Goal: Information Seeking & Learning: Learn about a topic

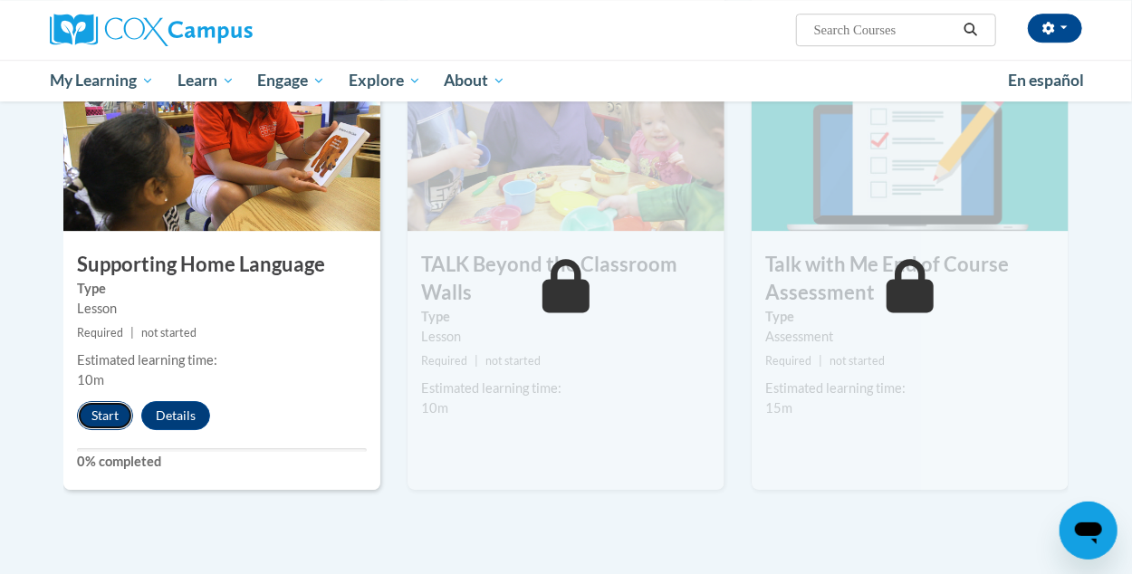
click at [115, 411] on button "Start" at bounding box center [105, 415] width 56 height 29
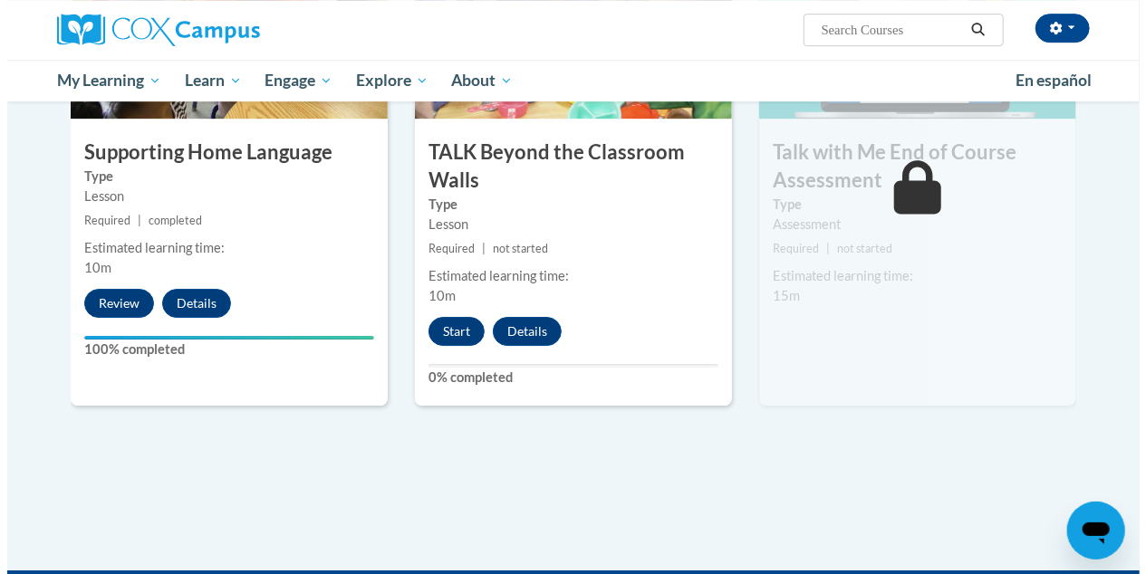
scroll to position [2509, 0]
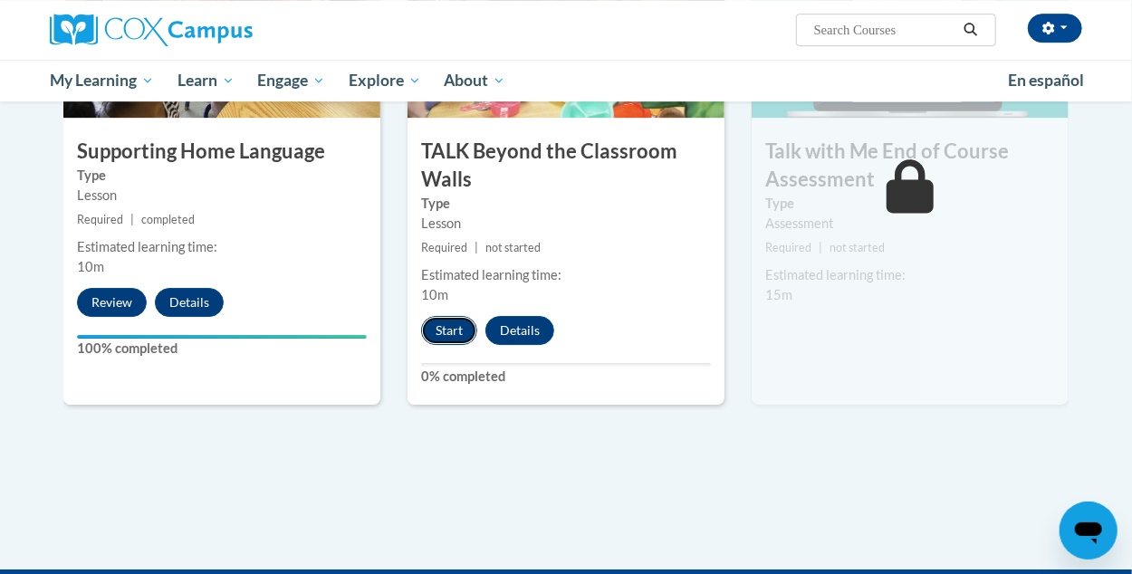
click at [461, 340] on button "Start" at bounding box center [449, 330] width 56 height 29
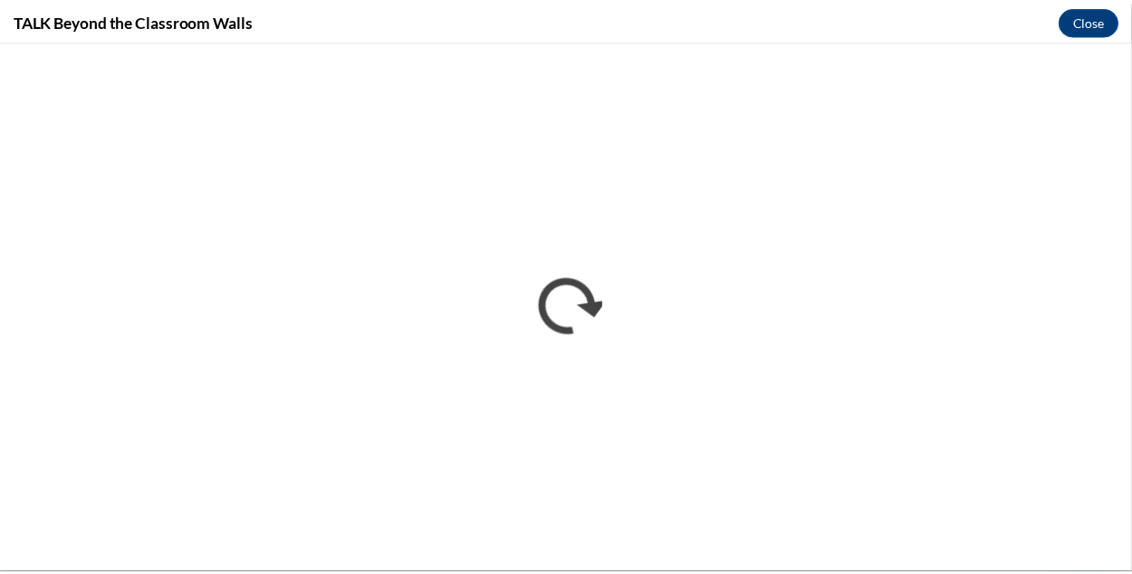
scroll to position [0, 0]
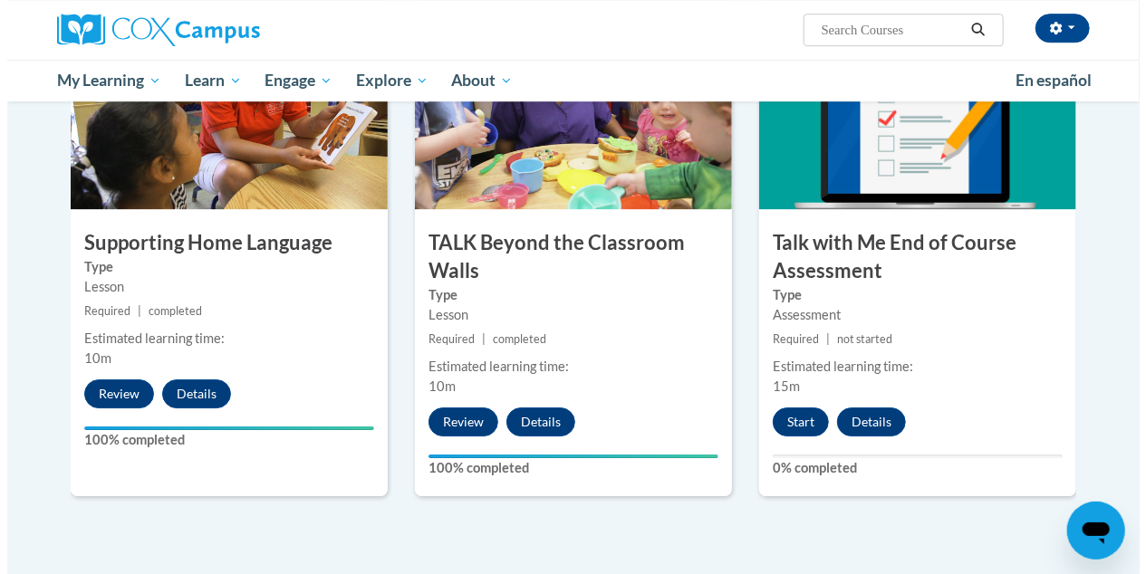
scroll to position [2536, 0]
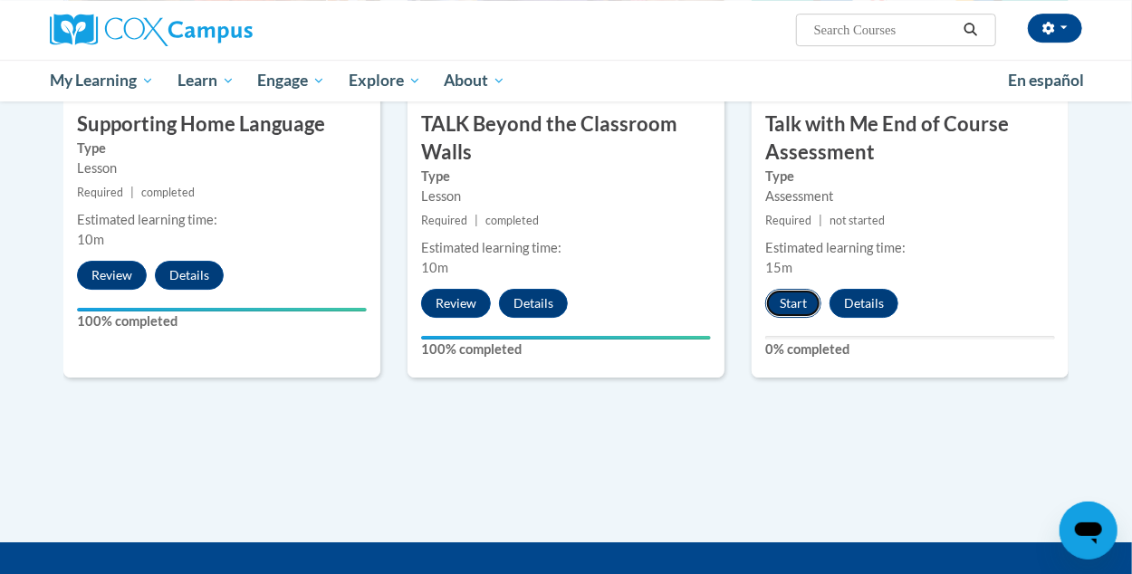
click at [807, 302] on button "Start" at bounding box center [794, 303] width 56 height 29
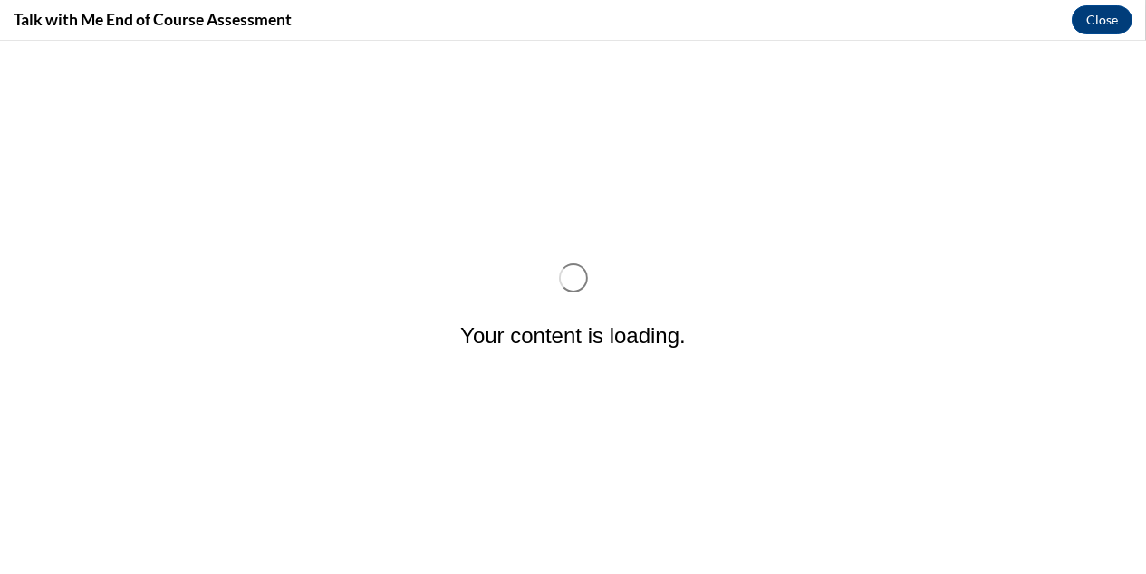
scroll to position [0, 0]
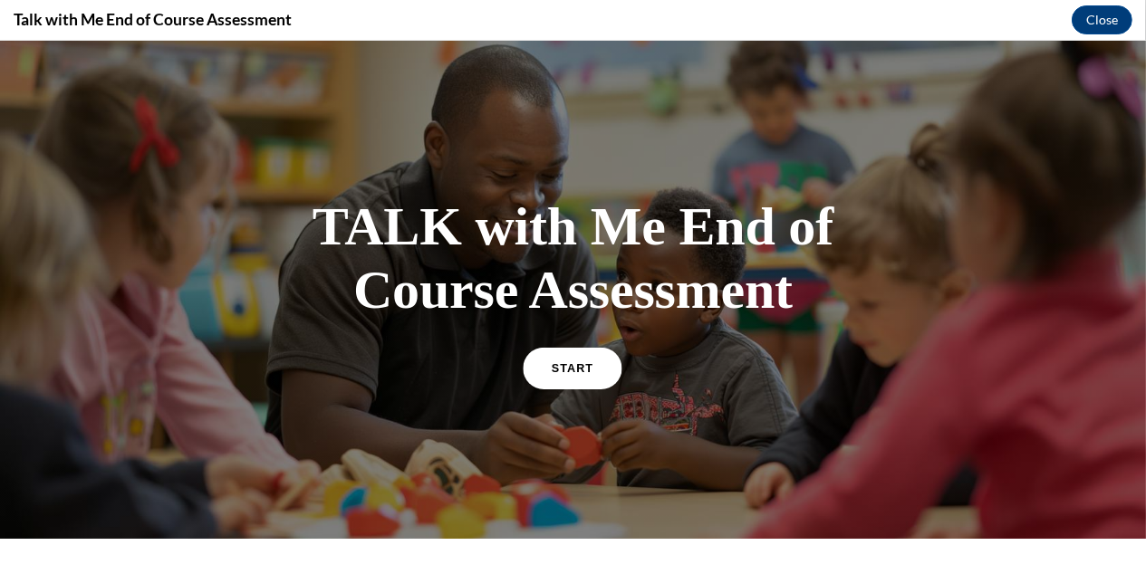
click at [565, 365] on span "START" at bounding box center [573, 368] width 42 height 14
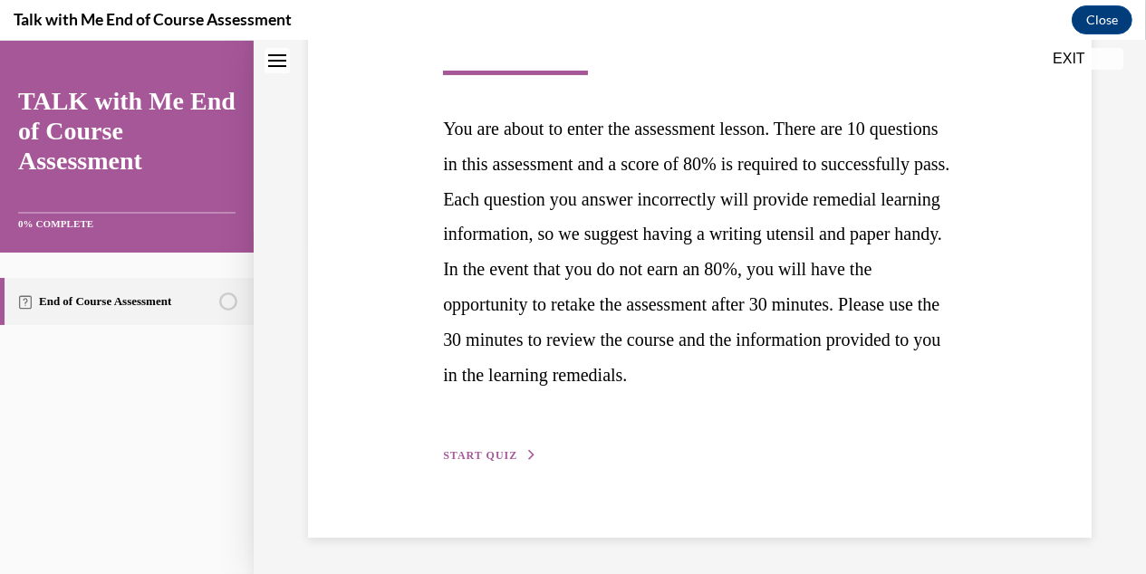
scroll to position [364, 0]
click at [480, 457] on span "START QUIZ" at bounding box center [480, 455] width 74 height 13
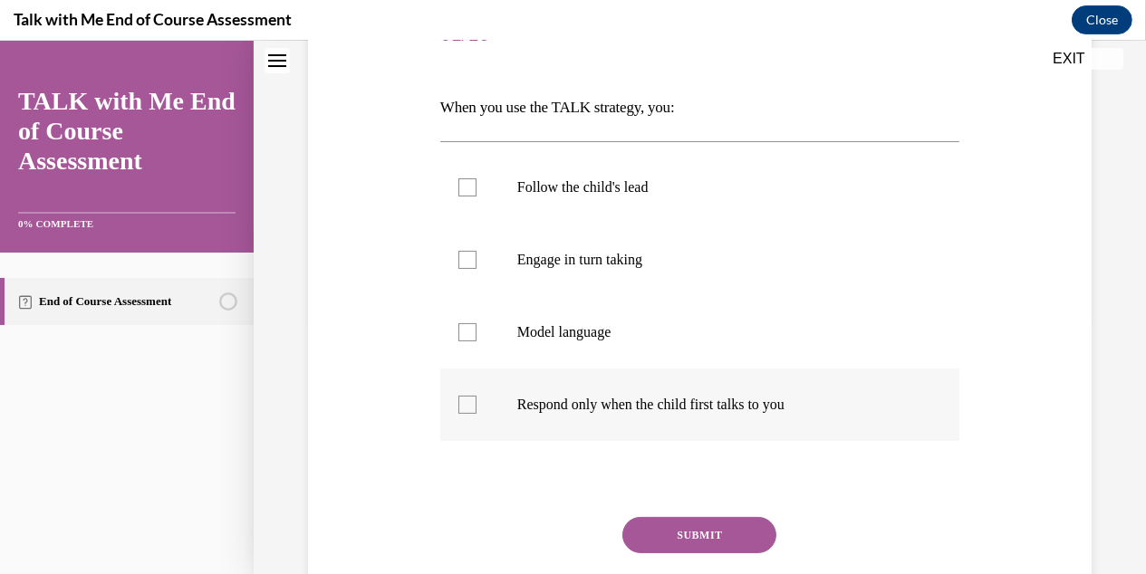
scroll to position [272, 0]
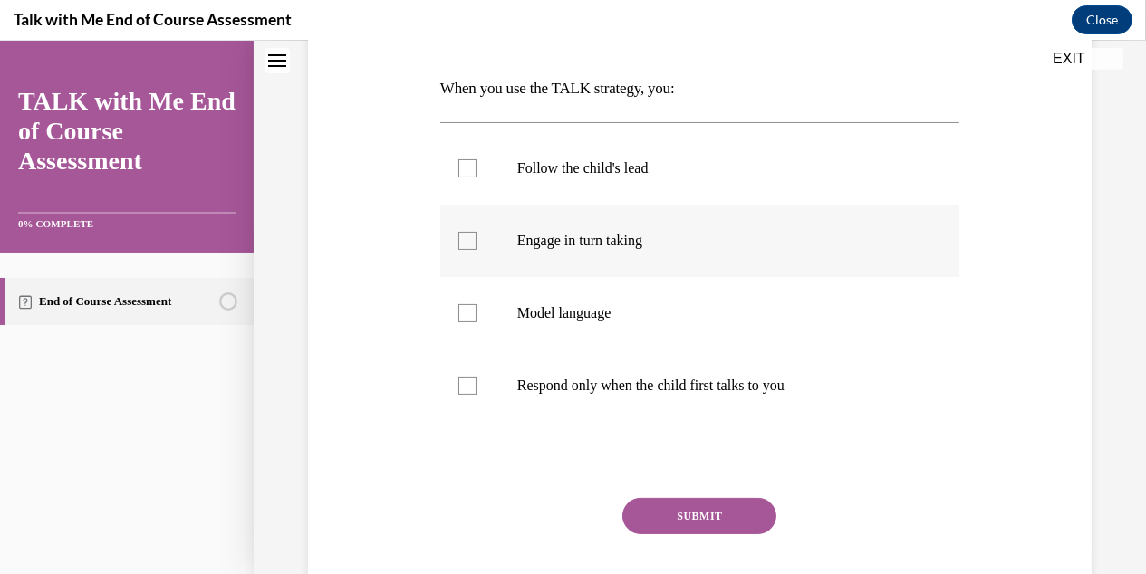
click at [463, 238] on div at bounding box center [467, 241] width 18 height 18
click at [463, 238] on input "Engage in turn taking" at bounding box center [467, 241] width 18 height 18
checkbox input "true"
click at [689, 516] on button "SUBMIT" at bounding box center [699, 516] width 154 height 36
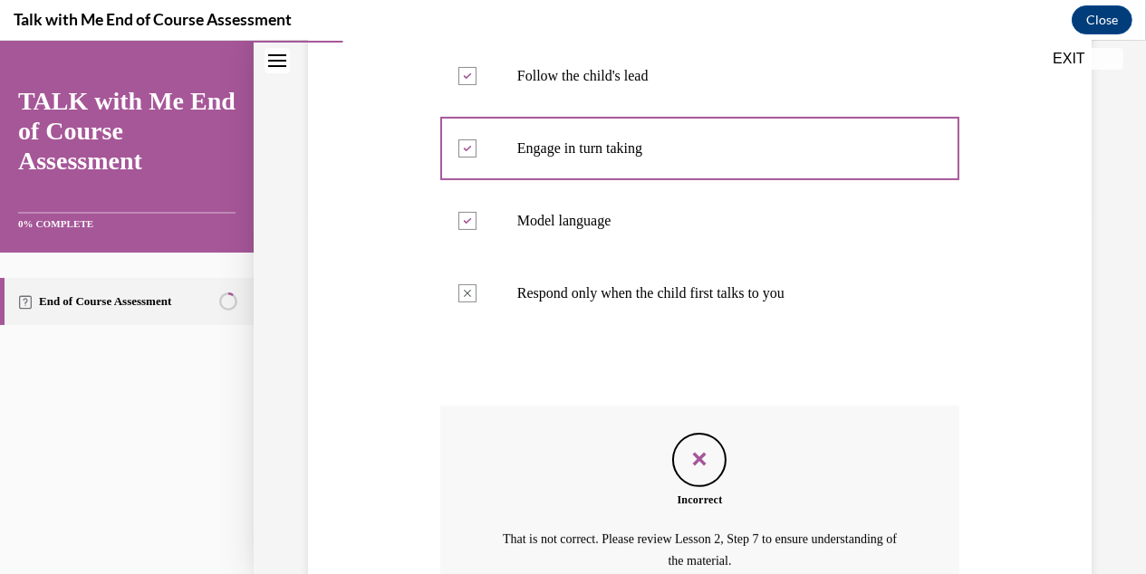
scroll to position [548, 0]
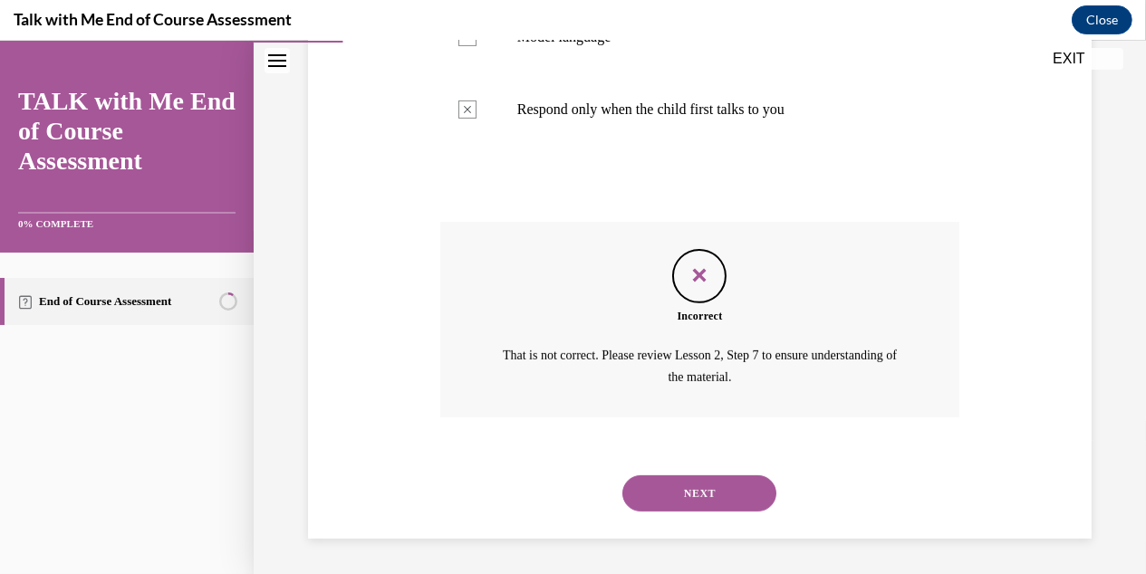
click at [676, 509] on button "NEXT" at bounding box center [699, 494] width 154 height 36
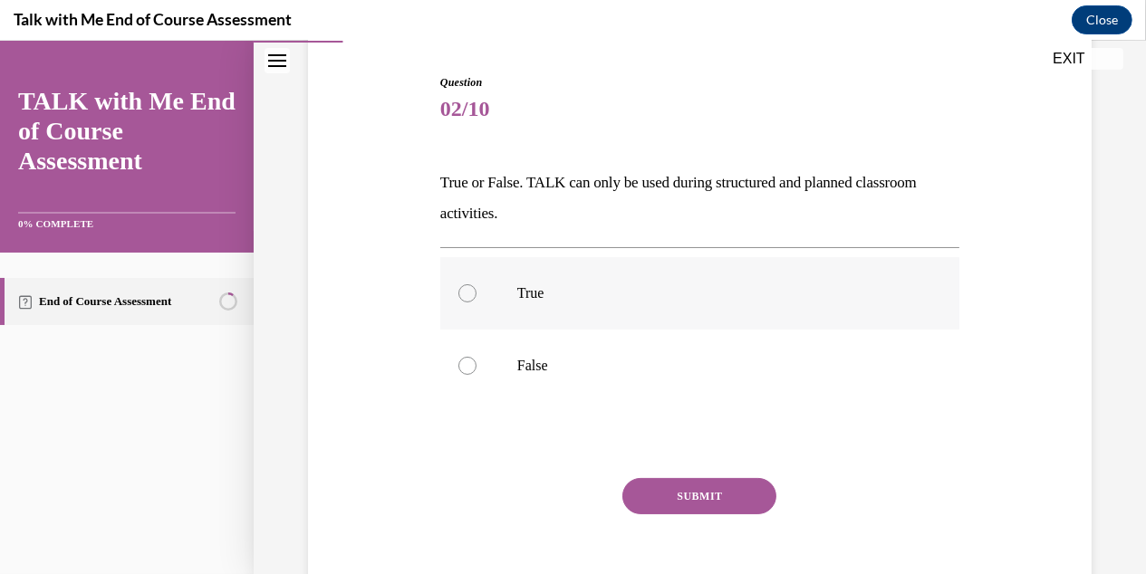
scroll to position [180, 0]
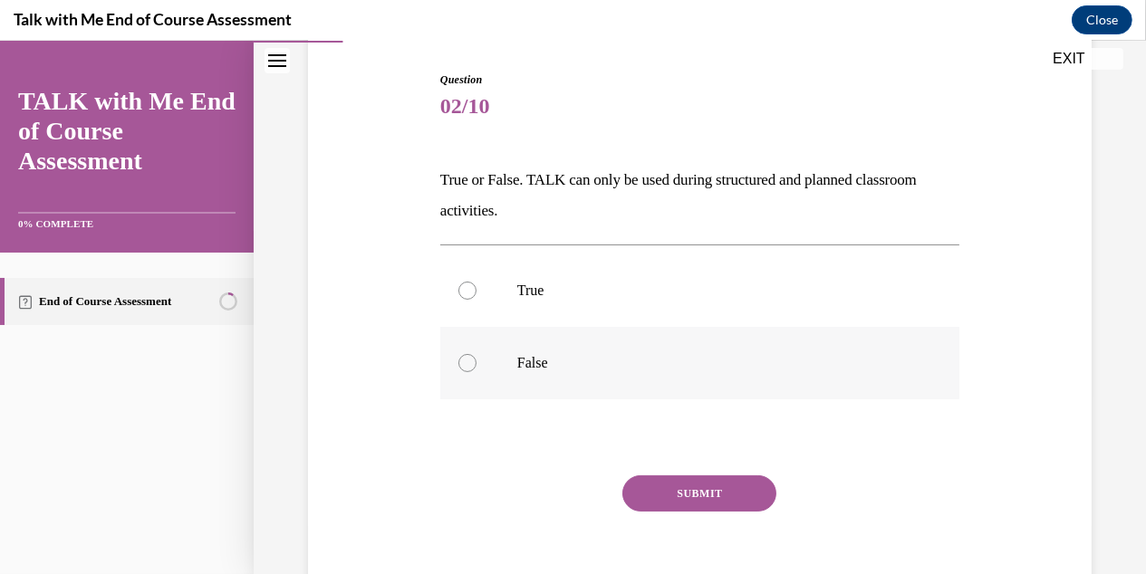
click at [475, 361] on label "False" at bounding box center [699, 363] width 519 height 72
click at [475, 361] on input "False" at bounding box center [467, 363] width 18 height 18
radio input "true"
click at [717, 498] on button "SUBMIT" at bounding box center [699, 494] width 154 height 36
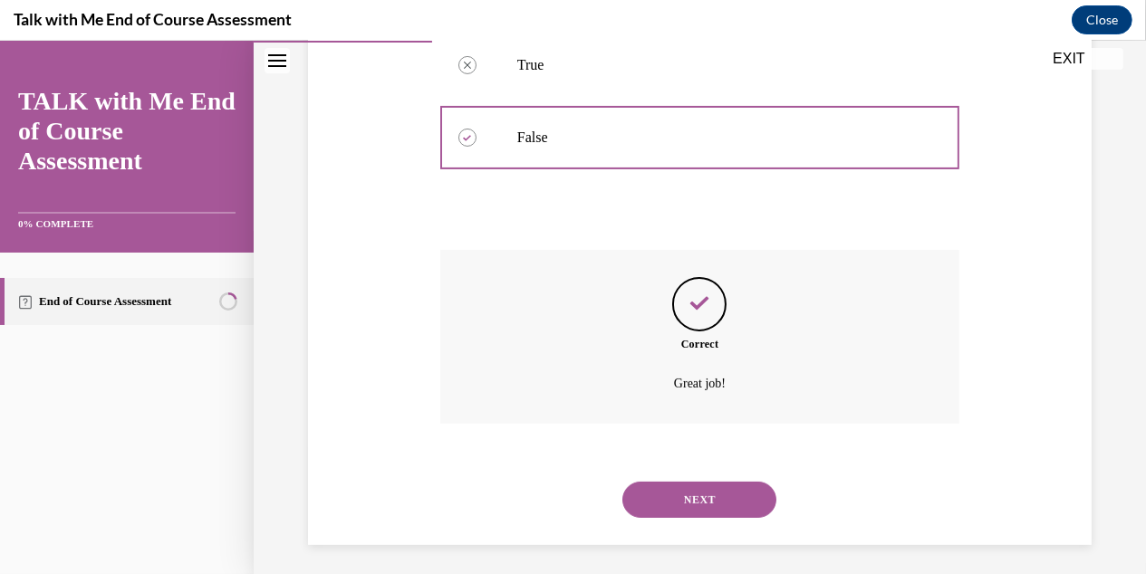
scroll to position [412, 0]
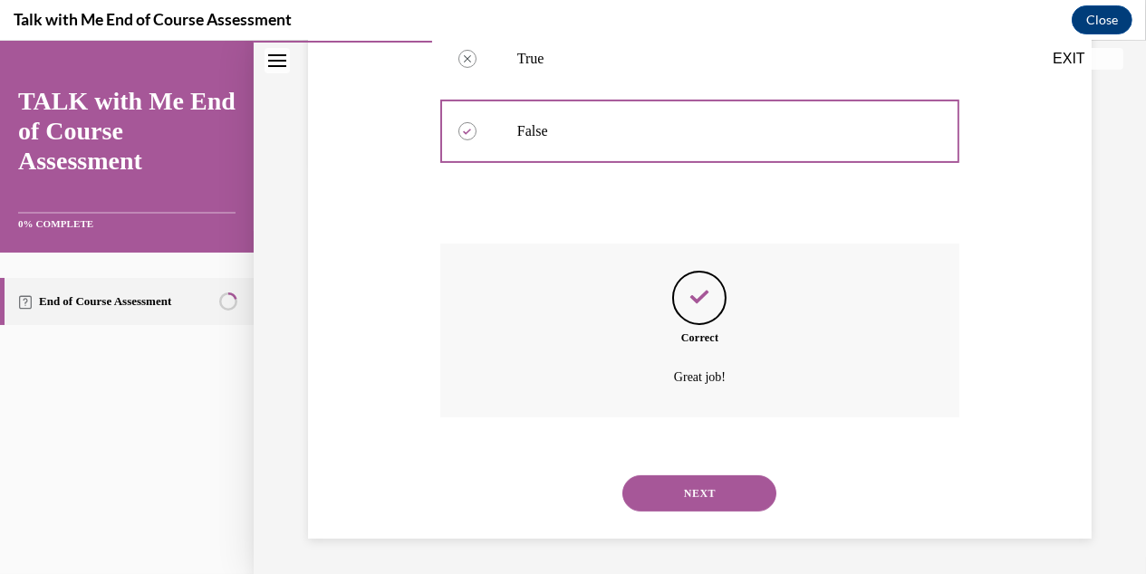
click at [696, 495] on button "NEXT" at bounding box center [699, 494] width 154 height 36
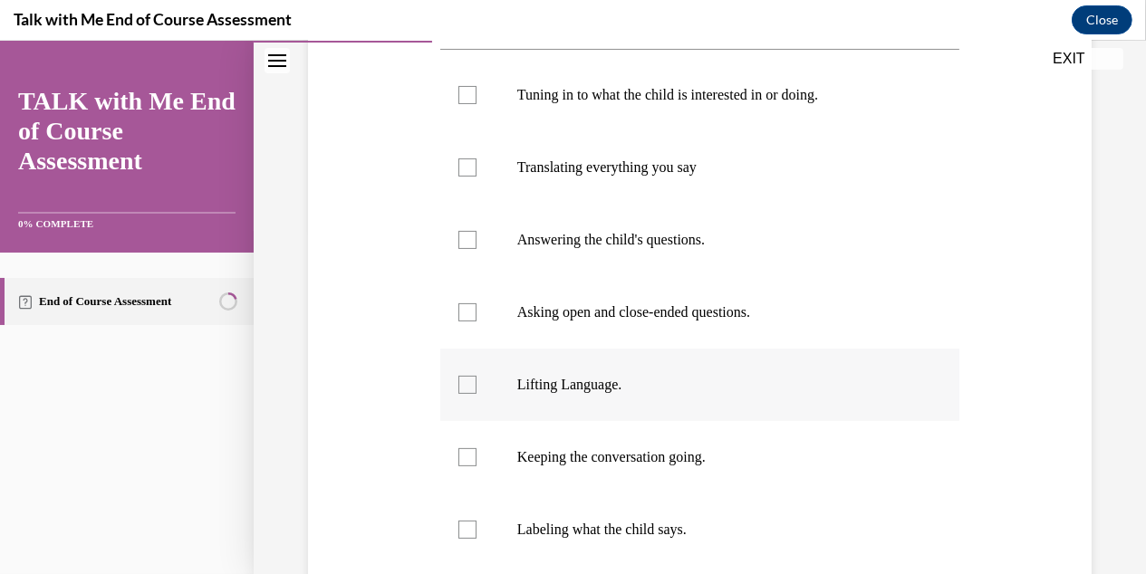
scroll to position [361, 0]
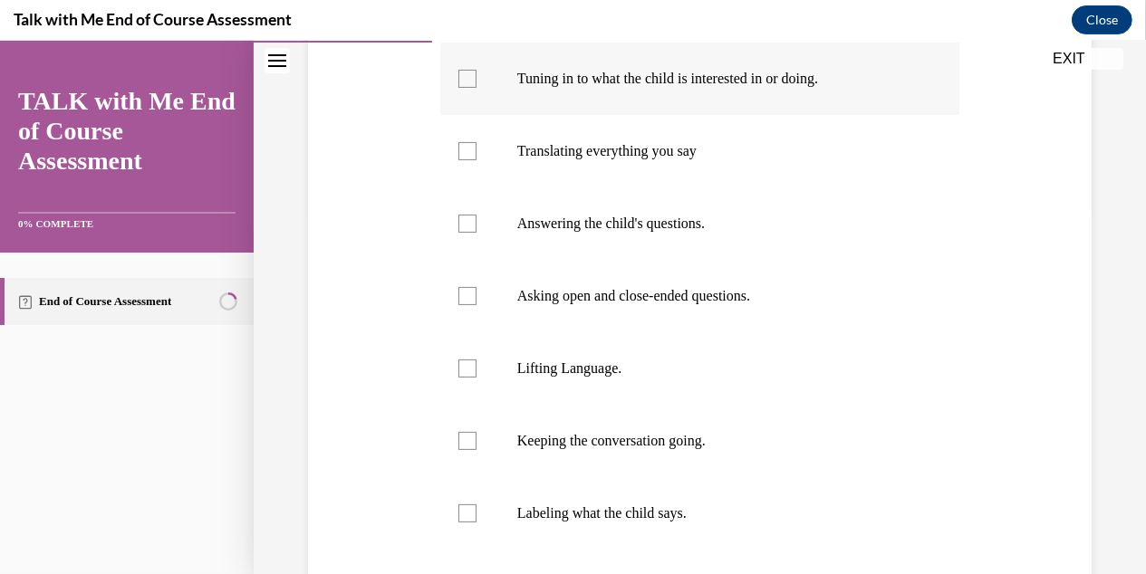
click at [471, 83] on div at bounding box center [467, 79] width 18 height 18
click at [471, 83] on input "Tuning in to what the child is interested in or doing." at bounding box center [467, 79] width 18 height 18
checkbox input "true"
click at [463, 223] on div at bounding box center [467, 224] width 18 height 18
click at [463, 223] on input "Answering the child's questions." at bounding box center [467, 224] width 18 height 18
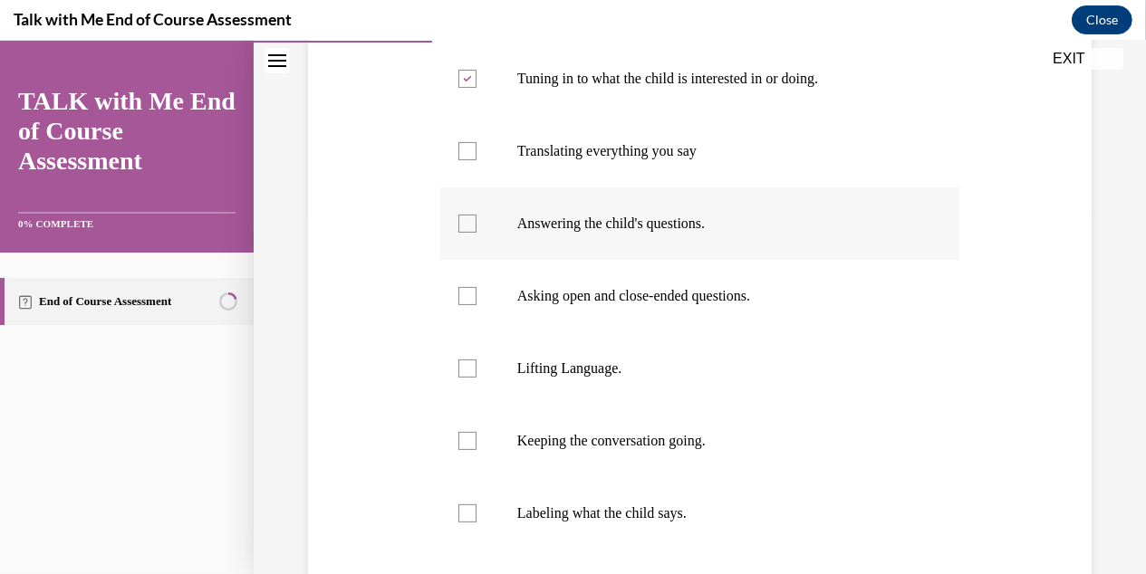
checkbox input "true"
click at [467, 293] on div at bounding box center [467, 296] width 18 height 18
click at [467, 293] on input "Asking open and close-ended questions." at bounding box center [467, 296] width 18 height 18
checkbox input "true"
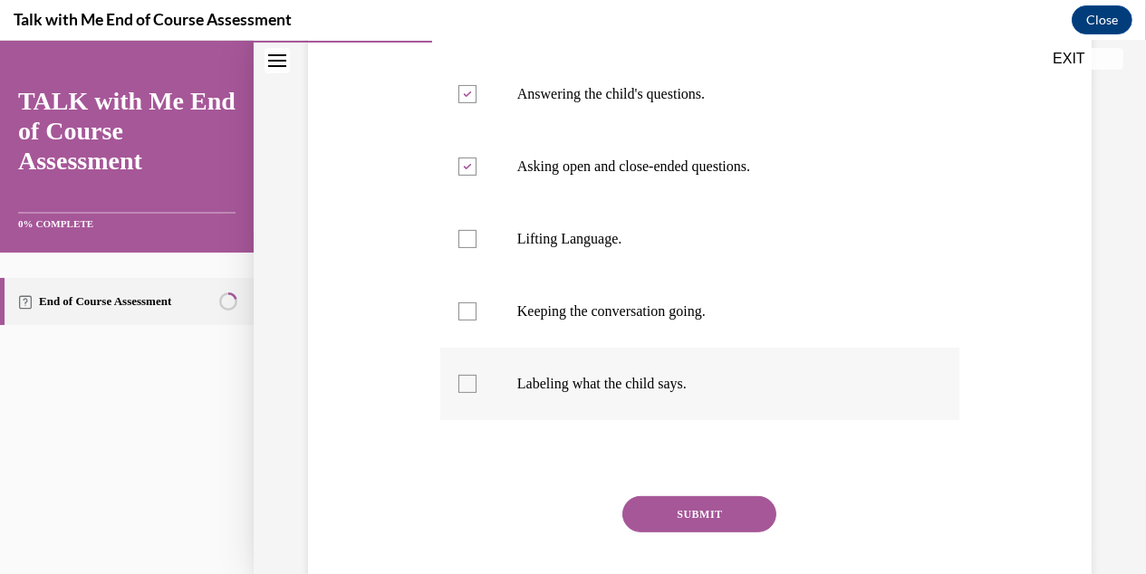
scroll to position [544, 0]
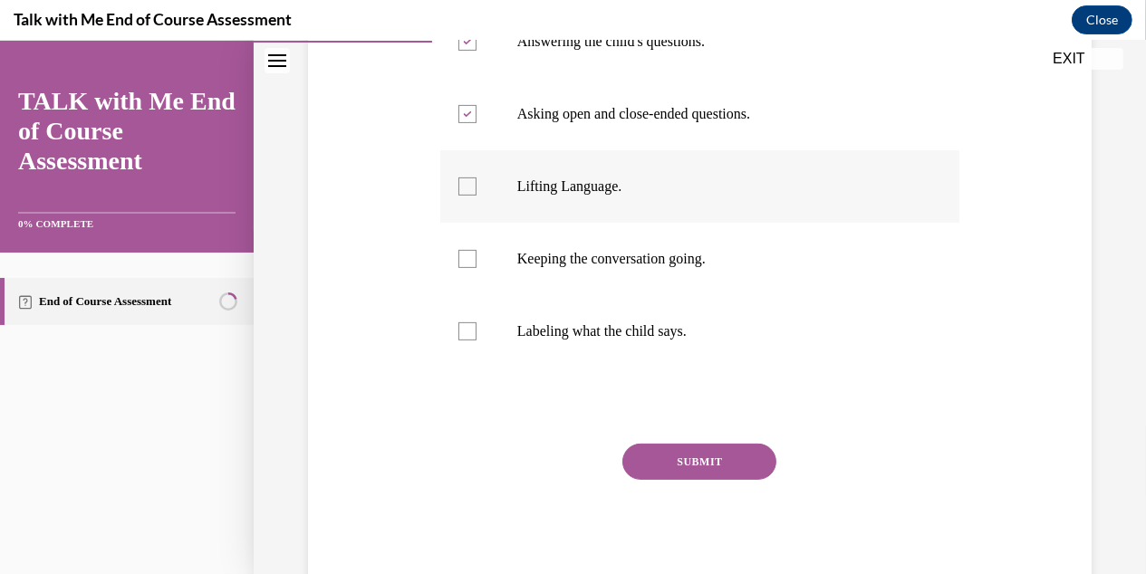
click at [464, 191] on div at bounding box center [467, 187] width 18 height 18
click at [464, 191] on input "Lifting Language." at bounding box center [467, 187] width 18 height 18
checkbox input "true"
click at [462, 264] on div at bounding box center [467, 259] width 18 height 18
click at [462, 264] on input "Keeping the conversation going." at bounding box center [467, 259] width 18 height 18
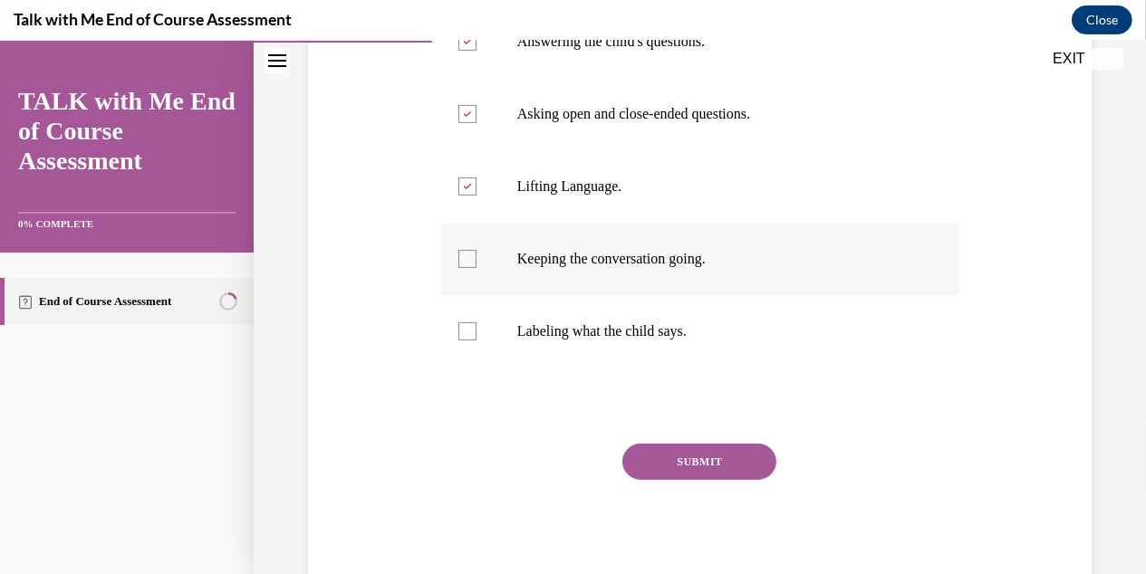
checkbox input "true"
click at [681, 463] on button "SUBMIT" at bounding box center [699, 462] width 154 height 36
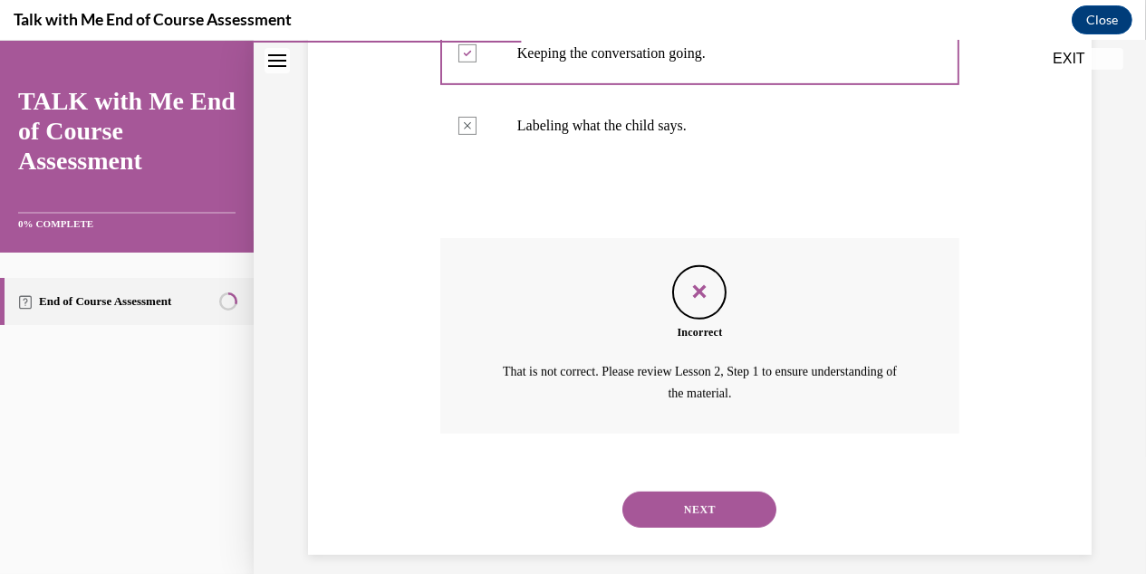
scroll to position [766, 0]
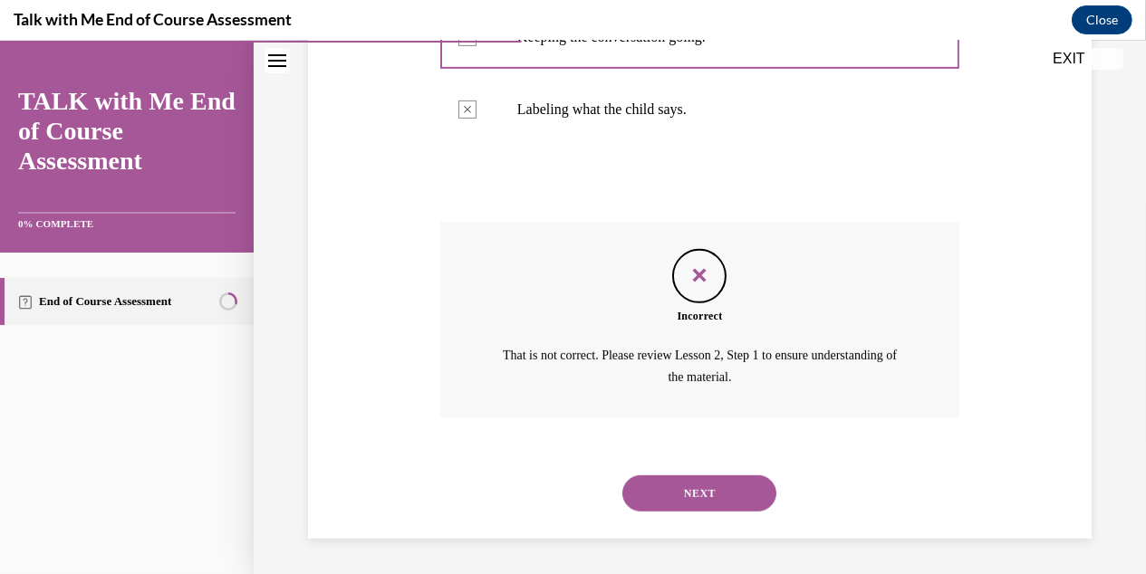
click at [709, 490] on button "NEXT" at bounding box center [699, 494] width 154 height 36
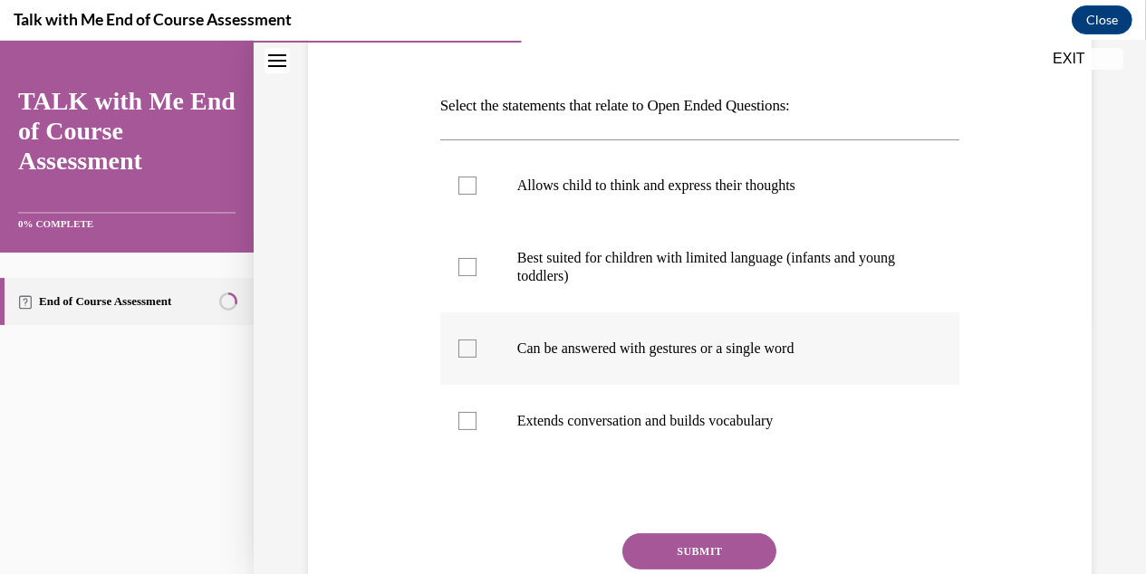
scroll to position [272, 0]
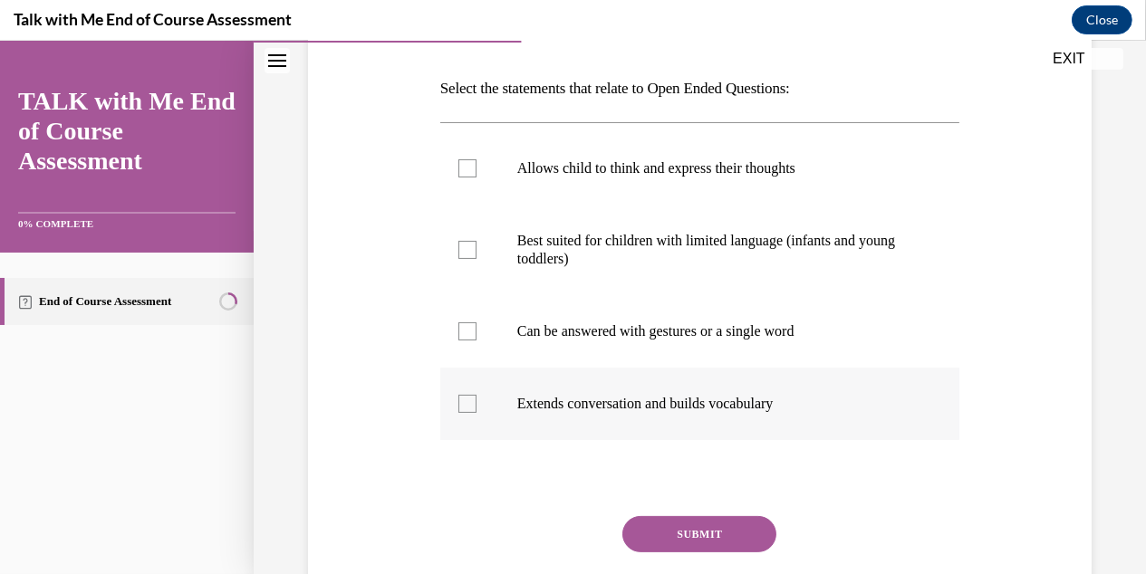
click at [465, 405] on div at bounding box center [467, 404] width 18 height 18
click at [465, 405] on input "Extends conversation and builds vocabulary" at bounding box center [467, 404] width 18 height 18
checkbox input "true"
click at [715, 535] on button "SUBMIT" at bounding box center [699, 534] width 154 height 36
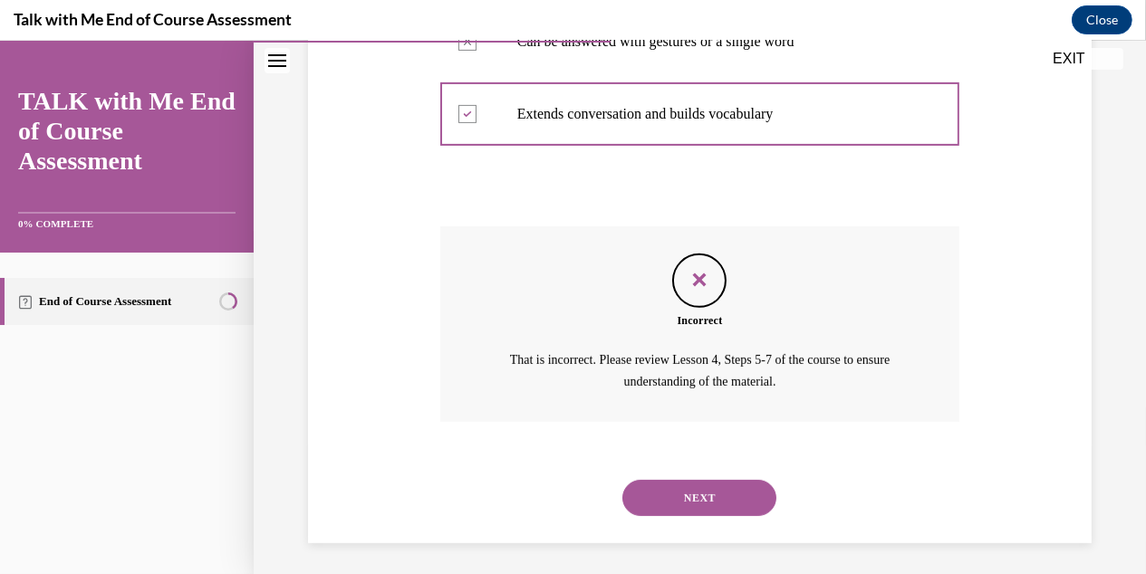
scroll to position [566, 0]
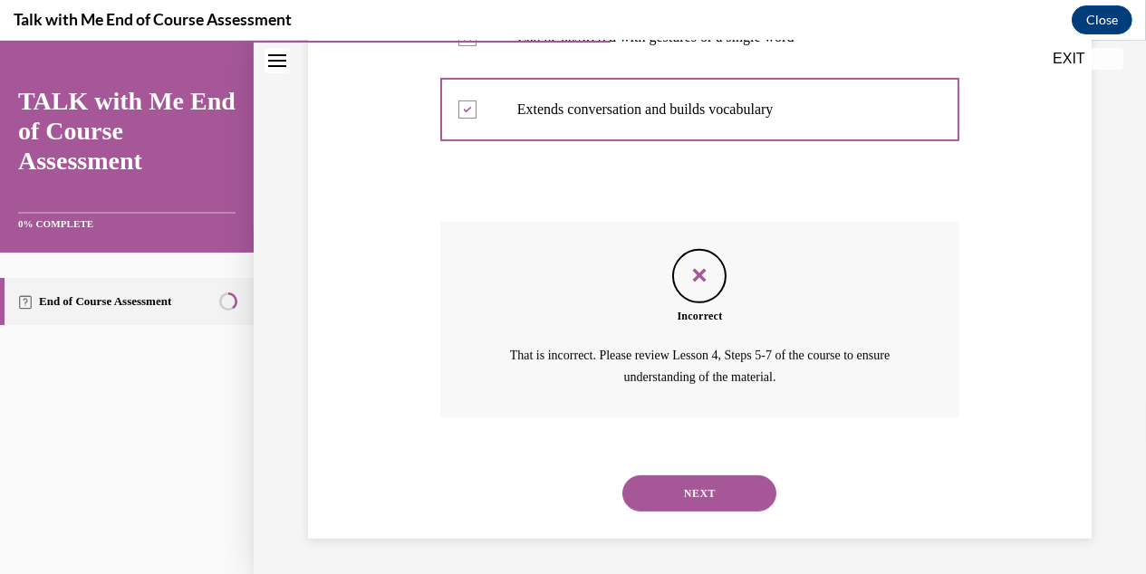
click at [701, 495] on button "NEXT" at bounding box center [699, 494] width 154 height 36
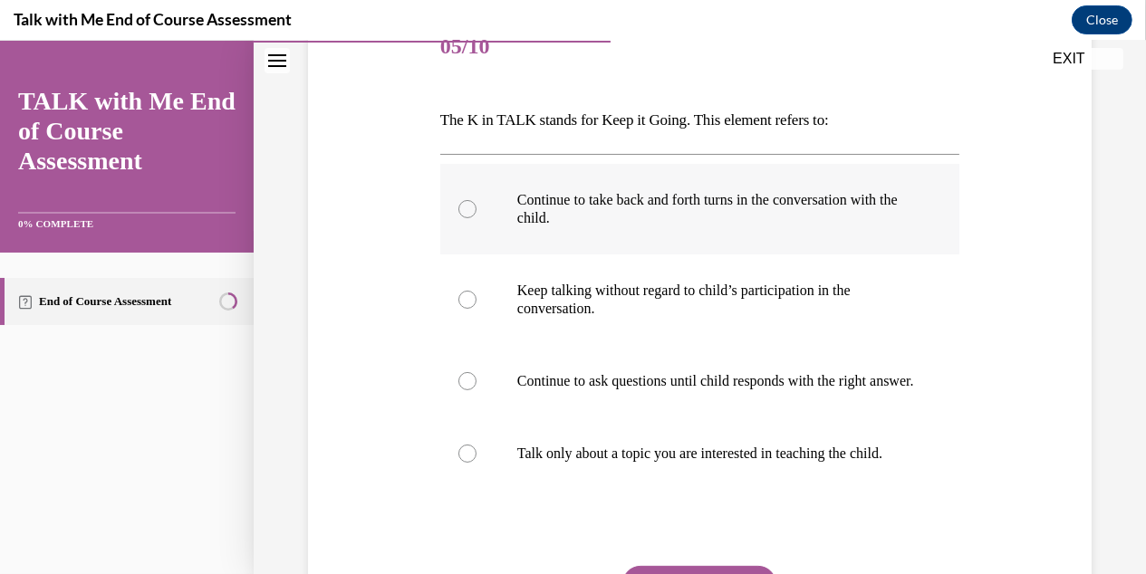
scroll to position [272, 0]
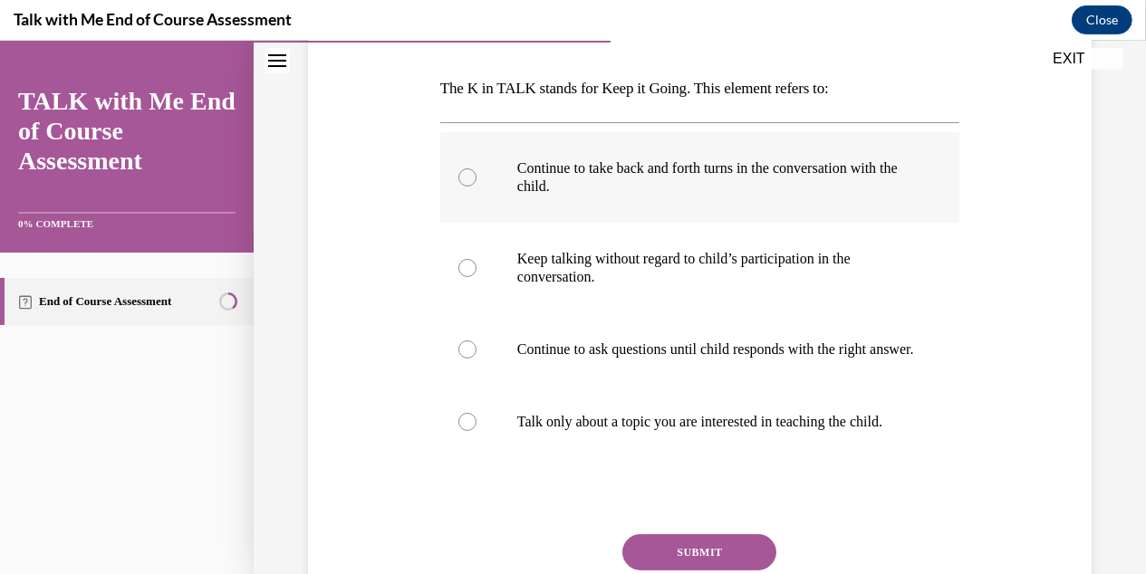
click at [653, 182] on p "Continue to take back and forth turns in the conversation with the child." at bounding box center [715, 177] width 397 height 36
click at [477, 182] on input "Continue to take back and forth turns in the conversation with the child." at bounding box center [467, 178] width 18 height 18
radio input "true"
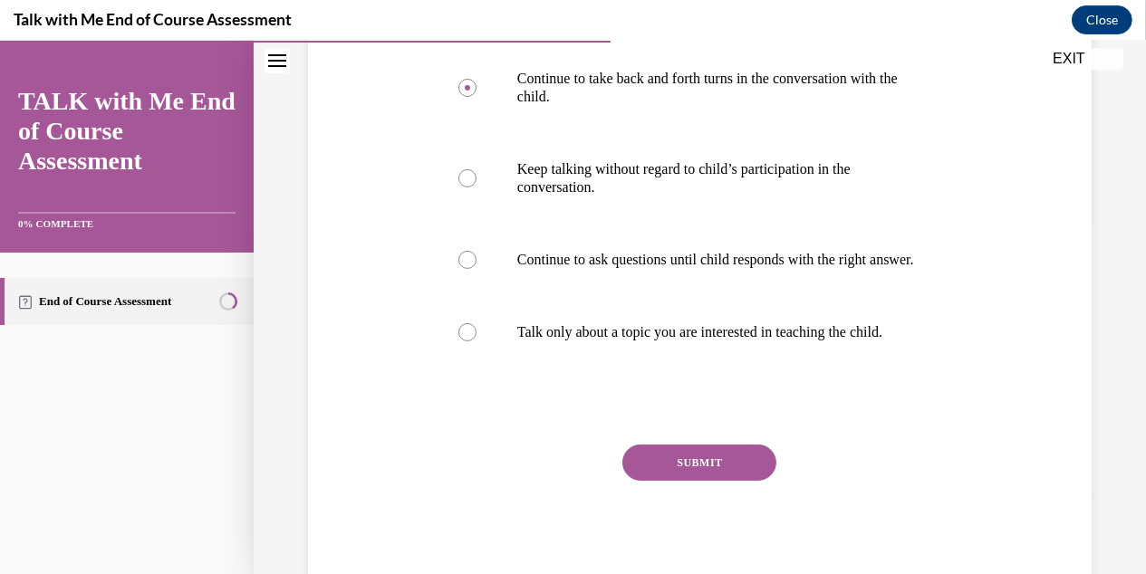
click at [649, 481] on button "SUBMIT" at bounding box center [699, 463] width 154 height 36
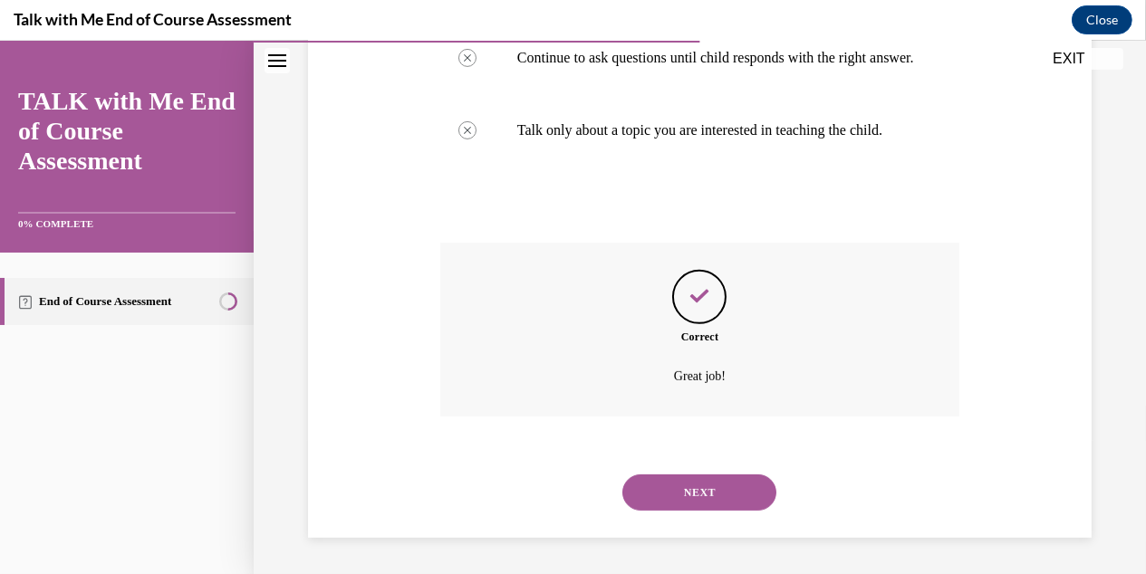
scroll to position [599, 0]
click at [678, 506] on button "NEXT" at bounding box center [699, 493] width 154 height 36
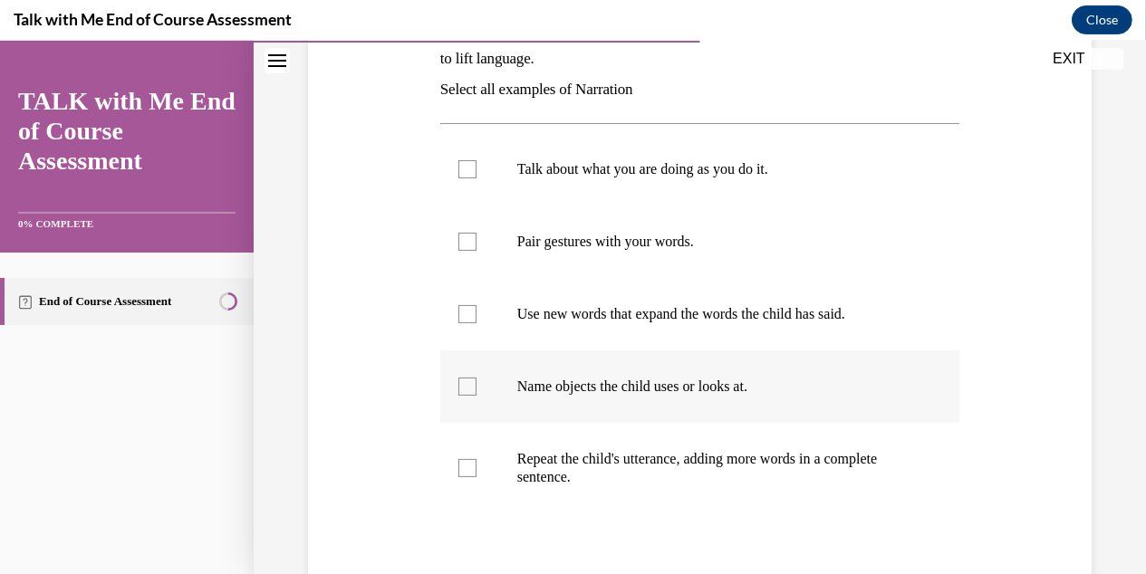
scroll to position [361, 0]
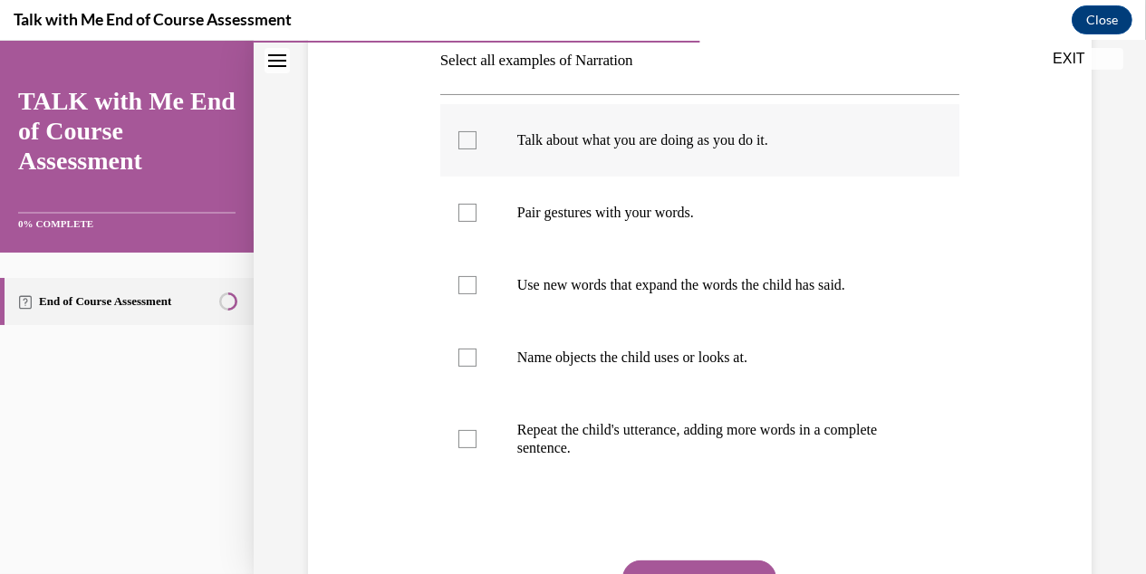
click at [461, 146] on div at bounding box center [467, 140] width 18 height 18
click at [461, 146] on input "Talk about what you are doing as you do it." at bounding box center [467, 140] width 18 height 18
checkbox input "true"
click at [467, 212] on div at bounding box center [467, 213] width 18 height 18
click at [467, 212] on input "Pair gestures with your words." at bounding box center [467, 213] width 18 height 18
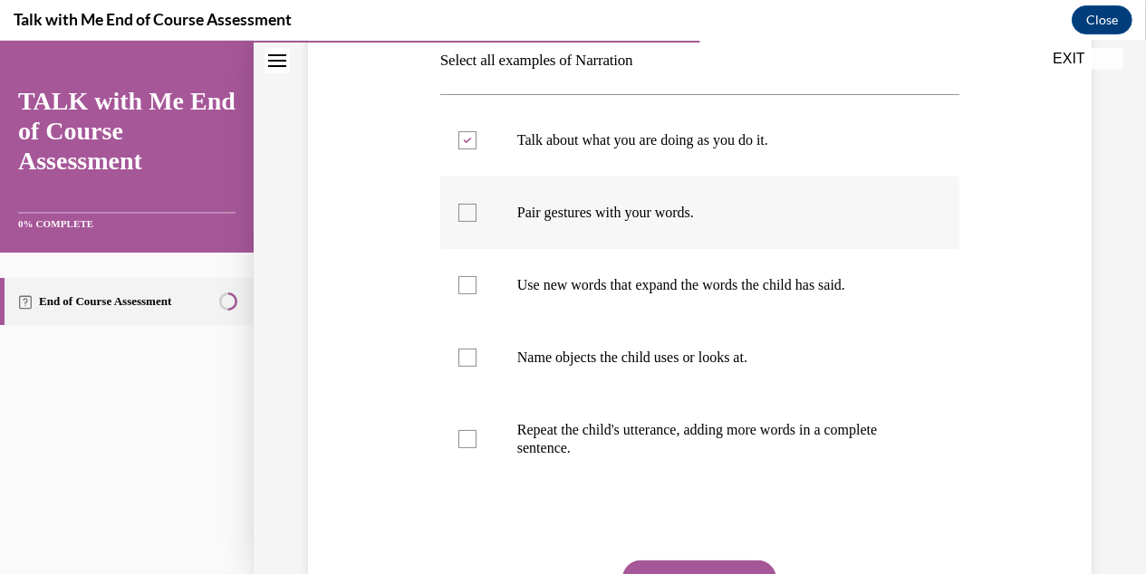
checkbox input "true"
click at [468, 289] on div at bounding box center [467, 285] width 18 height 18
click at [468, 289] on input "Use new words that expand the words the child has said." at bounding box center [467, 285] width 18 height 18
checkbox input "true"
click at [464, 358] on div at bounding box center [467, 358] width 18 height 18
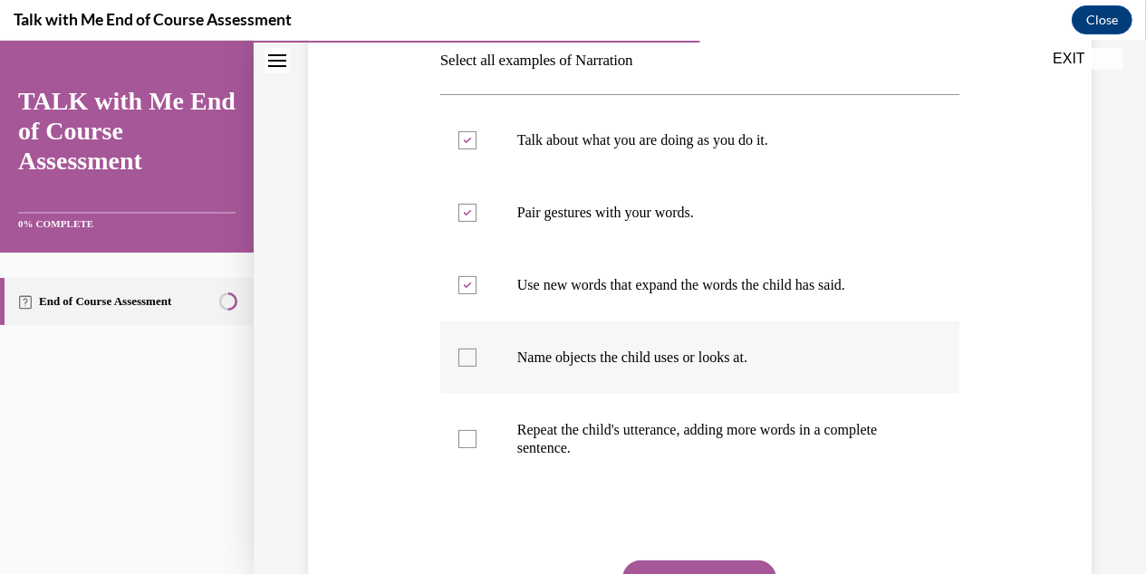
click at [464, 358] on input "Name objects the child uses or looks at." at bounding box center [467, 358] width 18 height 18
checkbox input "true"
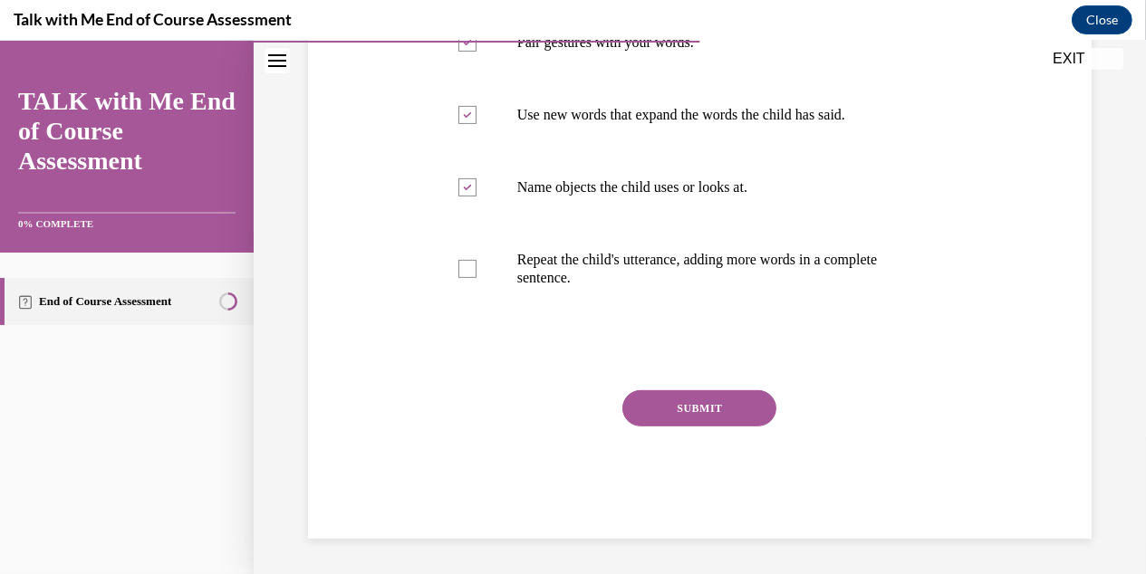
click at [709, 398] on button "SUBMIT" at bounding box center [699, 408] width 154 height 36
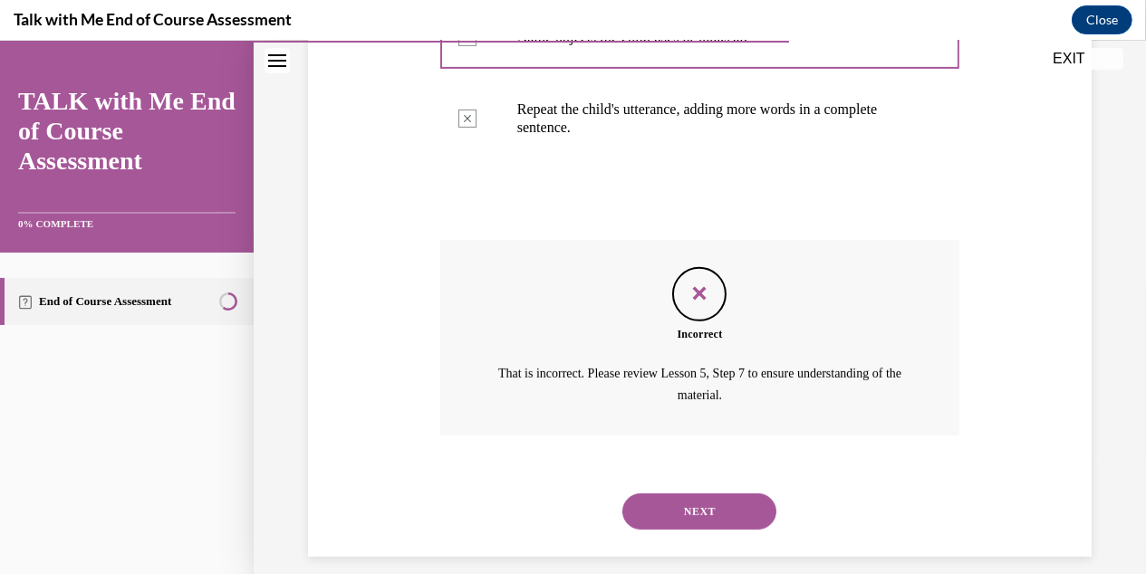
scroll to position [700, 0]
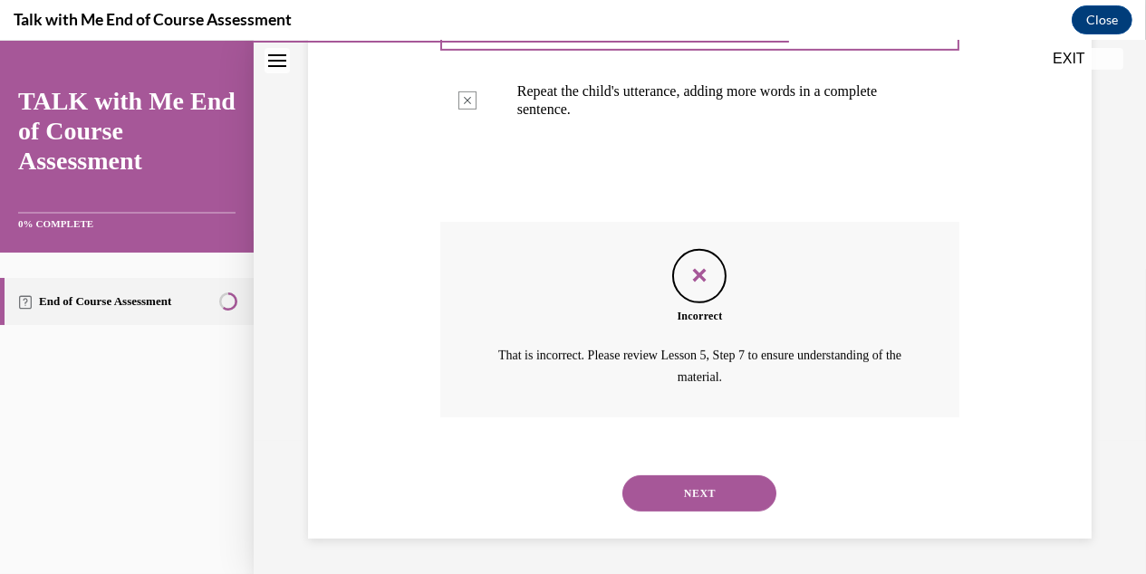
click at [680, 465] on div "NEXT" at bounding box center [699, 493] width 519 height 72
click at [686, 493] on button "NEXT" at bounding box center [699, 494] width 154 height 36
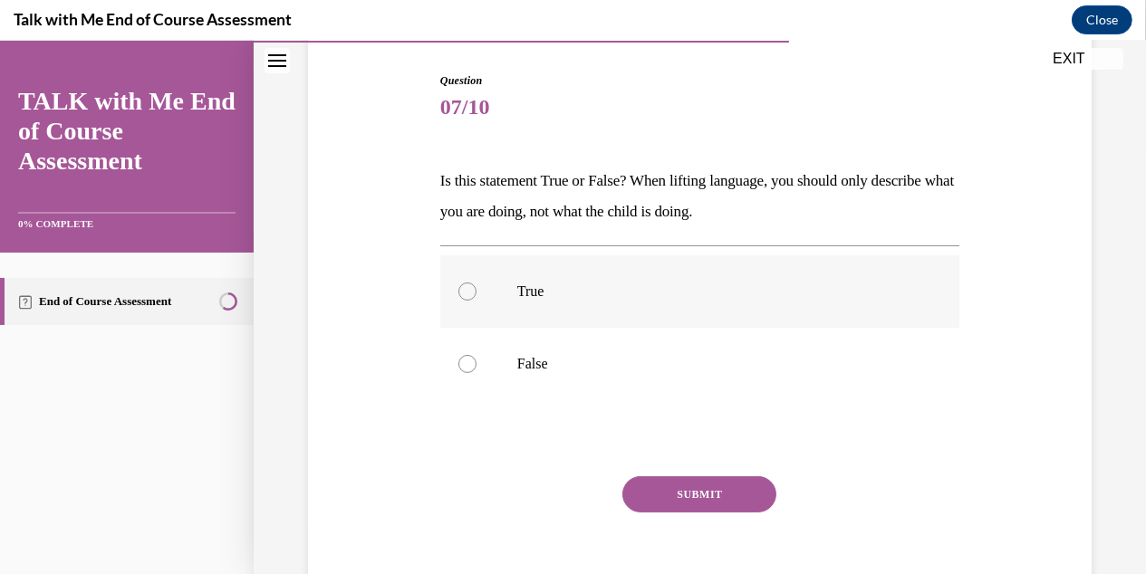
scroll to position [180, 0]
click at [466, 362] on div at bounding box center [467, 363] width 18 height 18
click at [466, 362] on input "False" at bounding box center [467, 363] width 18 height 18
radio input "true"
click at [676, 480] on button "SUBMIT" at bounding box center [699, 494] width 154 height 36
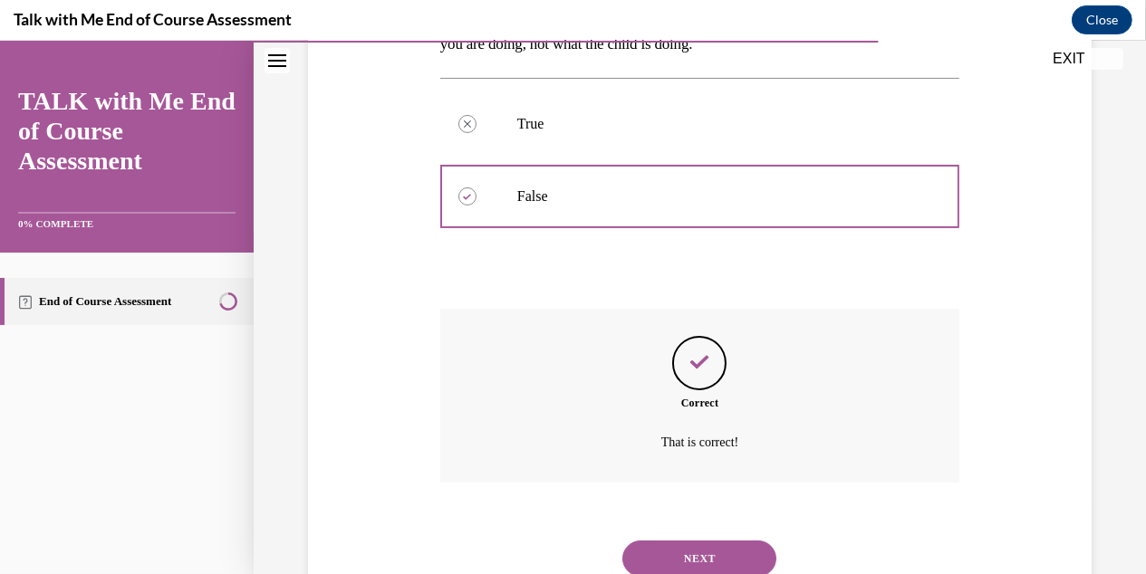
scroll to position [412, 0]
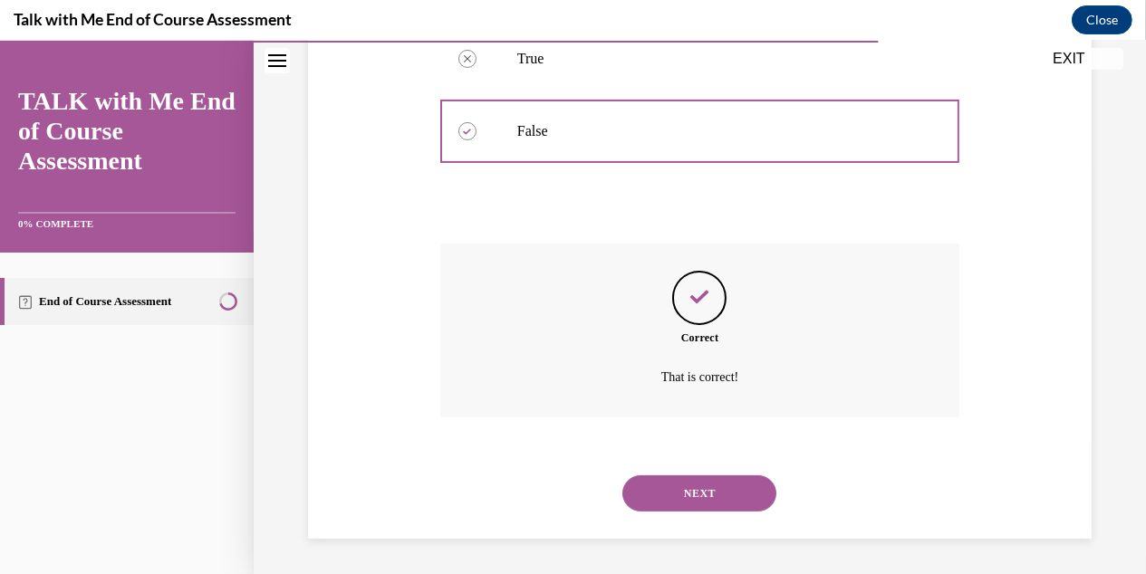
click at [700, 494] on button "NEXT" at bounding box center [699, 494] width 154 height 36
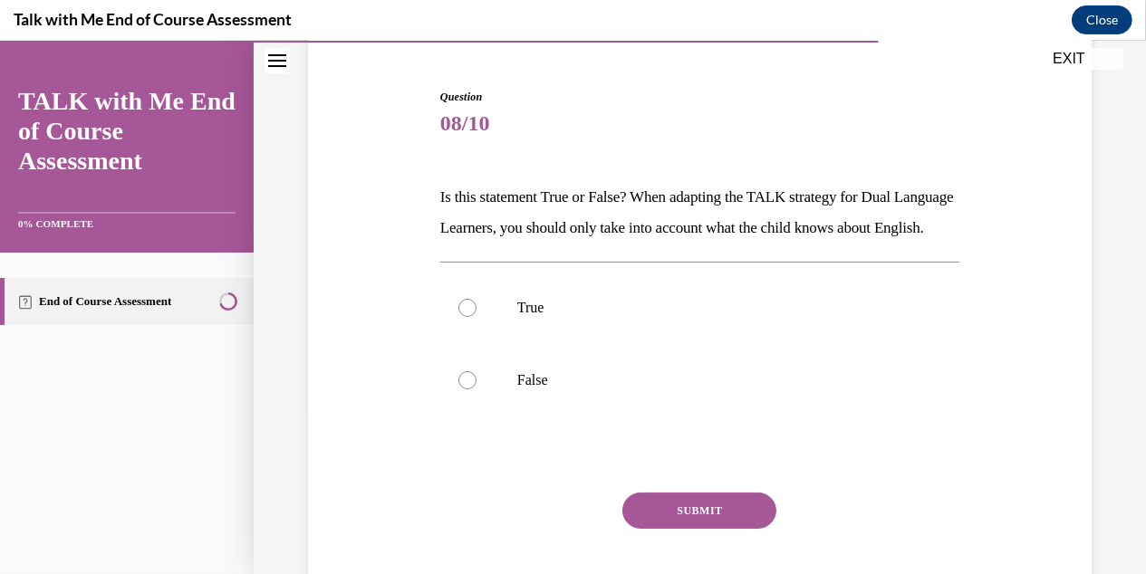
scroll to position [180, 0]
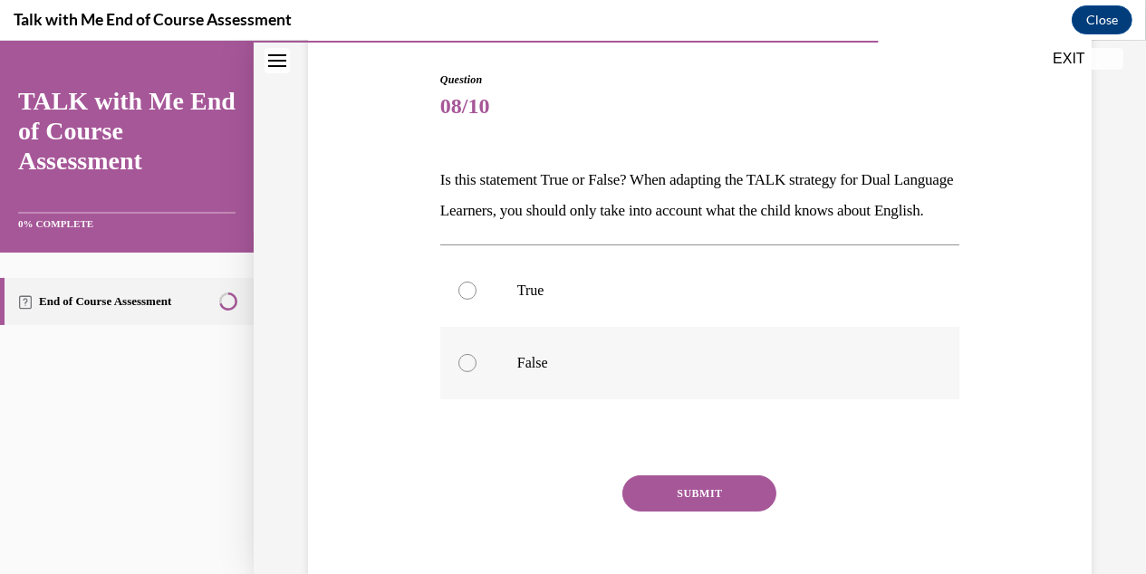
click at [467, 372] on div at bounding box center [467, 363] width 18 height 18
click at [467, 372] on input "False" at bounding box center [467, 363] width 18 height 18
radio input "true"
click at [707, 512] on button "SUBMIT" at bounding box center [699, 494] width 154 height 36
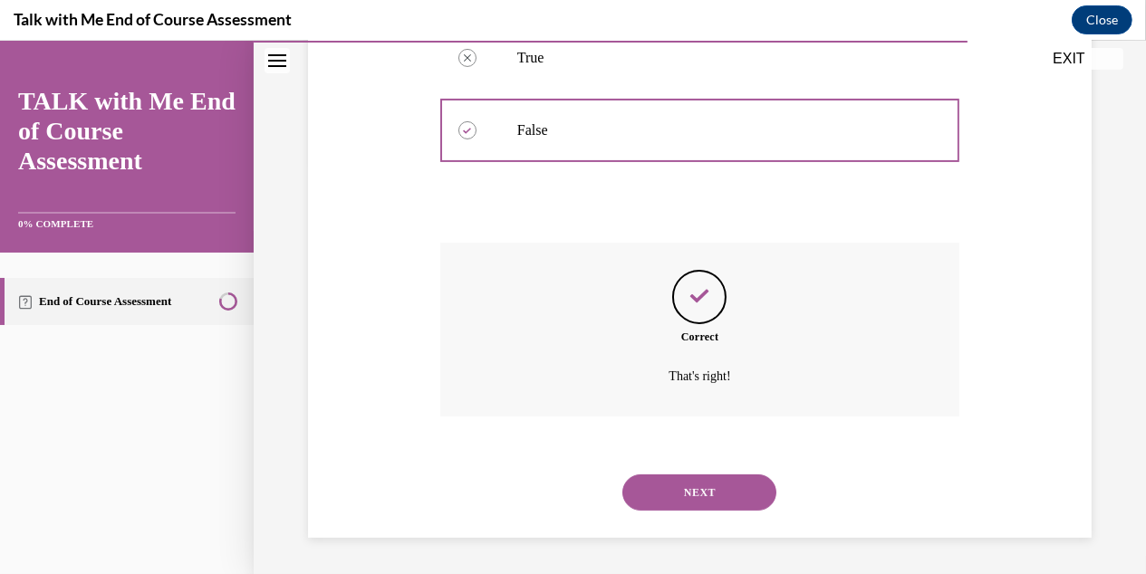
scroll to position [443, 0]
click at [727, 496] on button "NEXT" at bounding box center [699, 493] width 154 height 36
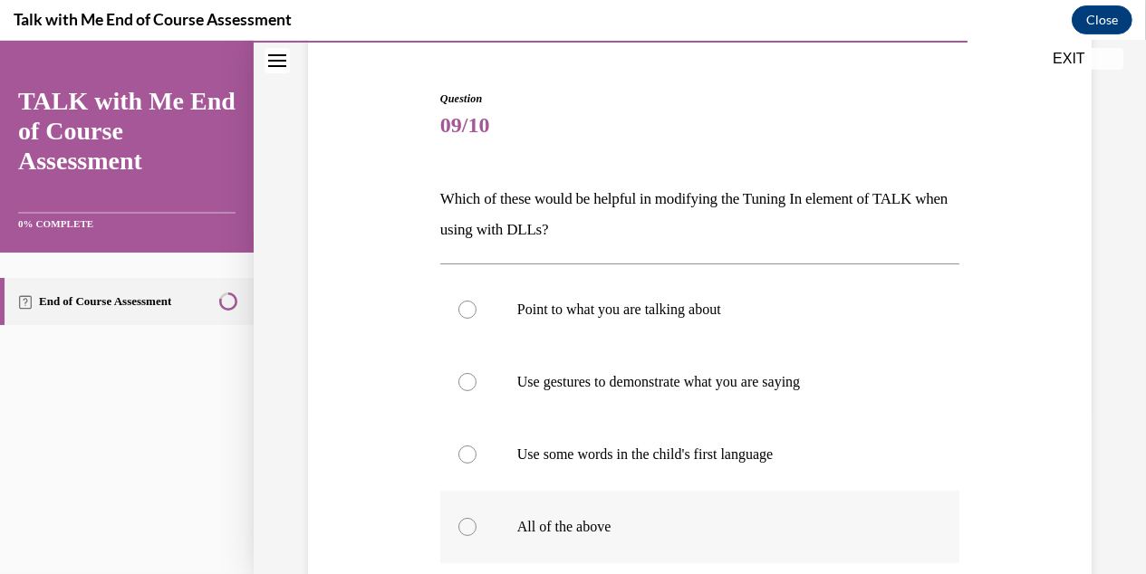
scroll to position [180, 0]
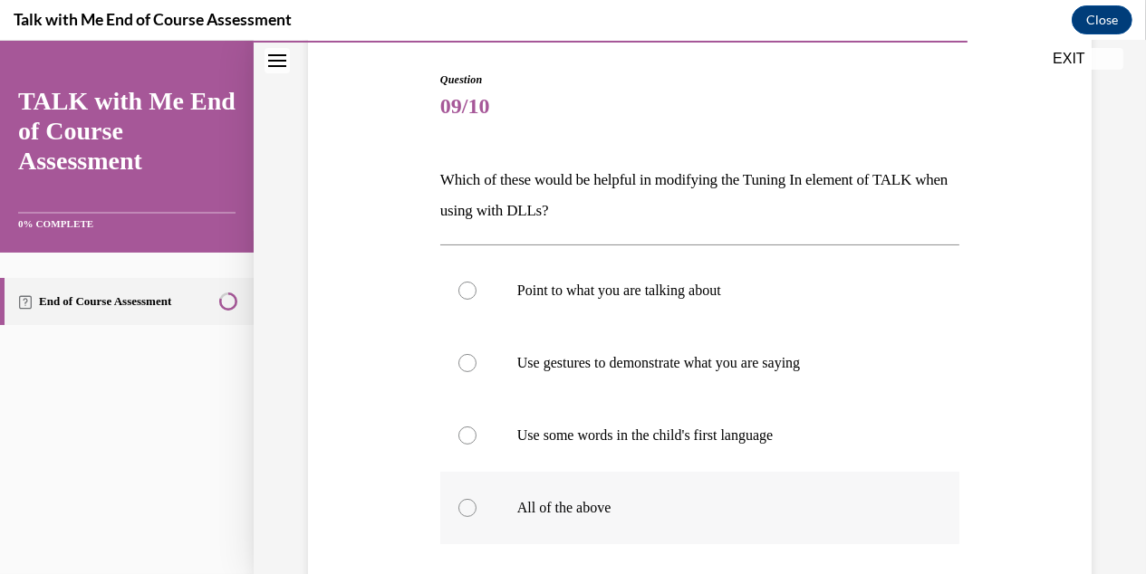
click at [469, 513] on div at bounding box center [467, 508] width 18 height 18
click at [469, 513] on input "All of the above" at bounding box center [467, 508] width 18 height 18
radio input "true"
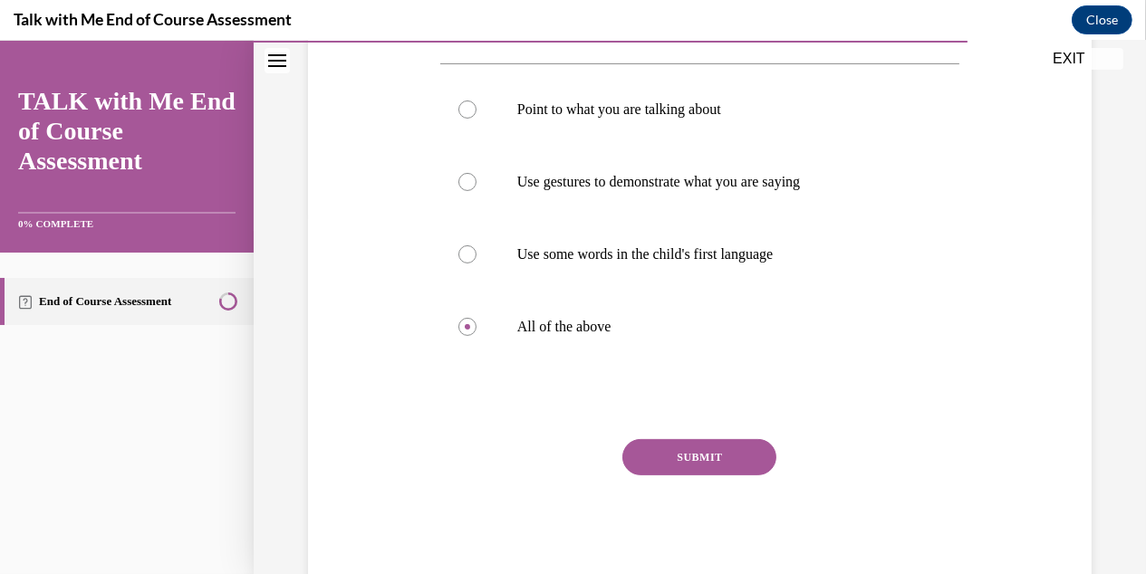
click at [670, 468] on button "SUBMIT" at bounding box center [699, 457] width 154 height 36
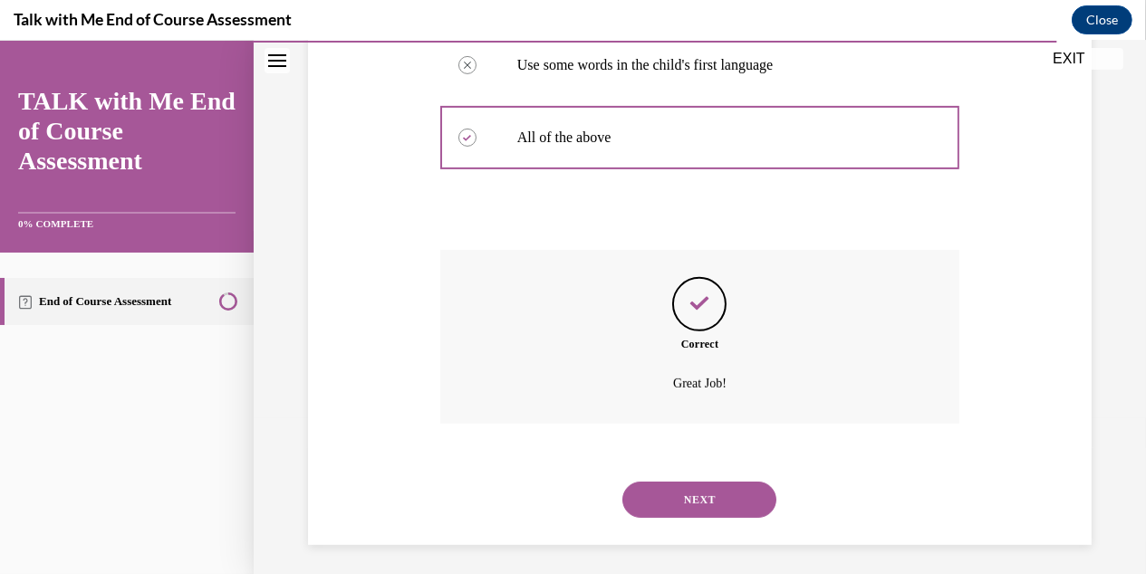
scroll to position [557, 0]
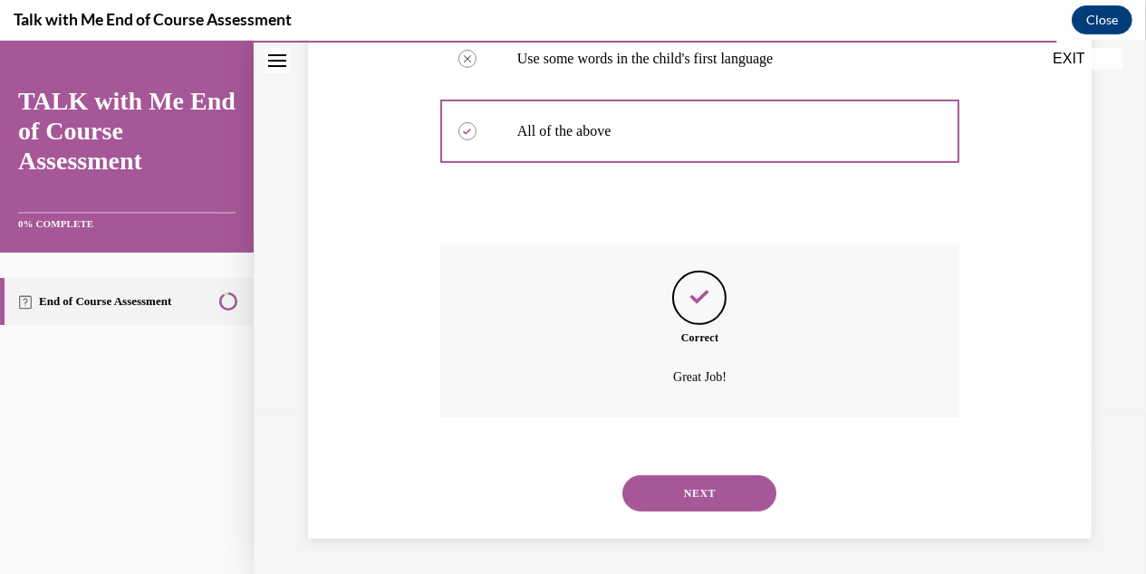
click at [687, 486] on button "NEXT" at bounding box center [699, 494] width 154 height 36
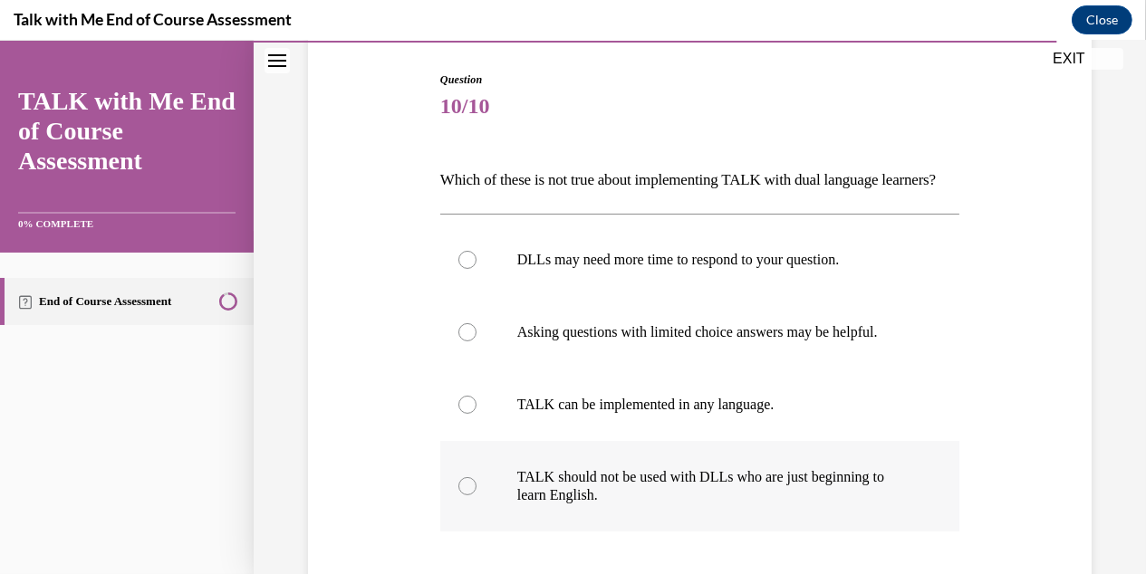
scroll to position [272, 0]
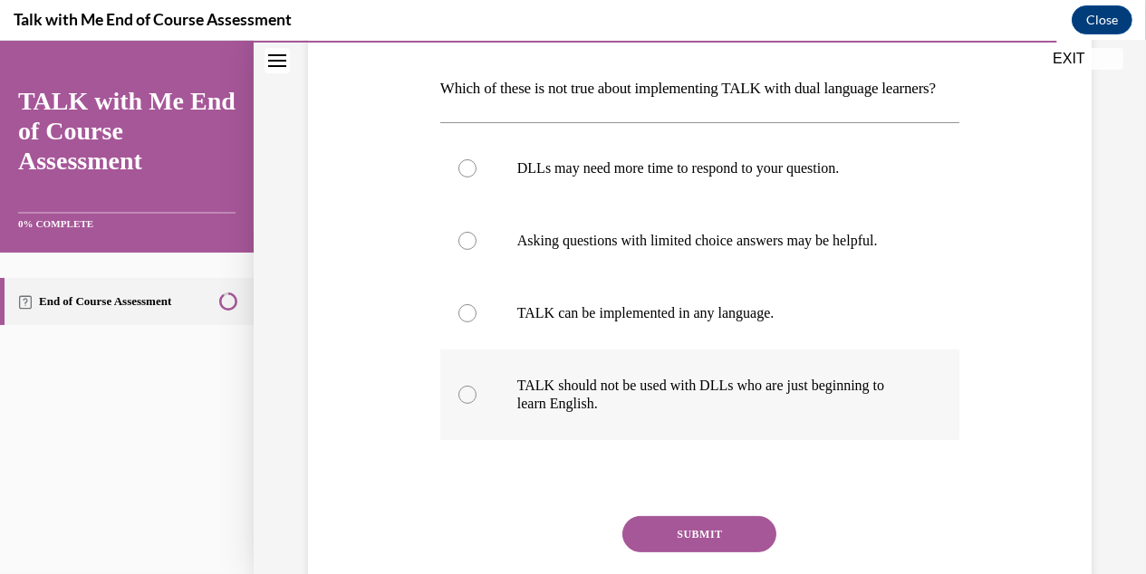
click at [469, 404] on div at bounding box center [467, 395] width 18 height 18
click at [469, 404] on input "TALK should not be used with DLLs who are just beginning to learn English." at bounding box center [467, 395] width 18 height 18
radio input "true"
click at [698, 553] on button "SUBMIT" at bounding box center [699, 534] width 154 height 36
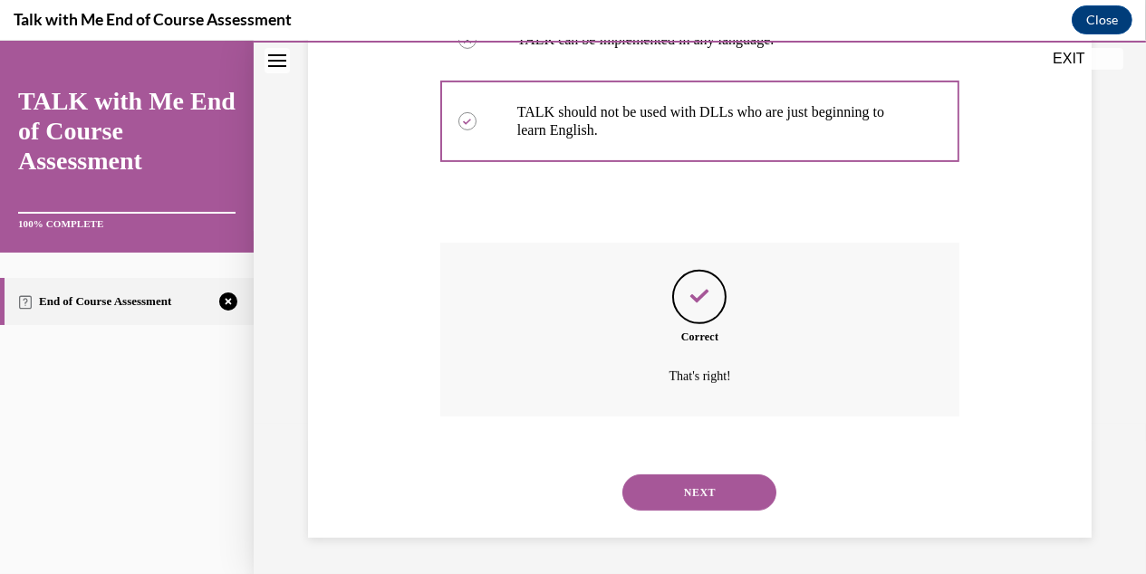
scroll to position [575, 0]
click at [678, 489] on button "NEXT" at bounding box center [699, 493] width 154 height 36
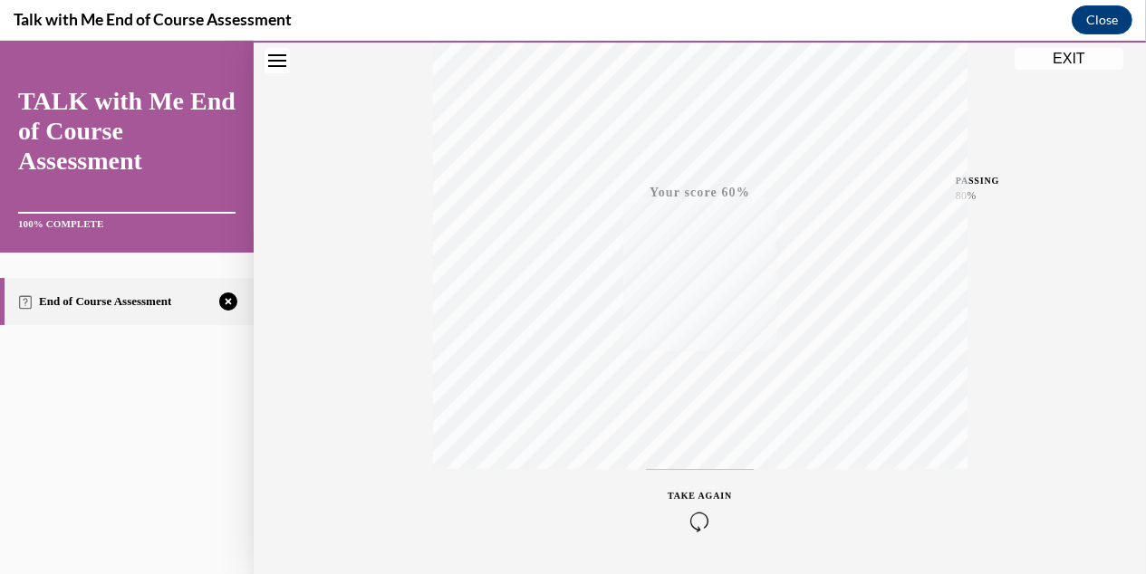
scroll to position [395, 0]
click at [695, 460] on icon "button" at bounding box center [700, 464] width 64 height 20
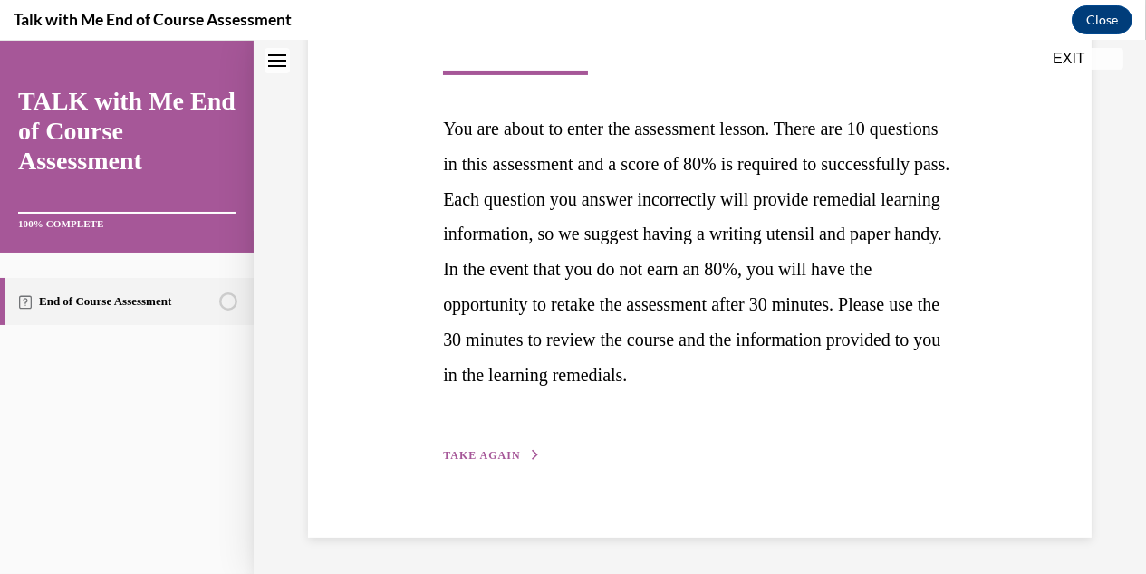
scroll to position [364, 0]
click at [488, 452] on span "TAKE AGAIN" at bounding box center [481, 455] width 77 height 13
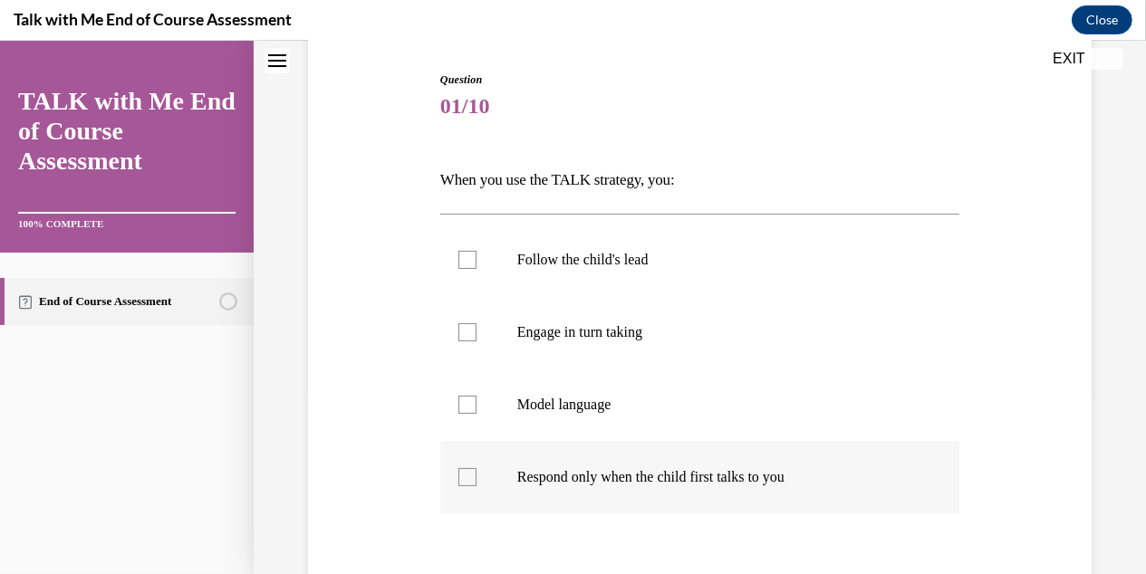
scroll to position [272, 0]
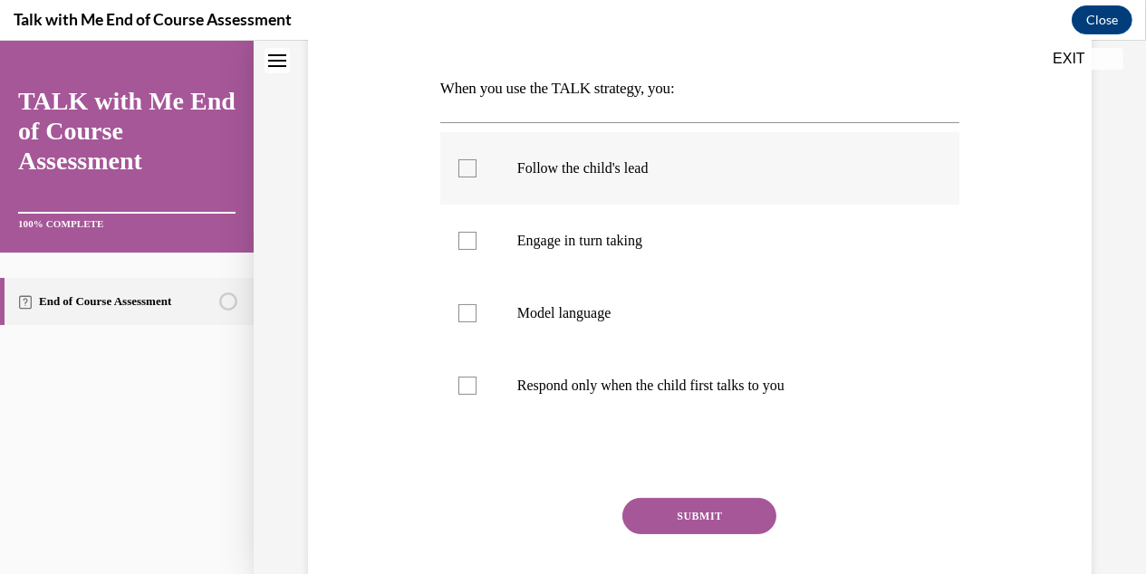
click at [465, 176] on div at bounding box center [467, 168] width 18 height 18
click at [465, 176] on input "Follow the child's lead" at bounding box center [467, 168] width 18 height 18
checkbox input "true"
click at [710, 521] on button "SUBMIT" at bounding box center [699, 516] width 154 height 36
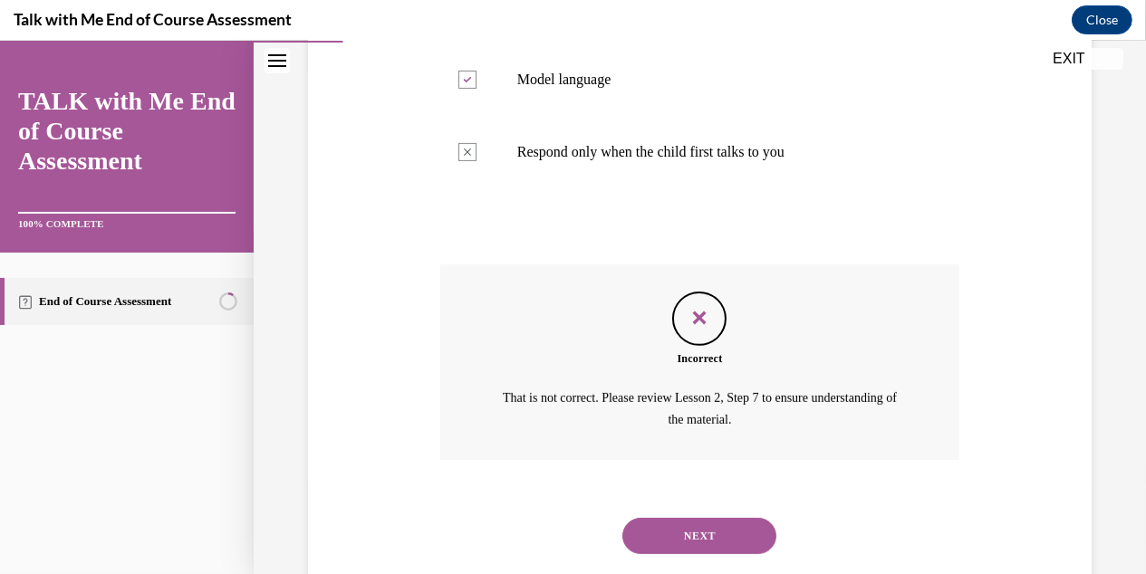
scroll to position [548, 0]
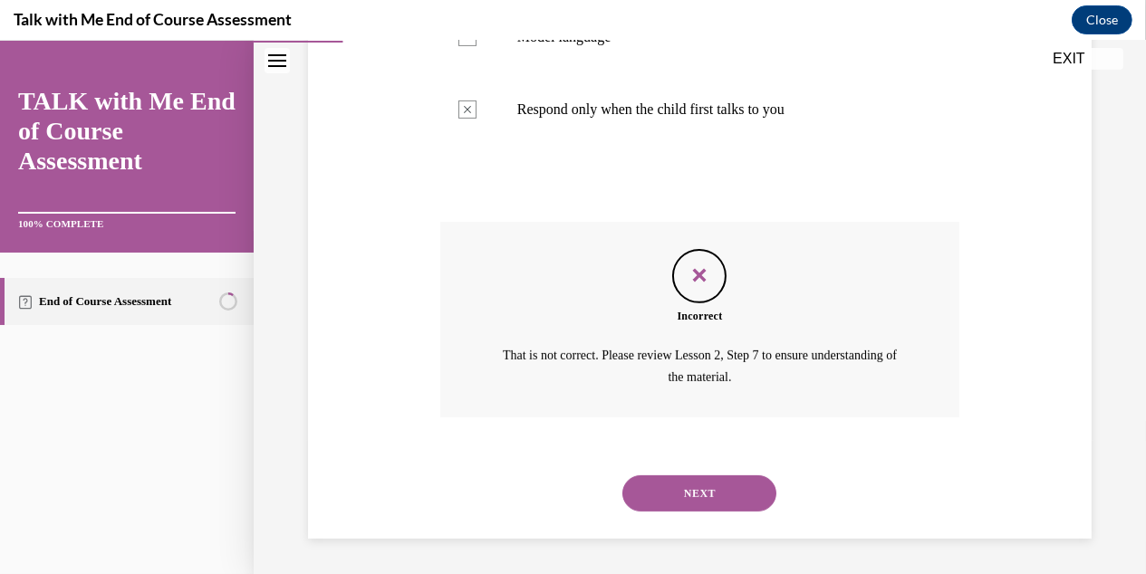
click at [695, 486] on button "NEXT" at bounding box center [699, 494] width 154 height 36
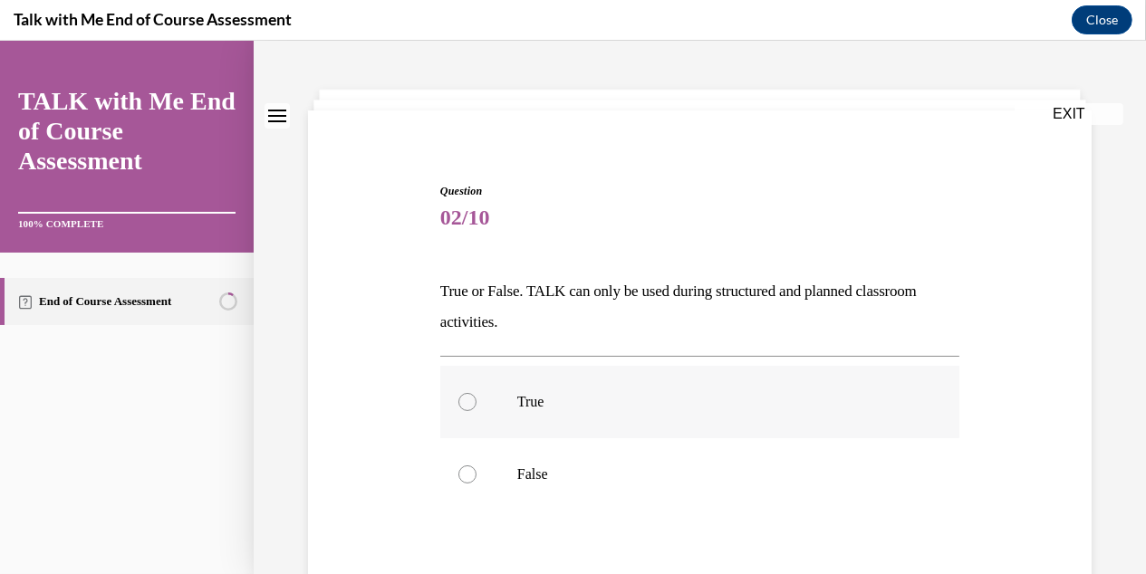
scroll to position [91, 0]
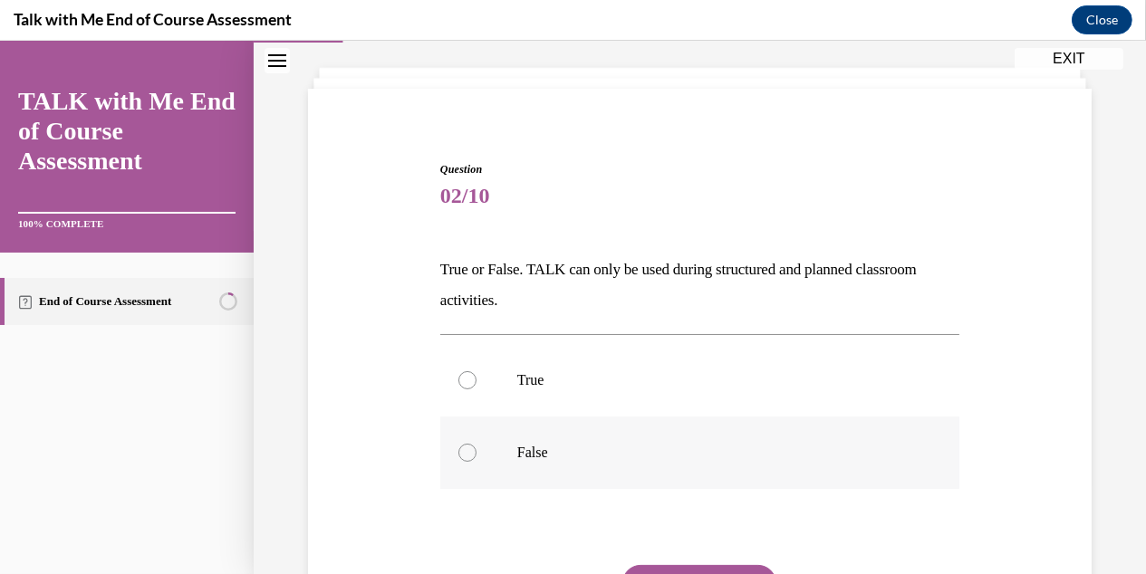
click at [467, 460] on div at bounding box center [467, 453] width 18 height 18
click at [467, 460] on input "False" at bounding box center [467, 453] width 18 height 18
radio input "true"
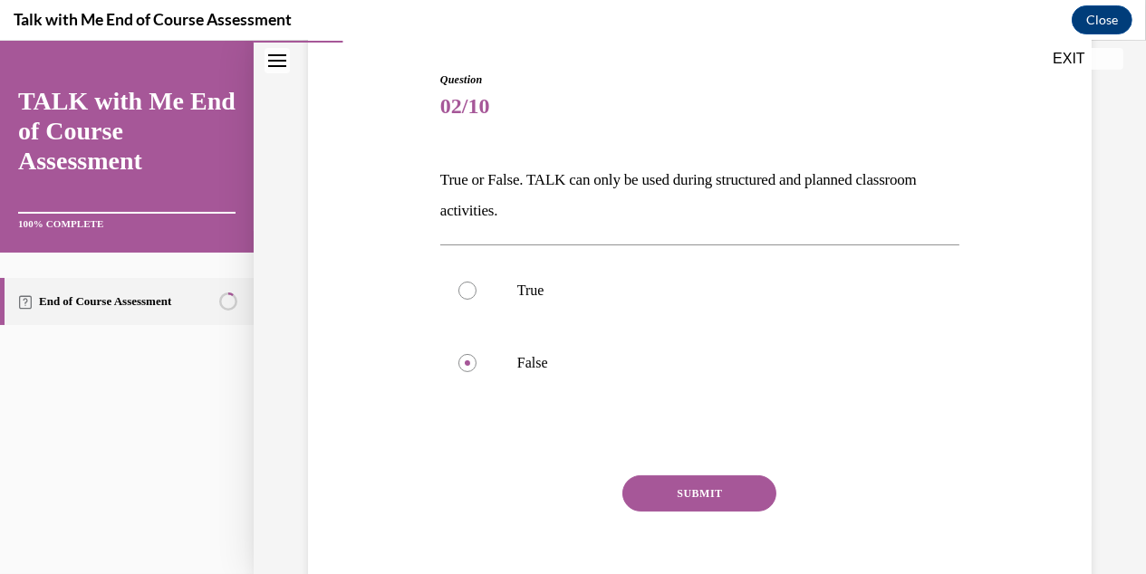
click at [687, 498] on button "SUBMIT" at bounding box center [699, 494] width 154 height 36
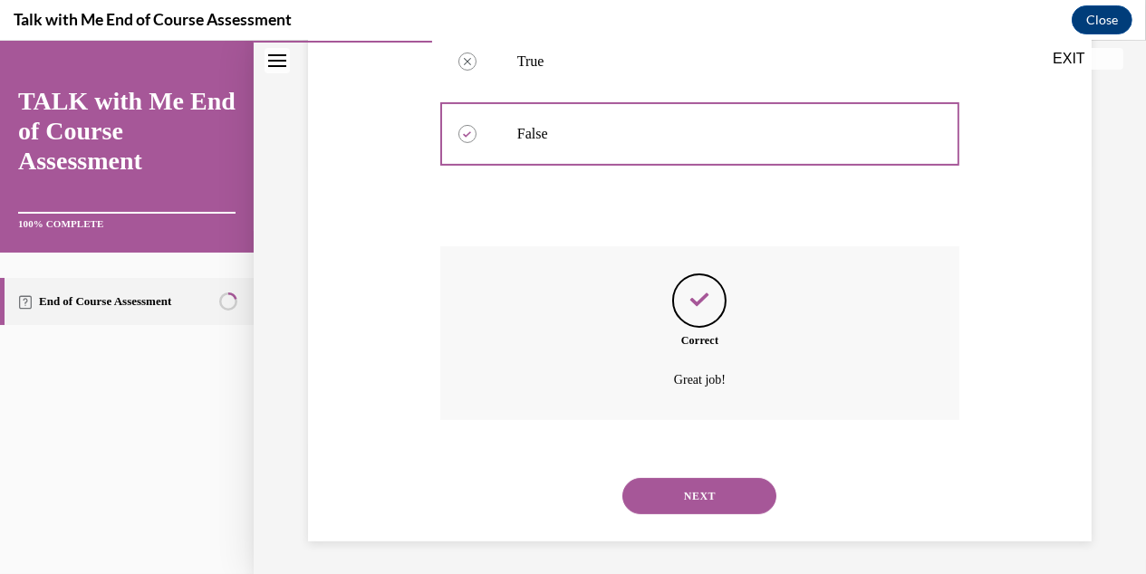
scroll to position [412, 0]
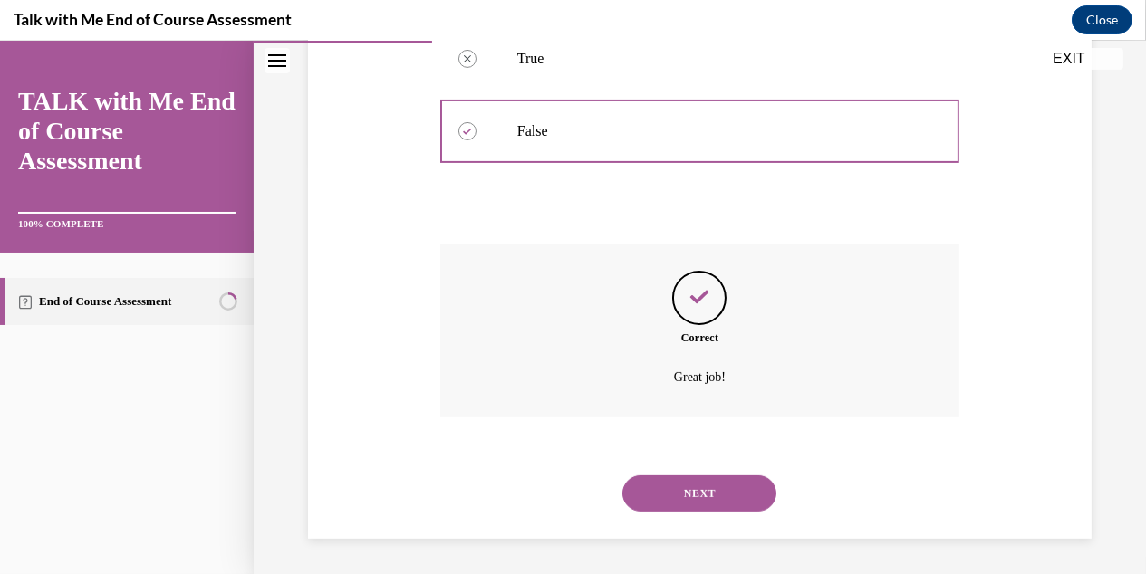
click at [701, 502] on button "NEXT" at bounding box center [699, 494] width 154 height 36
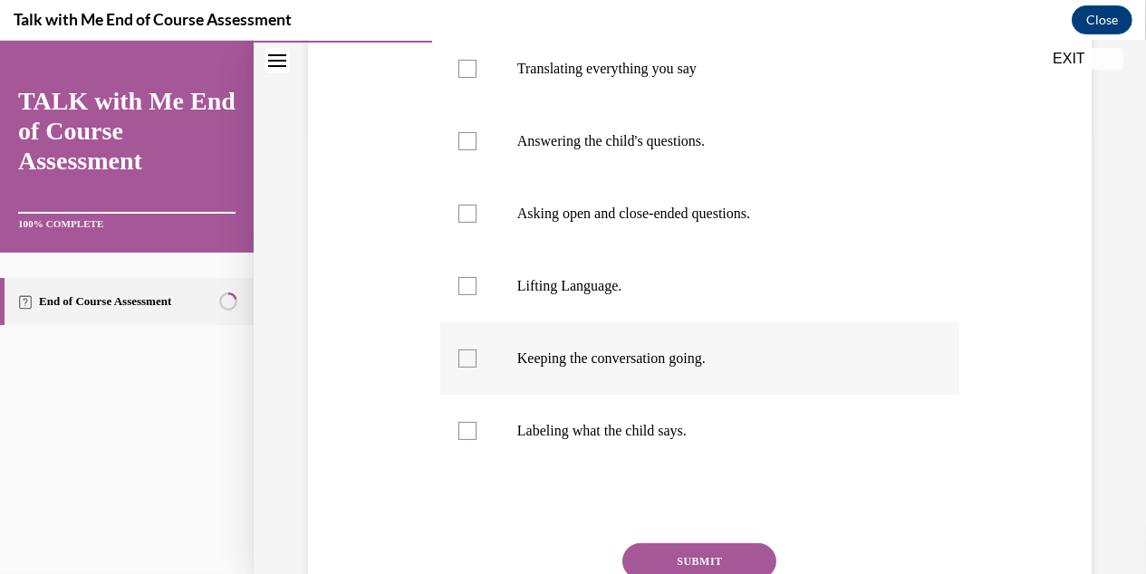
scroll to position [544, 0]
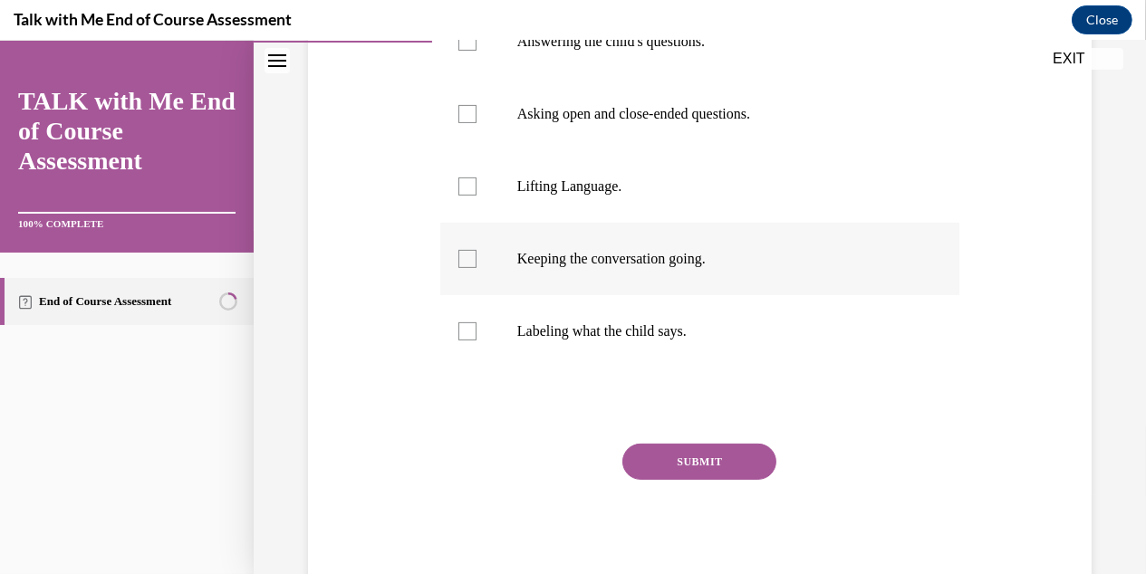
click at [469, 262] on div at bounding box center [467, 259] width 18 height 18
click at [469, 262] on input "Keeping the conversation going." at bounding box center [467, 259] width 18 height 18
checkbox input "true"
drag, startPoint x: 465, startPoint y: 188, endPoint x: 473, endPoint y: 208, distance: 21.5
click at [466, 188] on div at bounding box center [467, 187] width 18 height 18
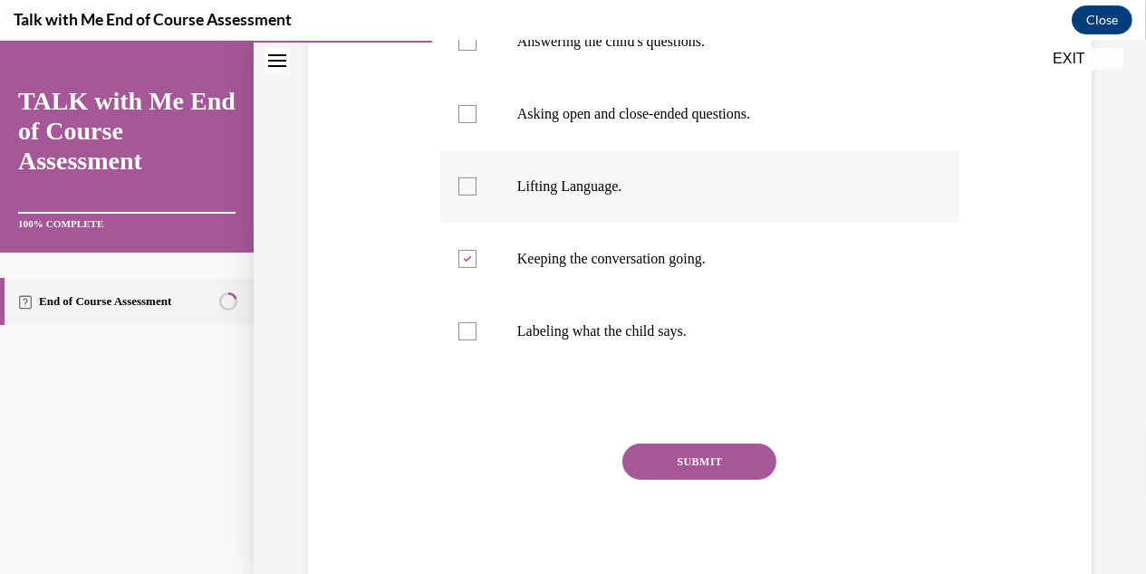
click at [466, 188] on input "Lifting Language." at bounding box center [467, 187] width 18 height 18
checkbox input "true"
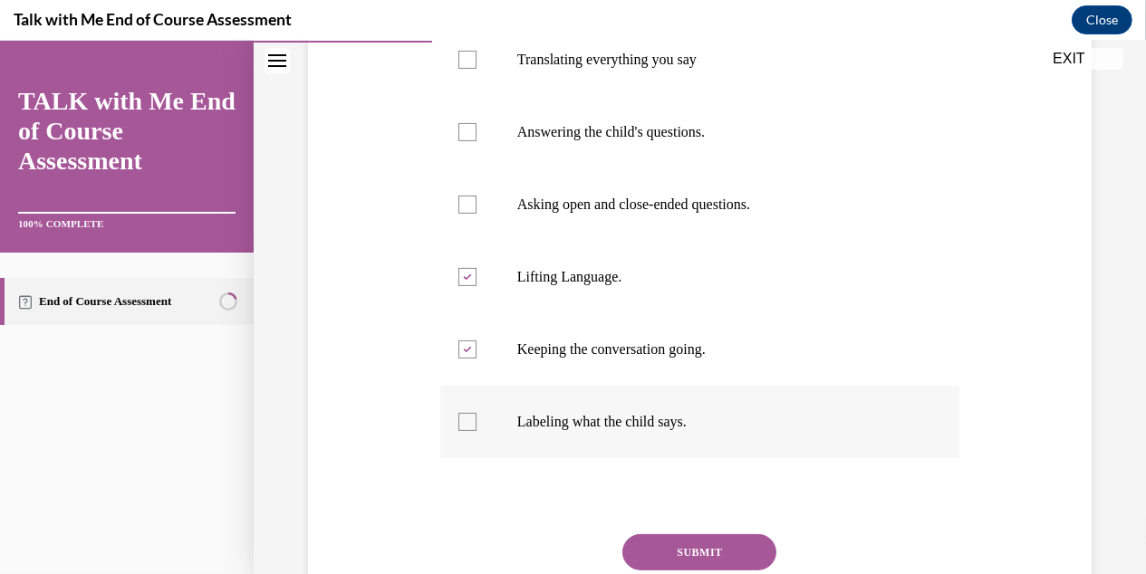
scroll to position [361, 0]
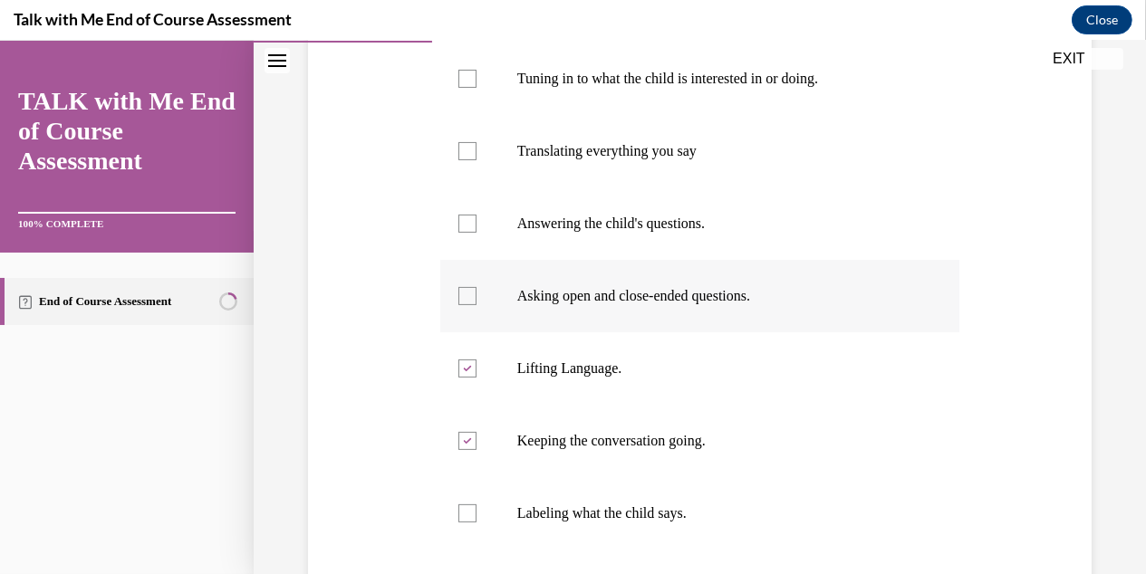
click at [468, 297] on div at bounding box center [467, 296] width 18 height 18
click at [468, 297] on input "Asking open and close-ended questions." at bounding box center [467, 296] width 18 height 18
checkbox input "true"
click at [459, 215] on div at bounding box center [467, 224] width 18 height 18
click at [459, 215] on input "Answering the child's questions." at bounding box center [467, 224] width 18 height 18
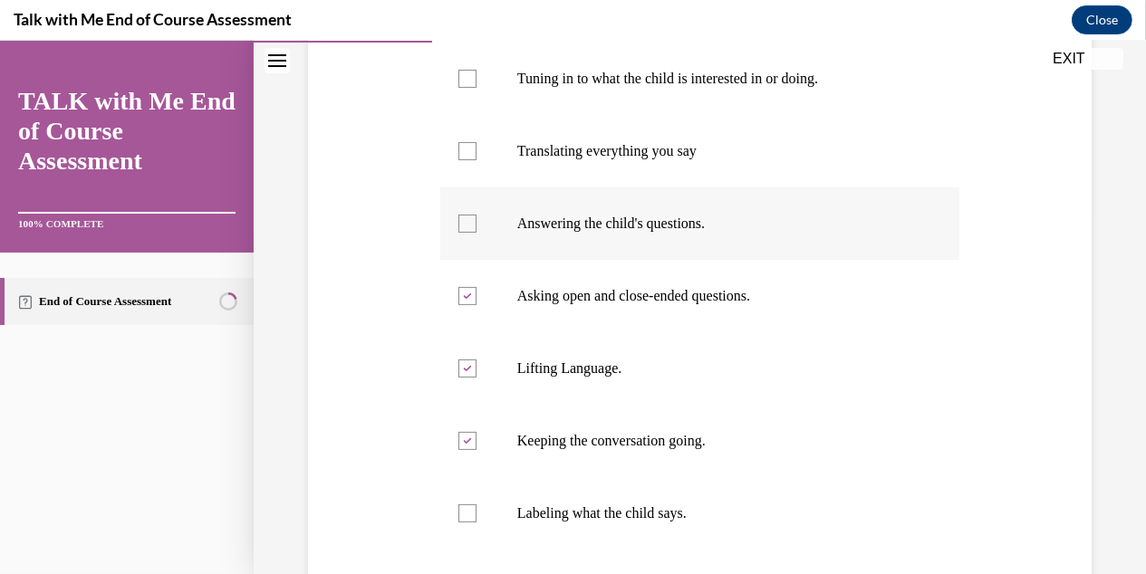
checkbox input "true"
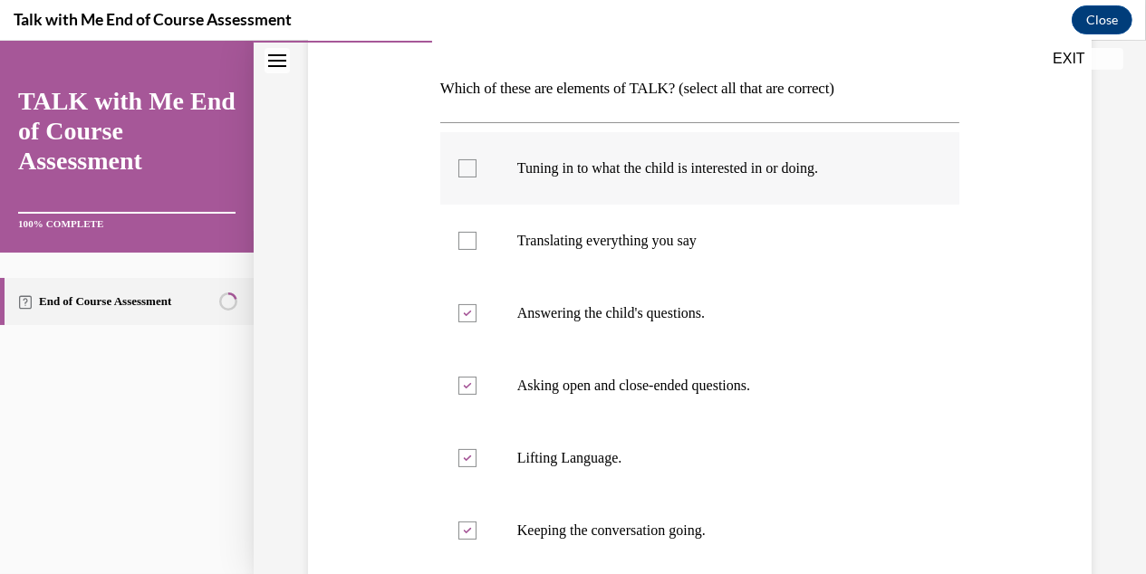
click at [468, 178] on label "Tuning in to what the child is interested in or doing." at bounding box center [699, 168] width 519 height 72
click at [468, 178] on input "Tuning in to what the child is interested in or doing." at bounding box center [467, 168] width 18 height 18
checkbox input "true"
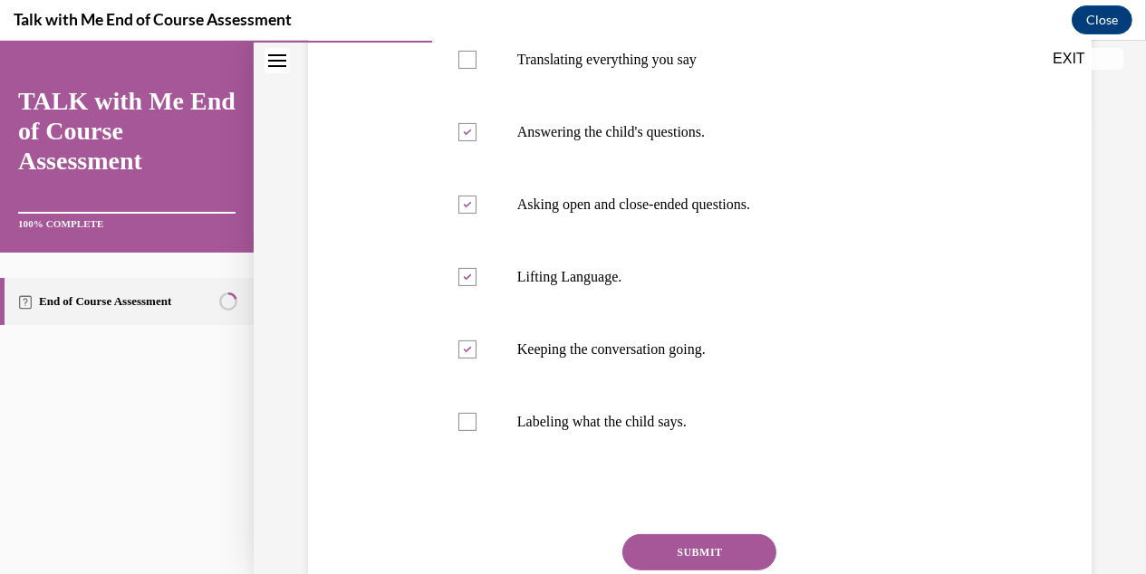
click at [681, 537] on button "SUBMIT" at bounding box center [699, 553] width 154 height 36
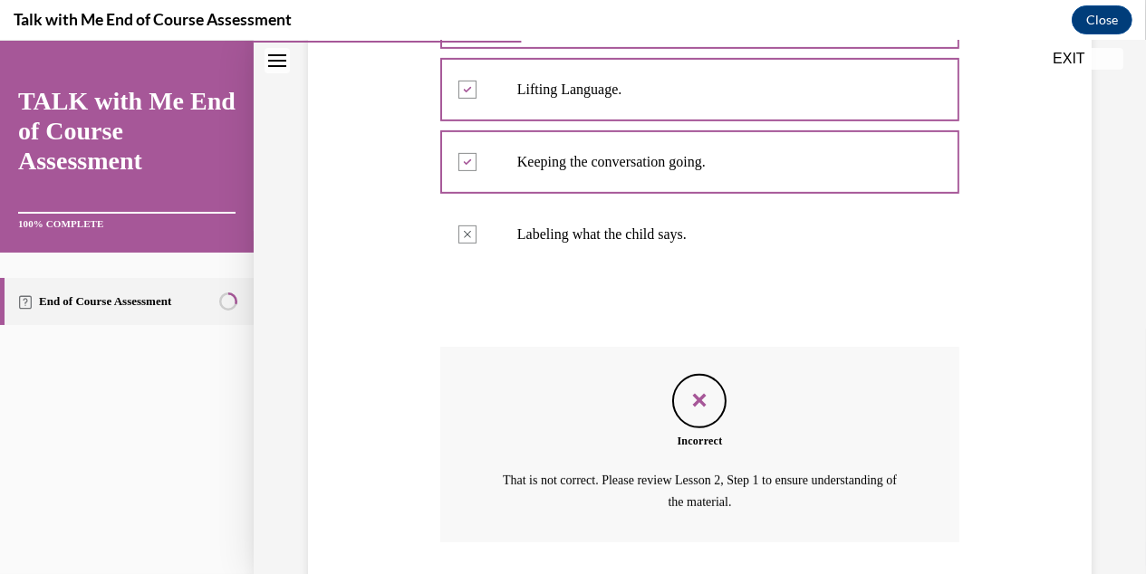
scroll to position [766, 0]
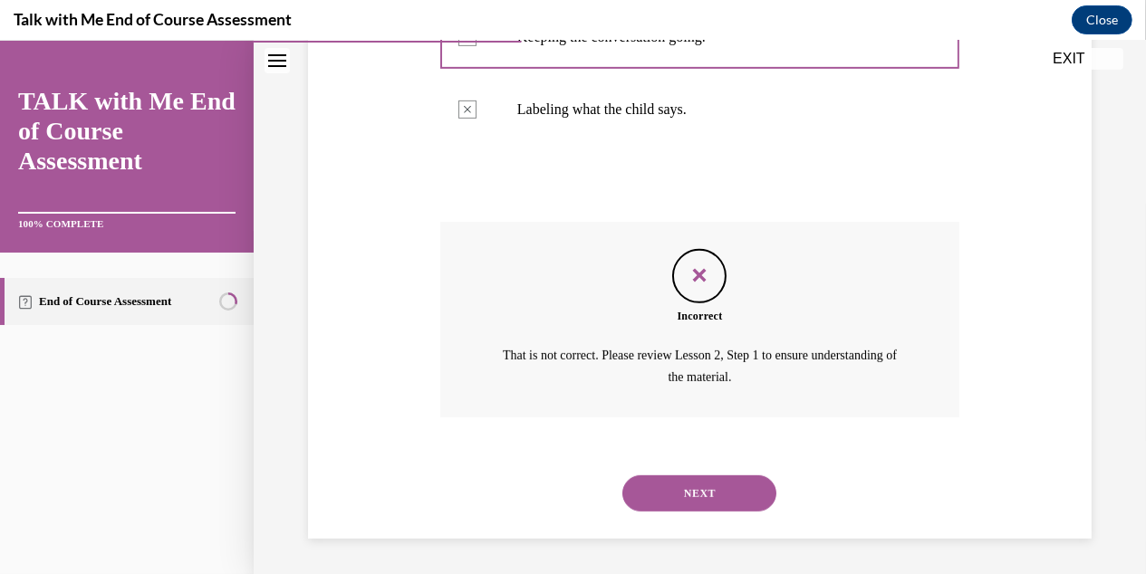
click at [689, 499] on button "NEXT" at bounding box center [699, 494] width 154 height 36
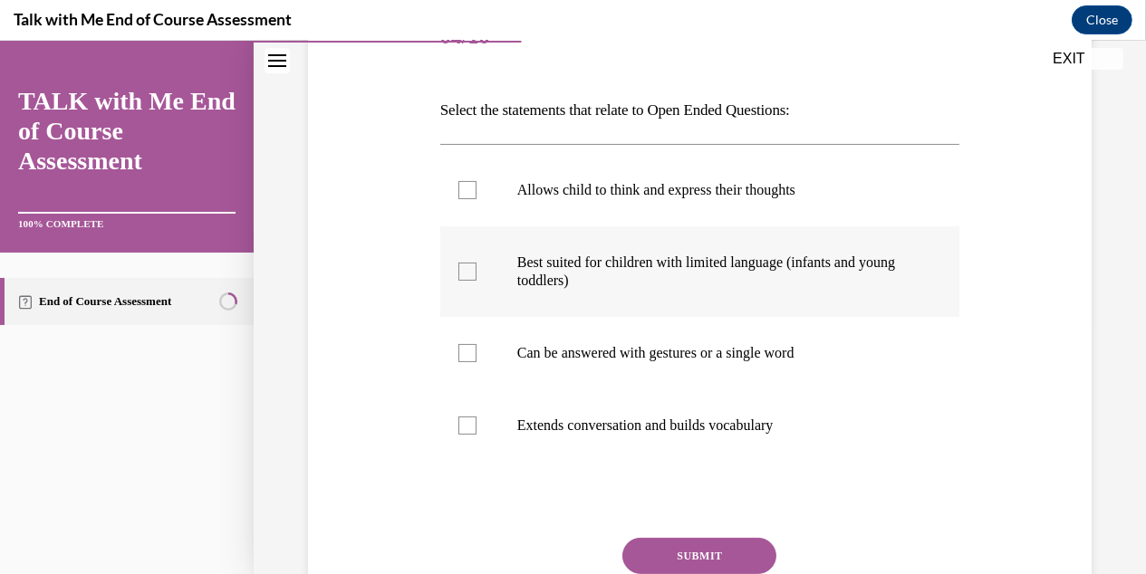
scroll to position [272, 0]
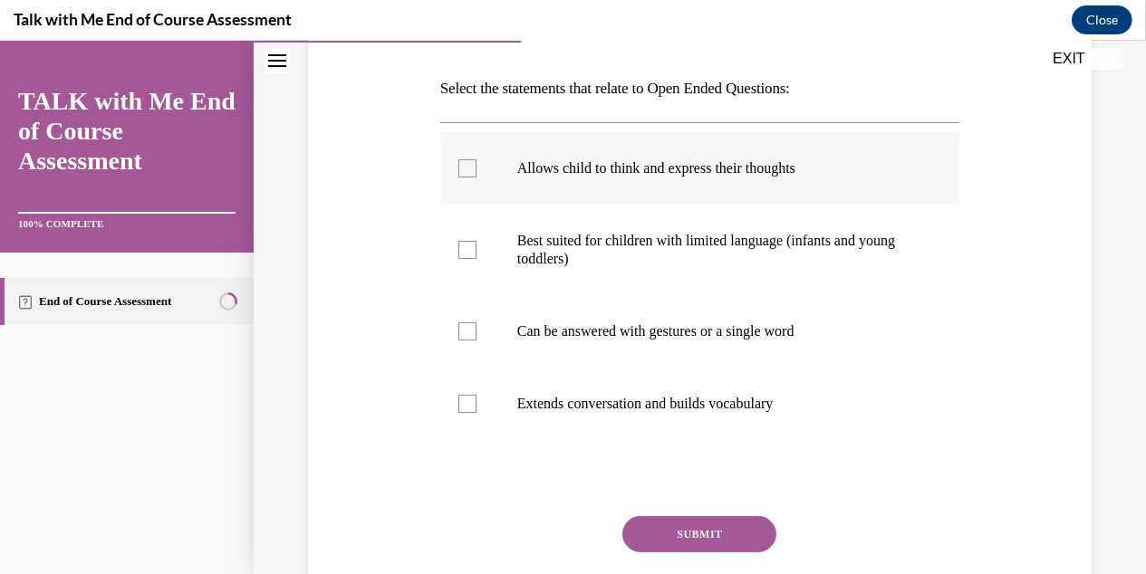
click at [464, 164] on div at bounding box center [467, 168] width 18 height 18
click at [464, 164] on input "Allows child to think and express their thoughts" at bounding box center [467, 168] width 18 height 18
checkbox input "true"
click at [467, 407] on div at bounding box center [467, 404] width 18 height 18
click at [467, 407] on input "Extends conversation and builds vocabulary" at bounding box center [467, 404] width 18 height 18
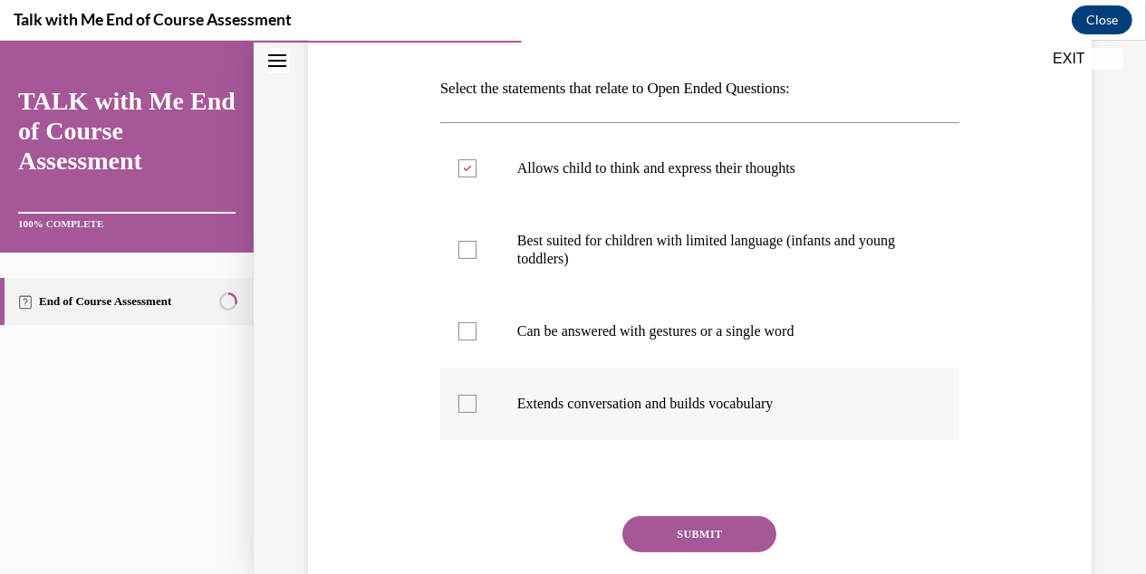
checkbox input "true"
click at [706, 539] on button "SUBMIT" at bounding box center [699, 534] width 154 height 36
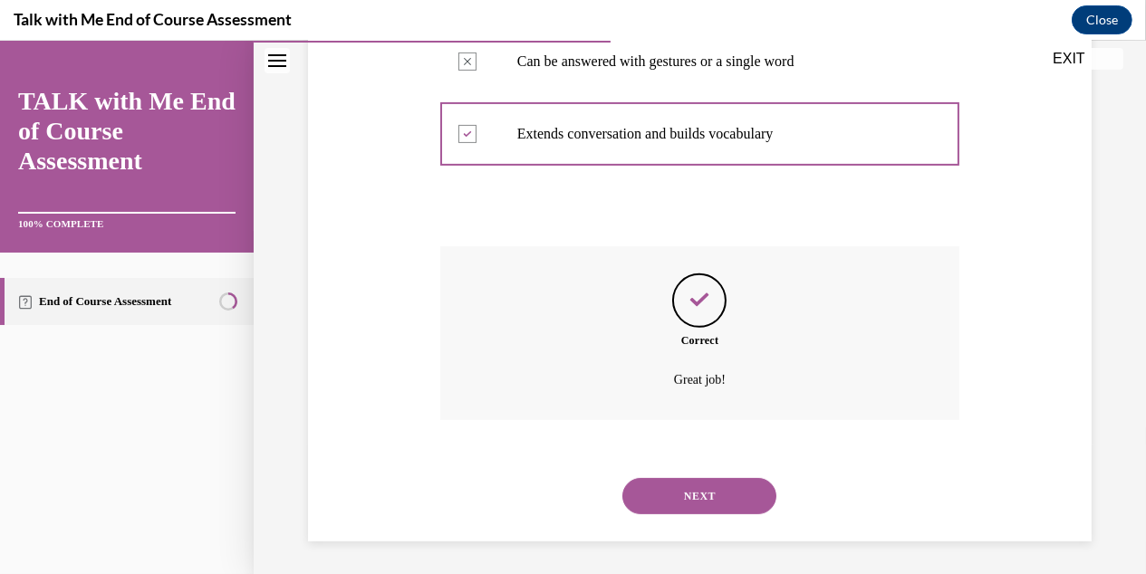
scroll to position [544, 0]
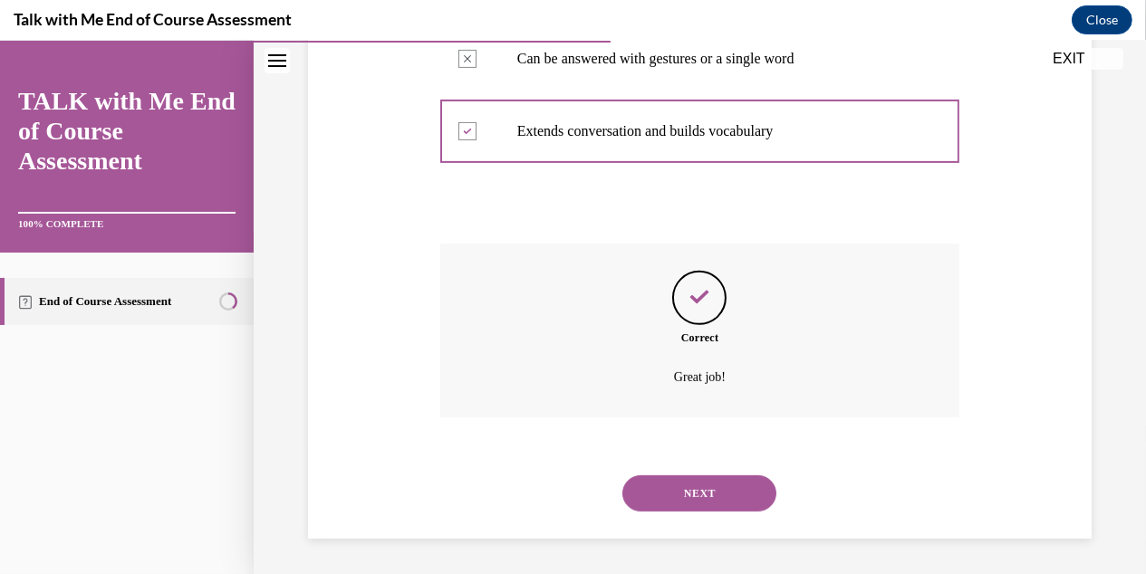
click at [696, 487] on button "NEXT" at bounding box center [699, 494] width 154 height 36
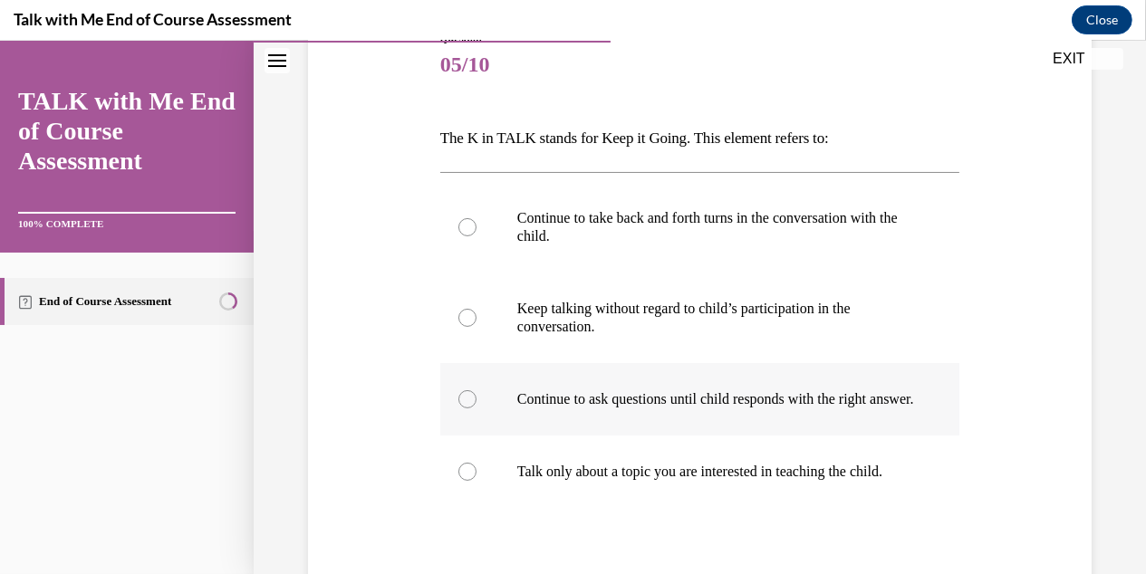
scroll to position [272, 0]
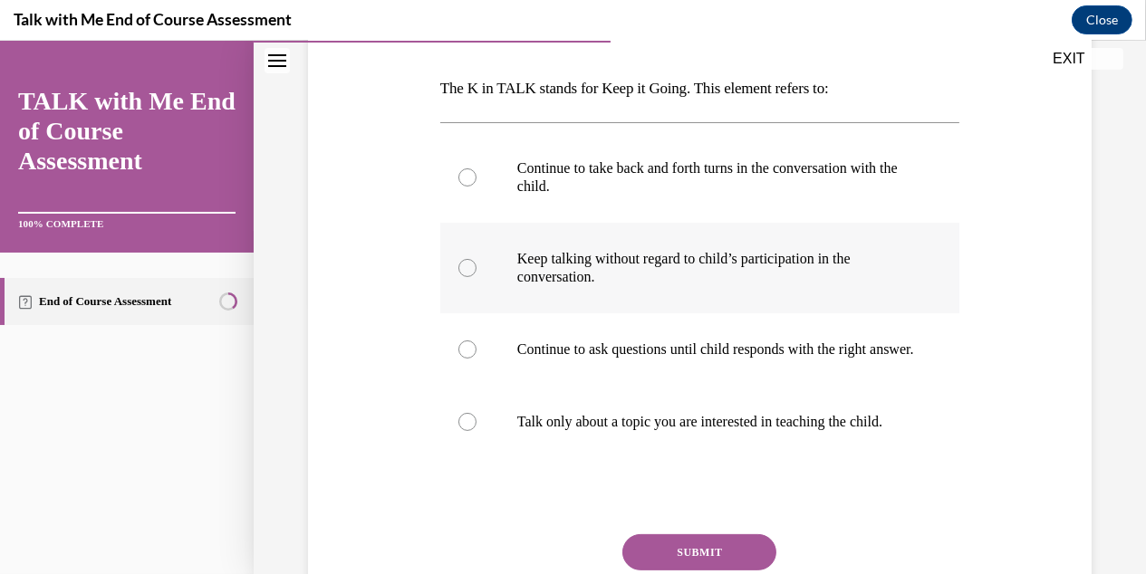
click at [472, 266] on div at bounding box center [467, 268] width 18 height 18
click at [472, 266] on input "Keep talking without regard to child’s participation in the conversation." at bounding box center [467, 268] width 18 height 18
radio input "true"
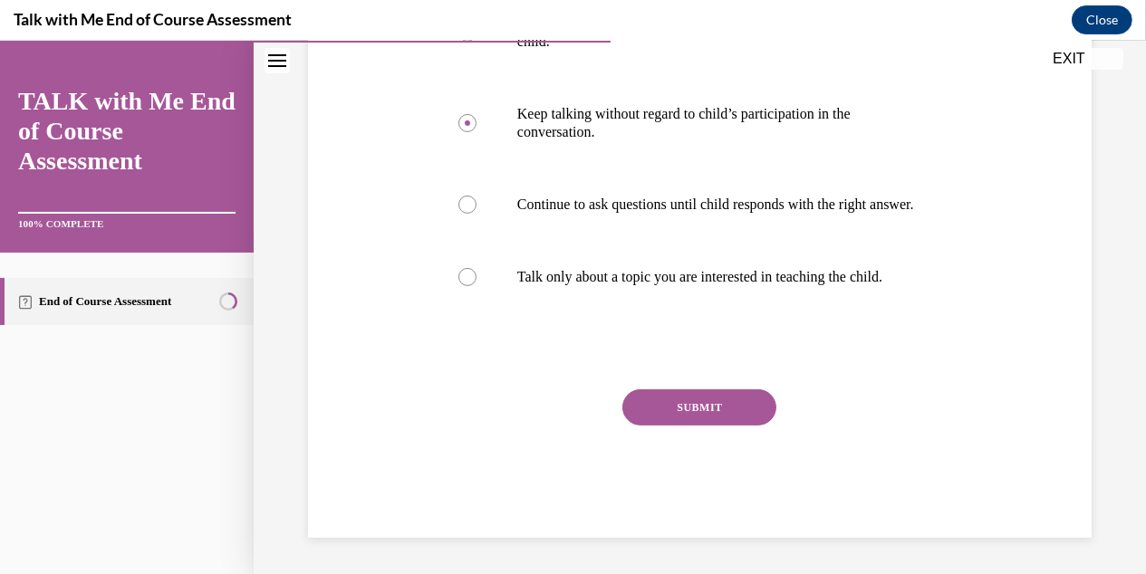
click at [682, 396] on button "SUBMIT" at bounding box center [699, 408] width 154 height 36
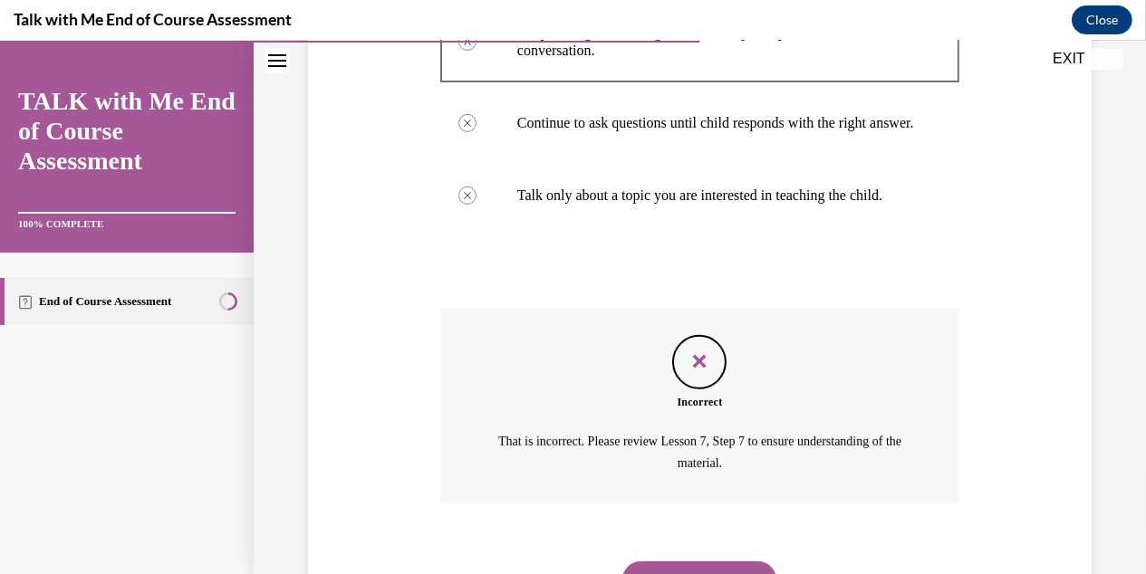
scroll to position [621, 0]
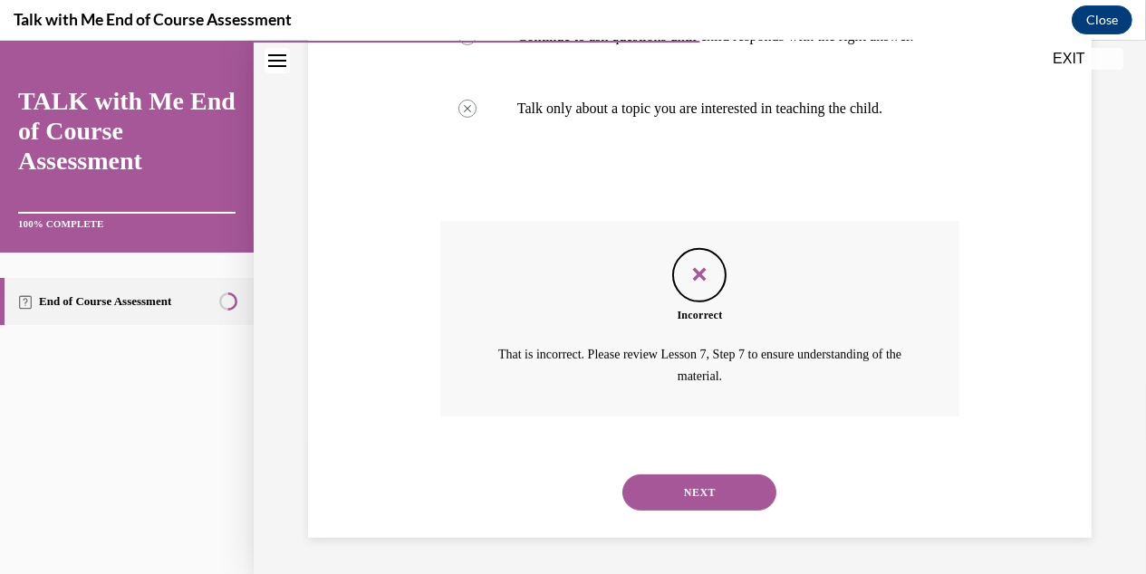
click at [726, 491] on button "NEXT" at bounding box center [699, 493] width 154 height 36
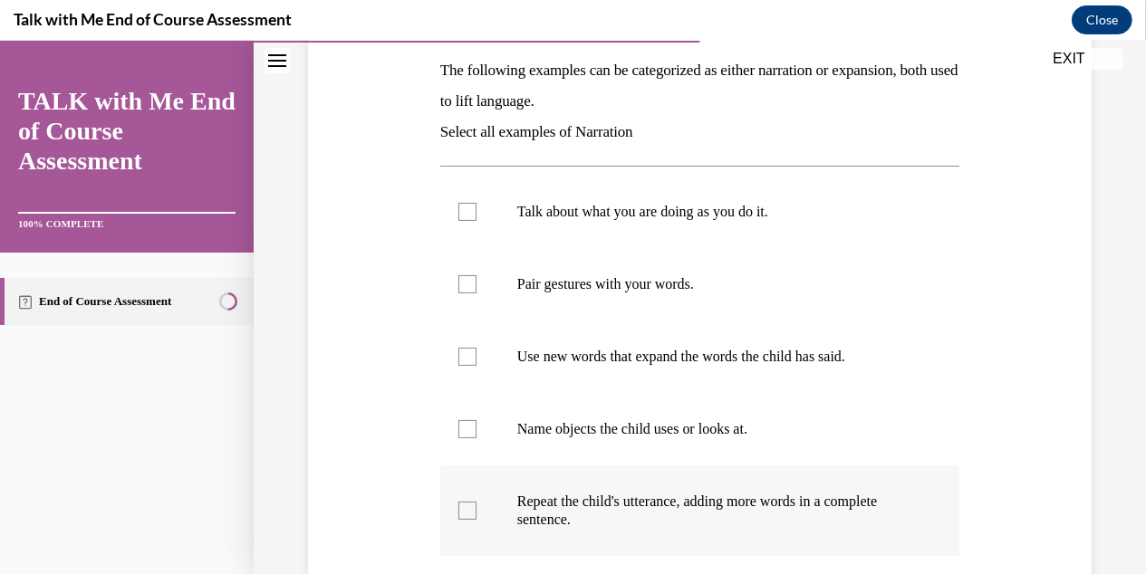
scroll to position [272, 0]
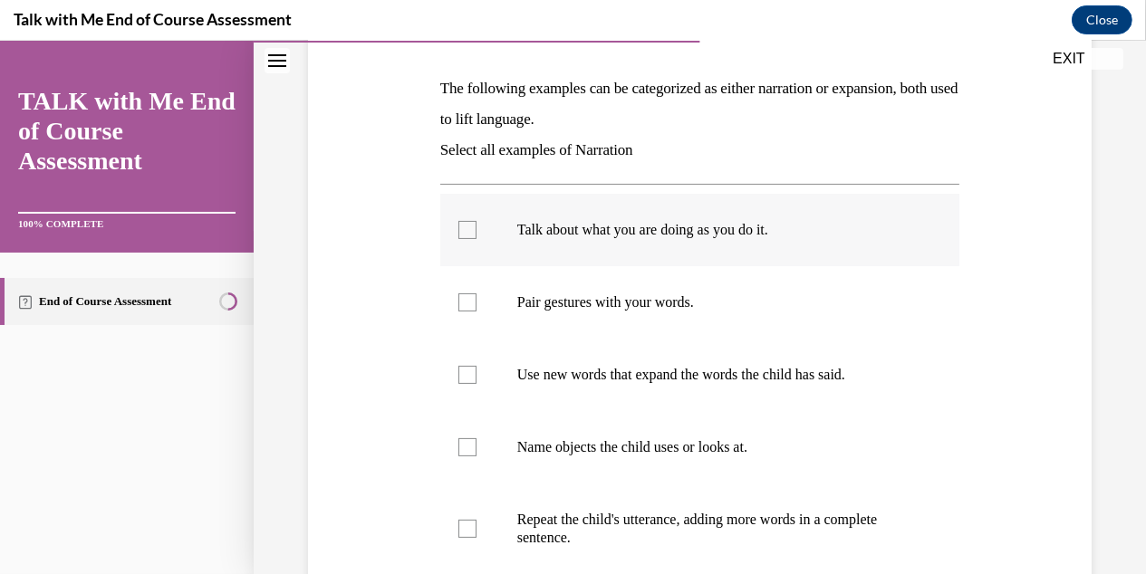
click at [467, 228] on div at bounding box center [467, 230] width 18 height 18
click at [467, 228] on input "Talk about what you are doing as you do it." at bounding box center [467, 230] width 18 height 18
checkbox input "true"
click at [471, 451] on div at bounding box center [467, 447] width 18 height 18
click at [471, 451] on input "Name objects the child uses or looks at." at bounding box center [467, 447] width 18 height 18
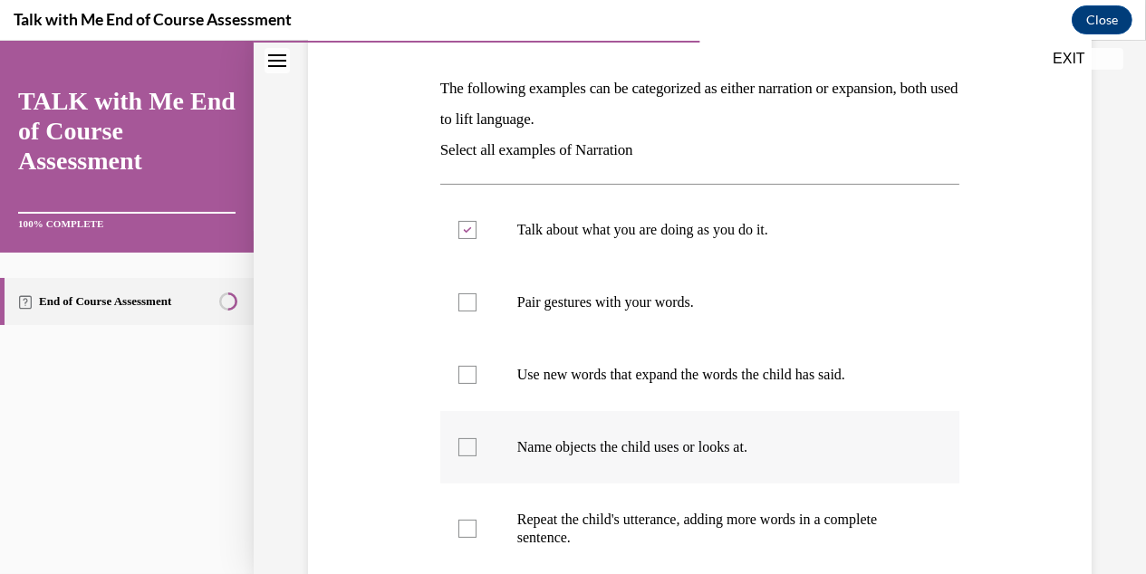
checkbox input "true"
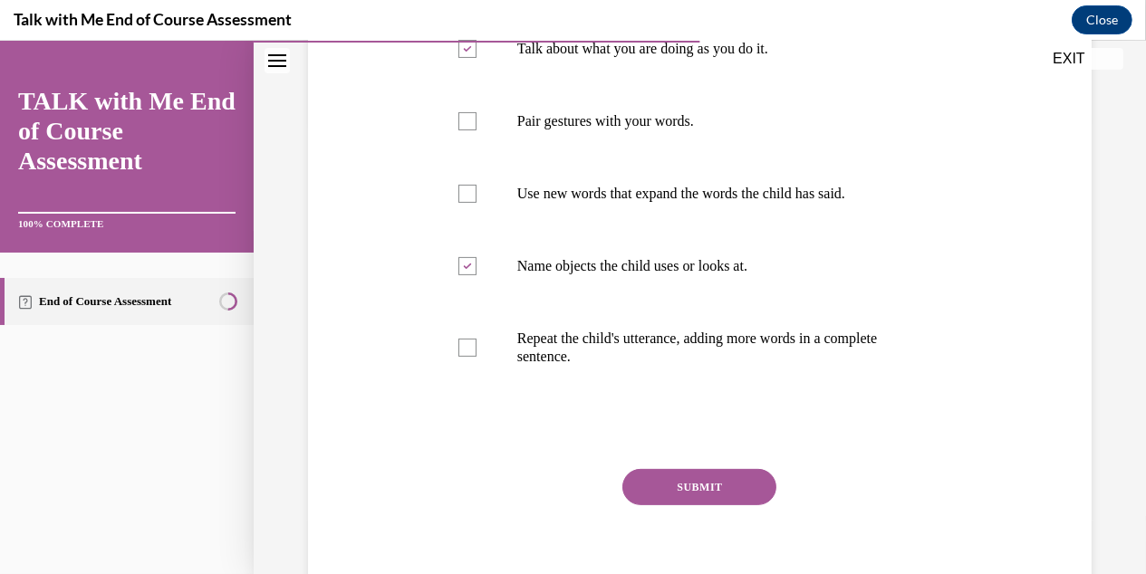
click at [694, 482] on button "SUBMIT" at bounding box center [699, 487] width 154 height 36
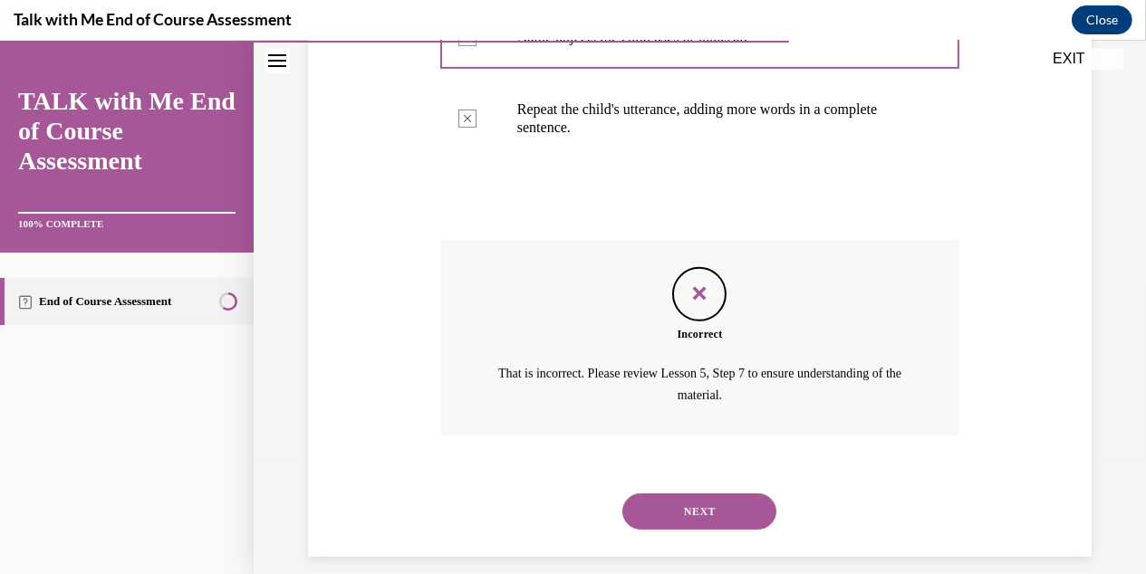
scroll to position [700, 0]
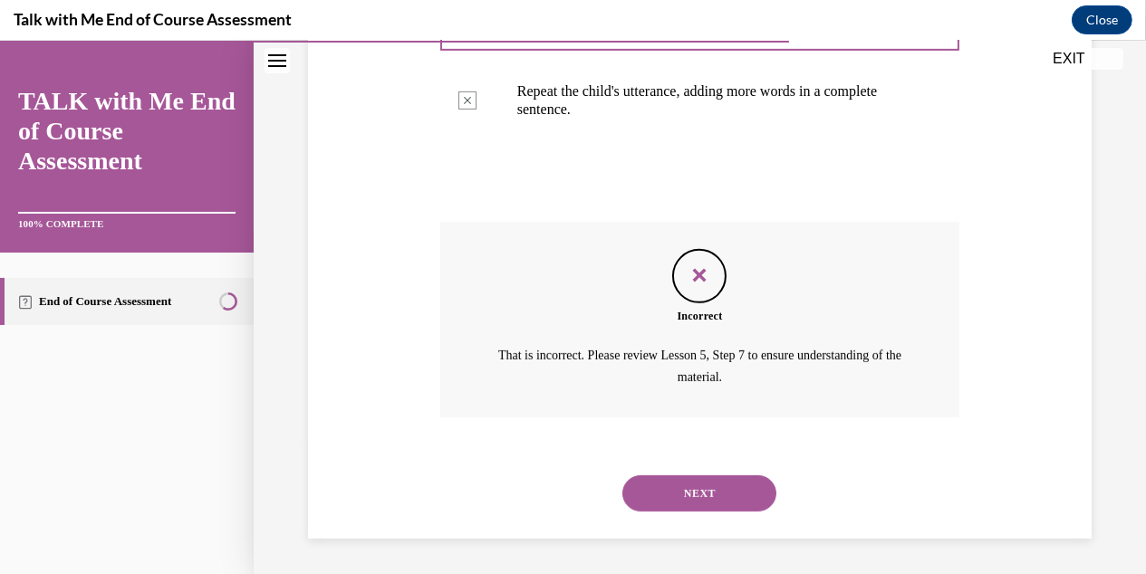
click at [711, 501] on button "NEXT" at bounding box center [699, 494] width 154 height 36
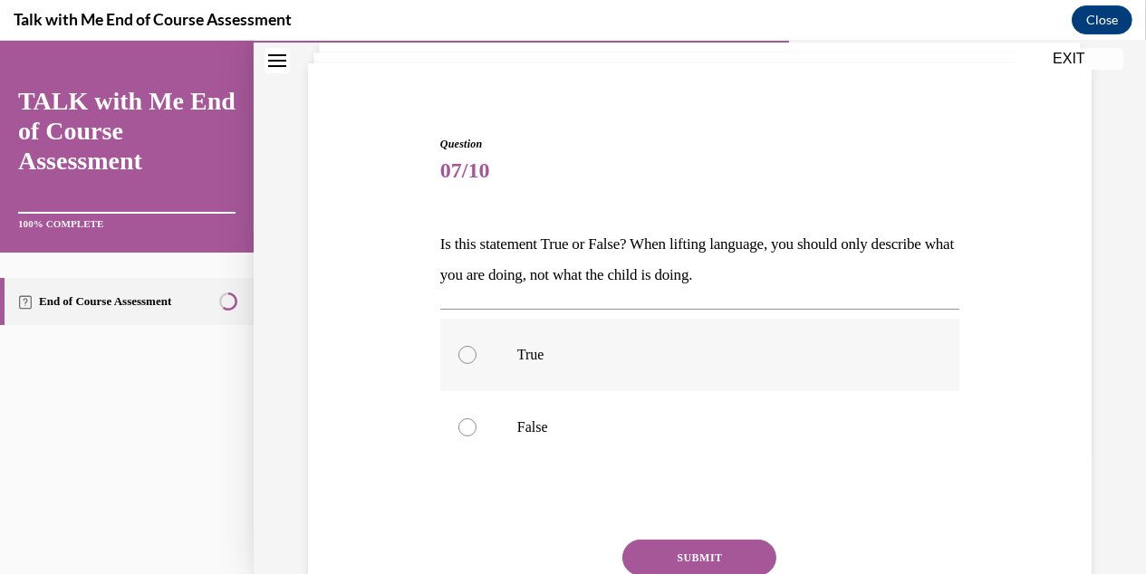
scroll to position [180, 0]
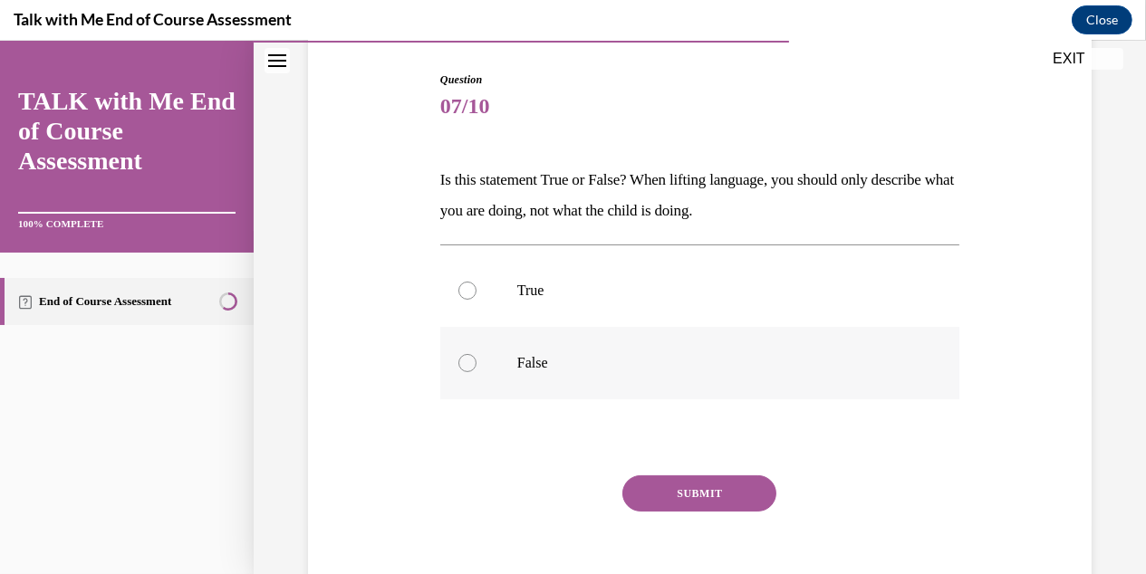
click at [466, 366] on div at bounding box center [467, 363] width 18 height 18
click at [466, 366] on input "False" at bounding box center [467, 363] width 18 height 18
radio input "true"
click at [690, 486] on button "SUBMIT" at bounding box center [699, 494] width 154 height 36
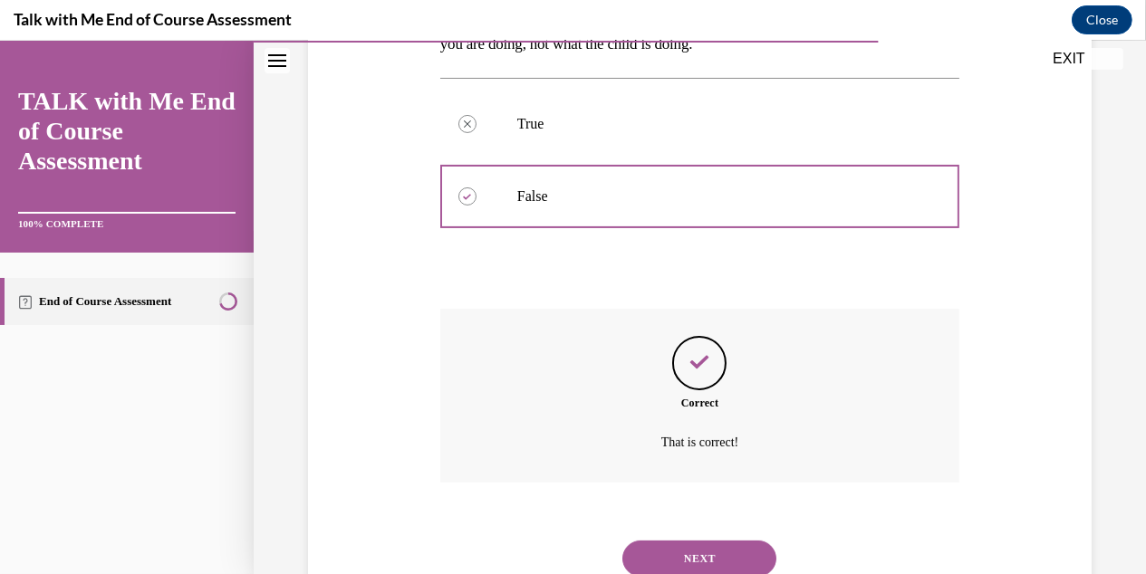
scroll to position [412, 0]
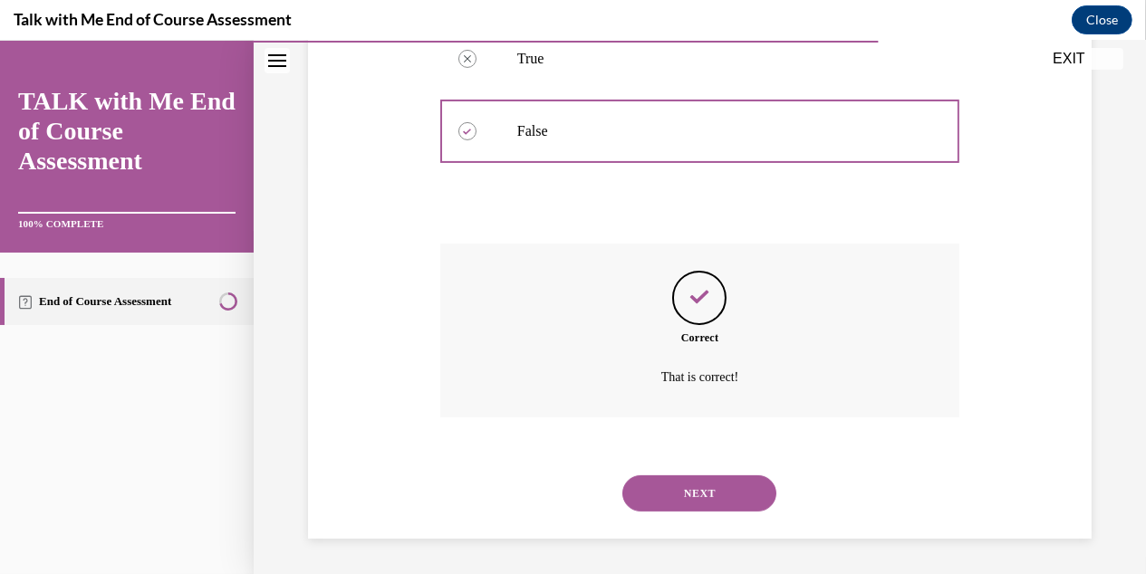
click at [687, 498] on button "NEXT" at bounding box center [699, 494] width 154 height 36
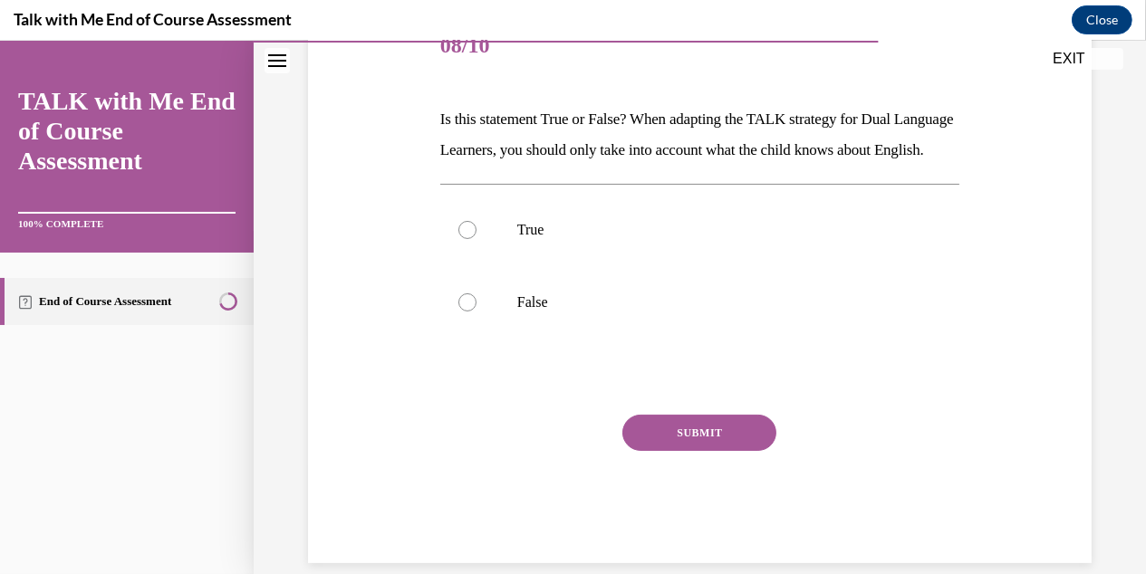
scroll to position [272, 0]
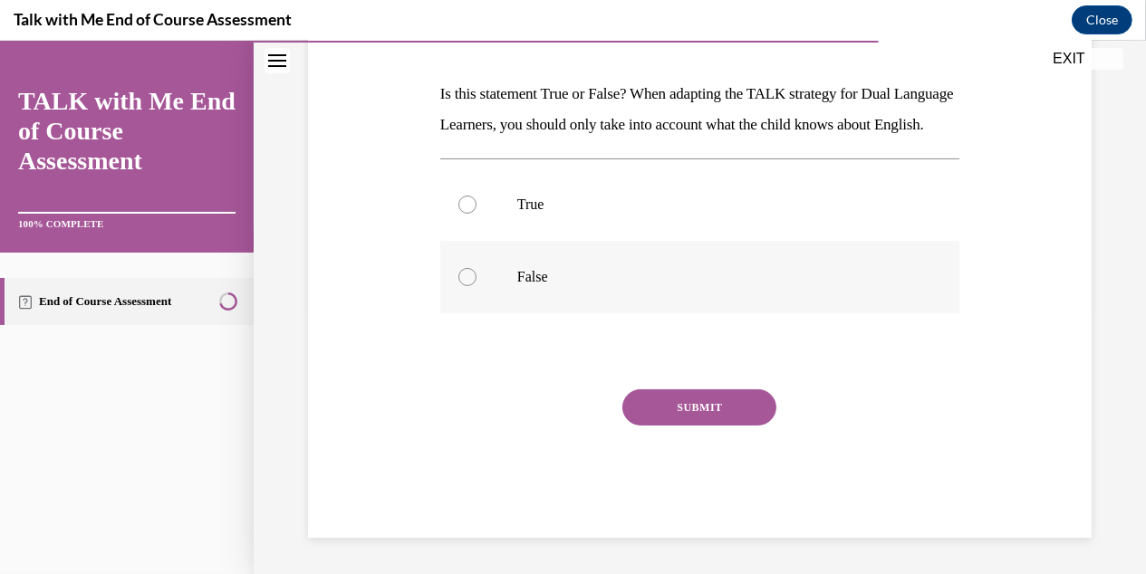
click at [464, 286] on div at bounding box center [467, 277] width 18 height 18
click at [464, 286] on input "False" at bounding box center [467, 277] width 18 height 18
radio input "true"
click at [676, 426] on button "SUBMIT" at bounding box center [699, 408] width 154 height 36
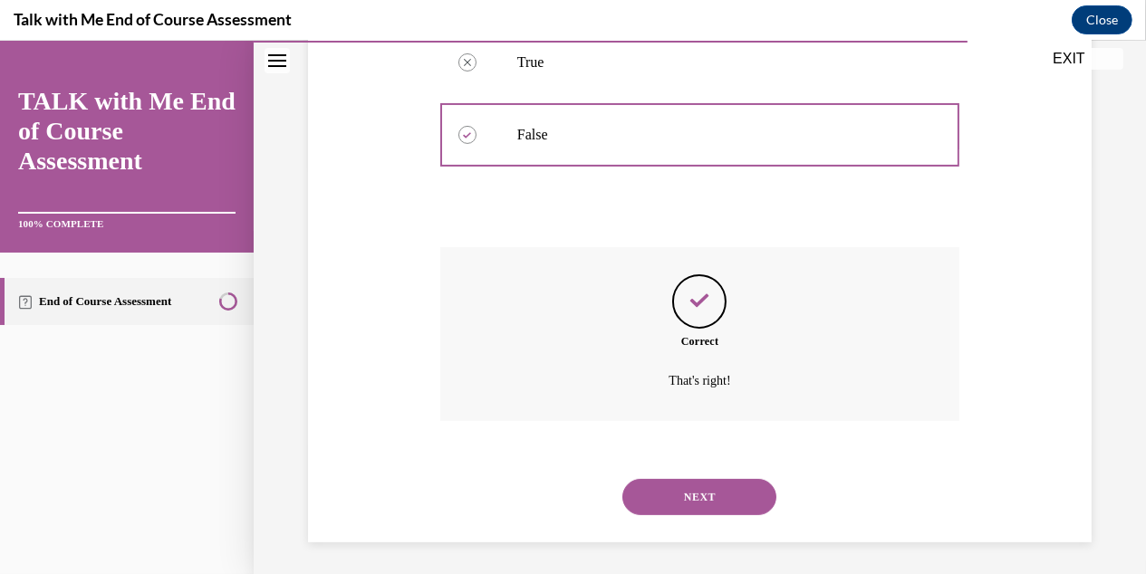
scroll to position [443, 0]
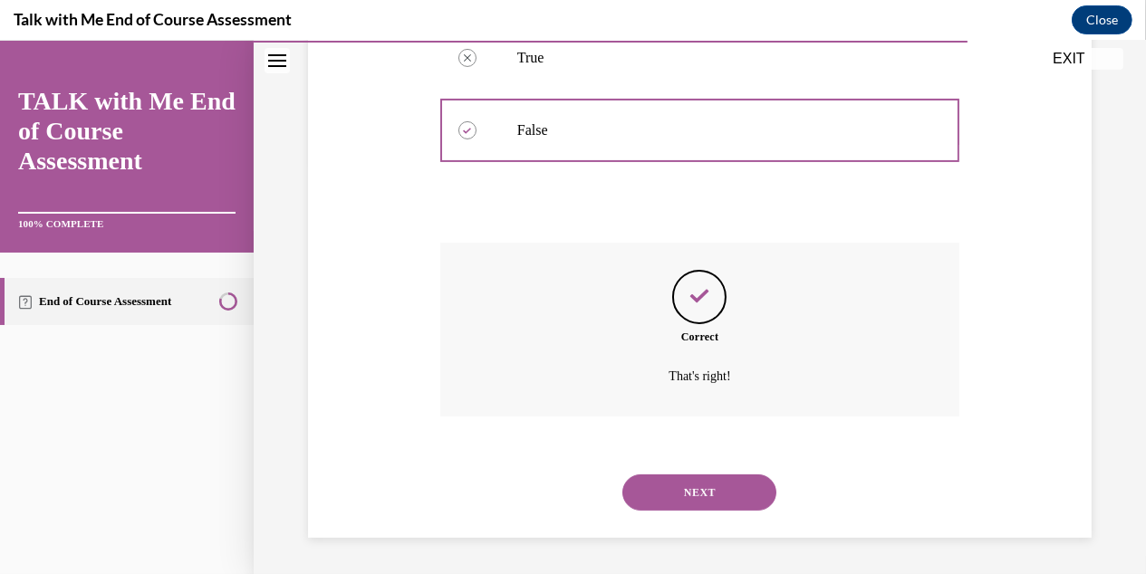
click at [689, 483] on button "NEXT" at bounding box center [699, 493] width 154 height 36
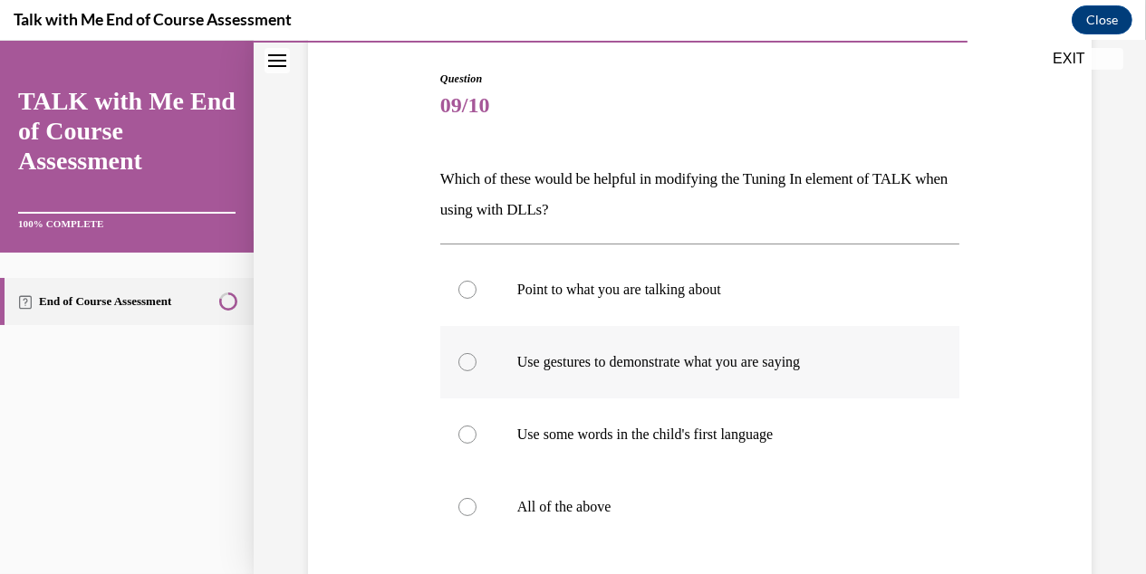
scroll to position [272, 0]
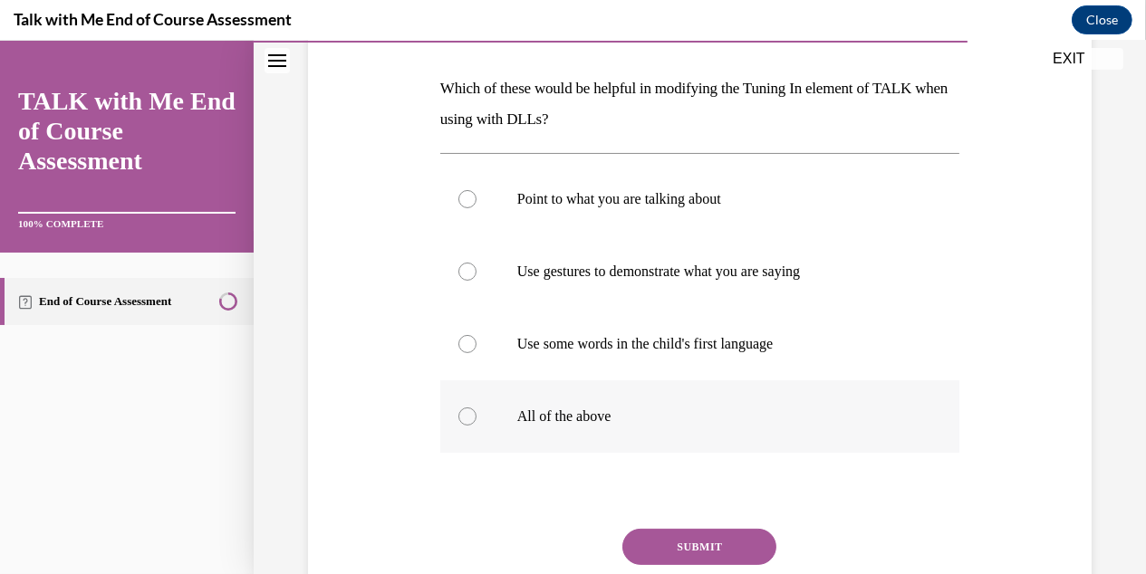
click at [466, 419] on div at bounding box center [467, 417] width 18 height 18
click at [466, 419] on input "All of the above" at bounding box center [467, 417] width 18 height 18
radio input "true"
click at [690, 550] on button "SUBMIT" at bounding box center [699, 547] width 154 height 36
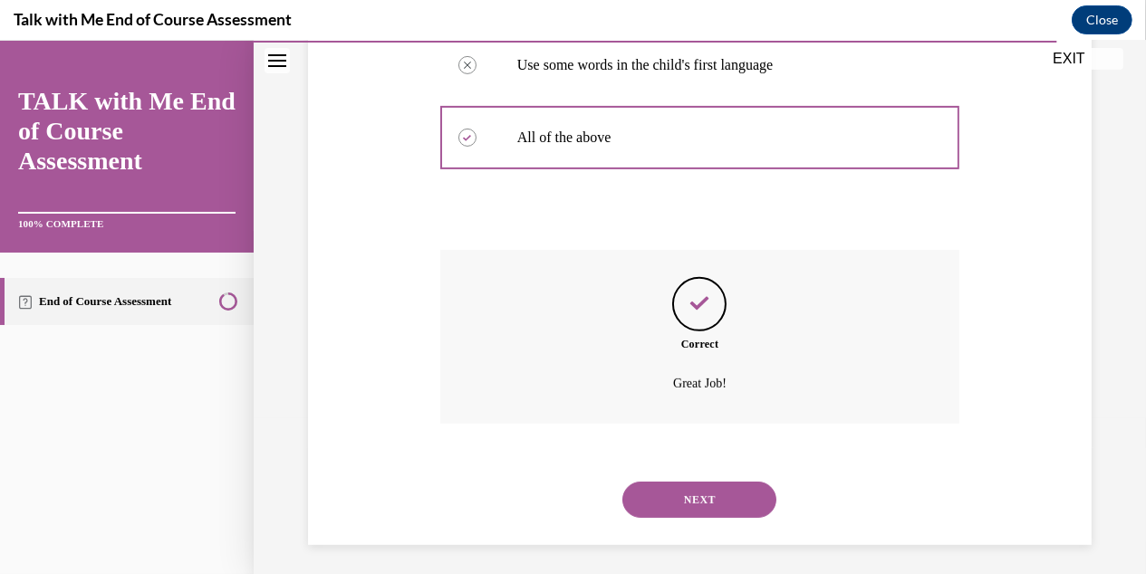
scroll to position [557, 0]
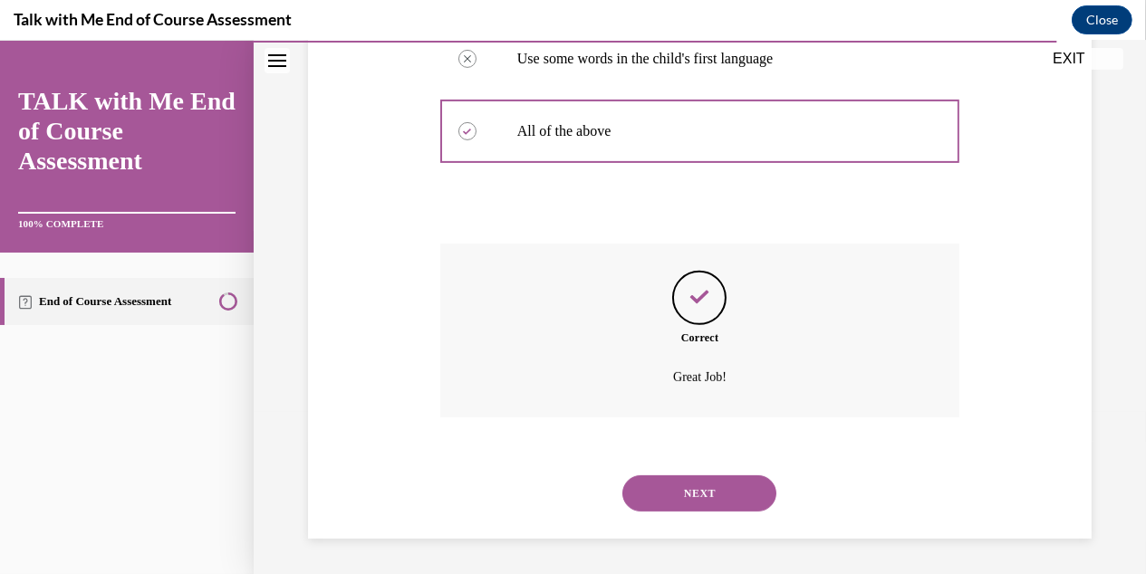
click at [712, 496] on button "NEXT" at bounding box center [699, 494] width 154 height 36
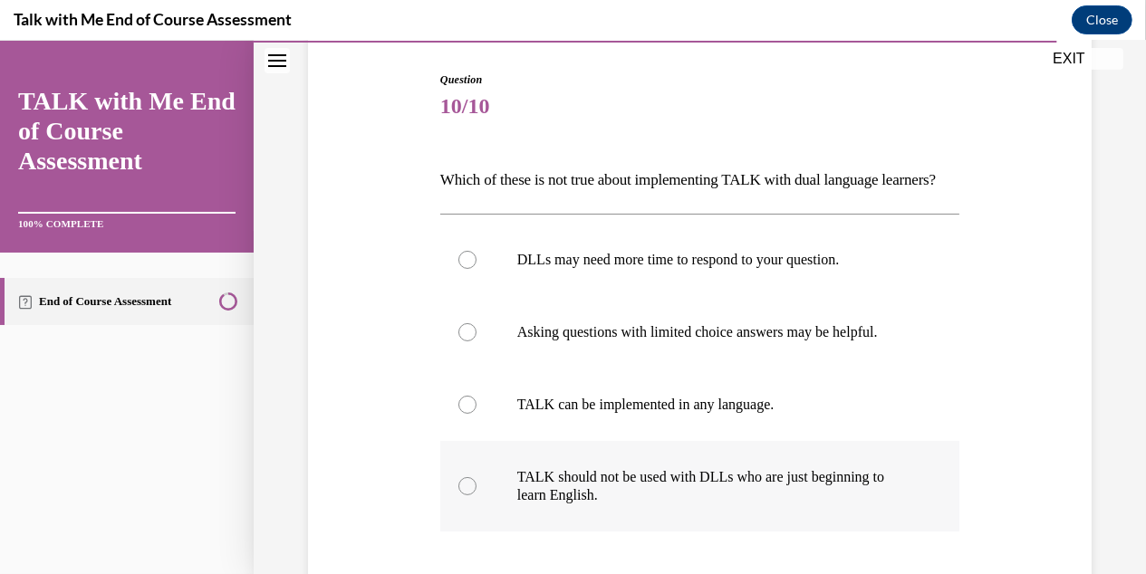
scroll to position [272, 0]
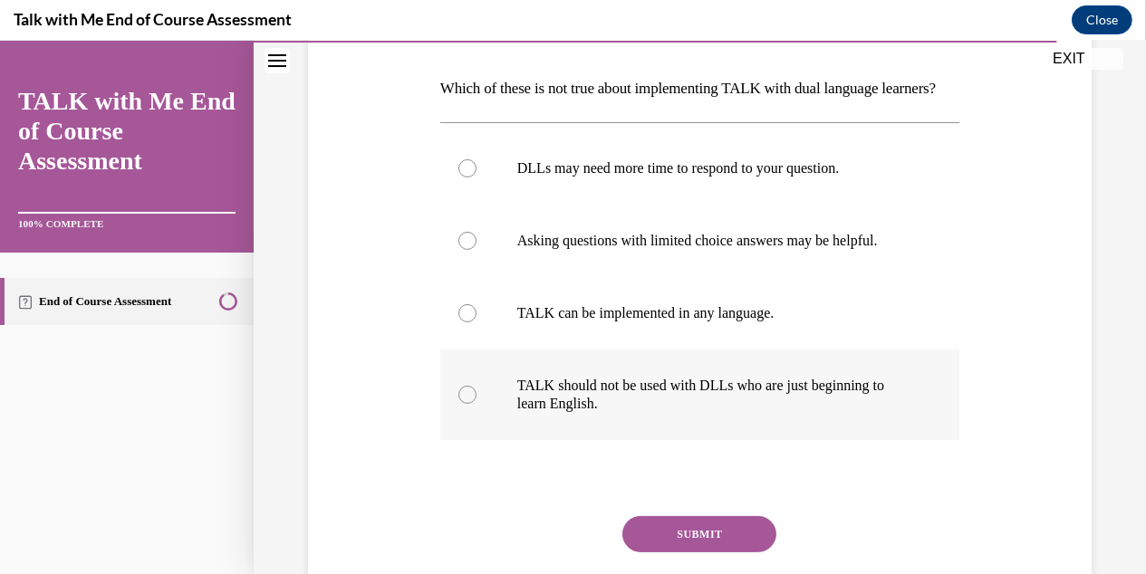
click at [471, 434] on label "TALK should not be used with DLLs who are just beginning to learn English." at bounding box center [699, 395] width 519 height 91
click at [471, 404] on input "TALK should not be used with DLLs who are just beginning to learn English." at bounding box center [467, 395] width 18 height 18
radio input "true"
click at [710, 553] on button "SUBMIT" at bounding box center [699, 534] width 154 height 36
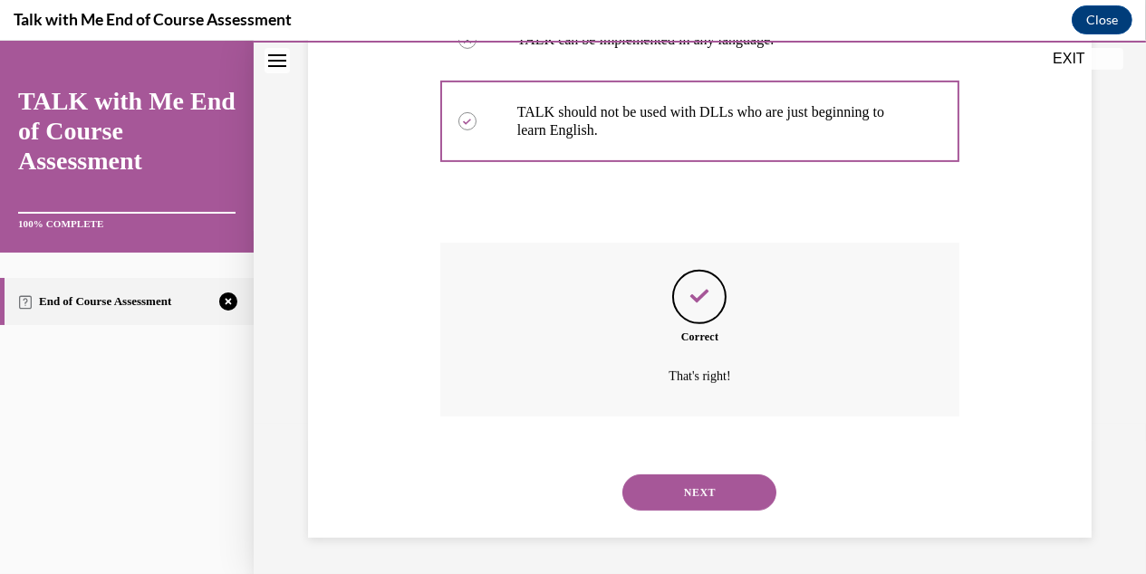
scroll to position [575, 0]
click at [691, 495] on button "NEXT" at bounding box center [699, 493] width 154 height 36
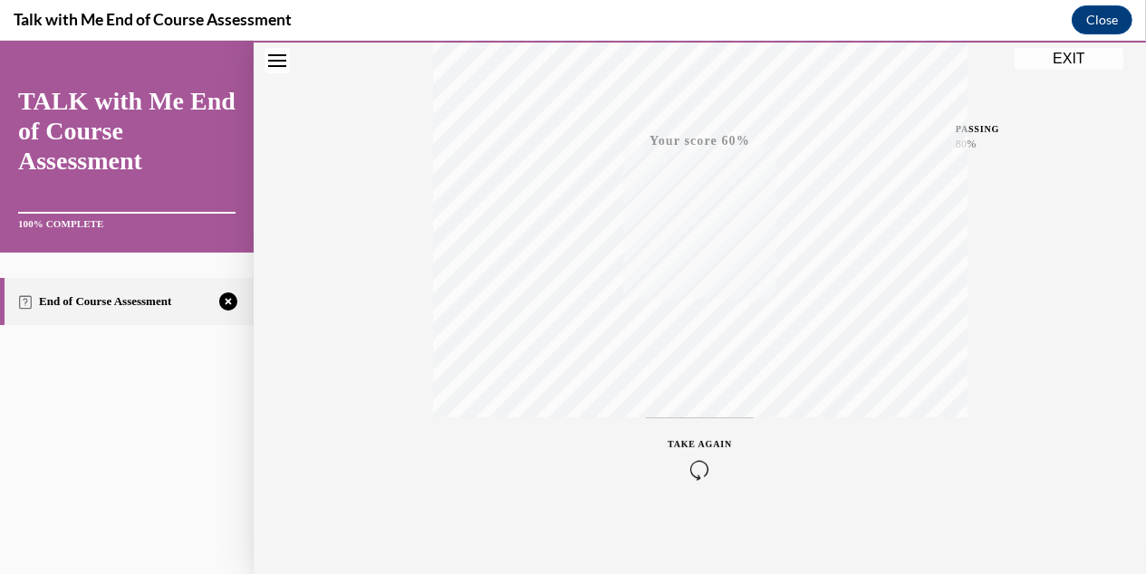
scroll to position [395, 0]
click at [698, 465] on icon "button" at bounding box center [700, 464] width 64 height 20
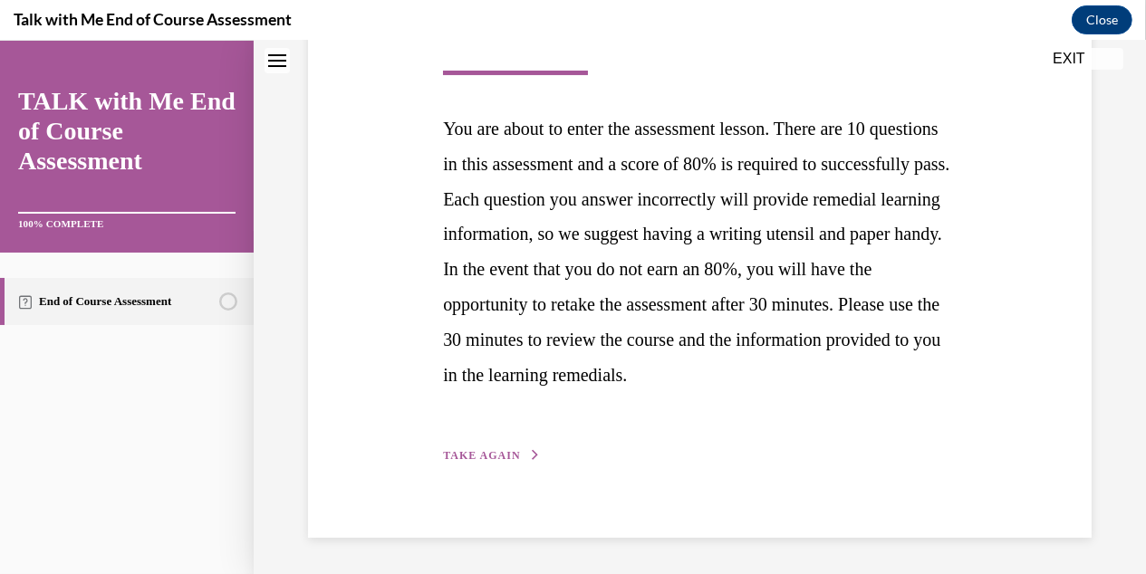
scroll to position [364, 0]
click at [466, 457] on span "TAKE AGAIN" at bounding box center [481, 455] width 77 height 13
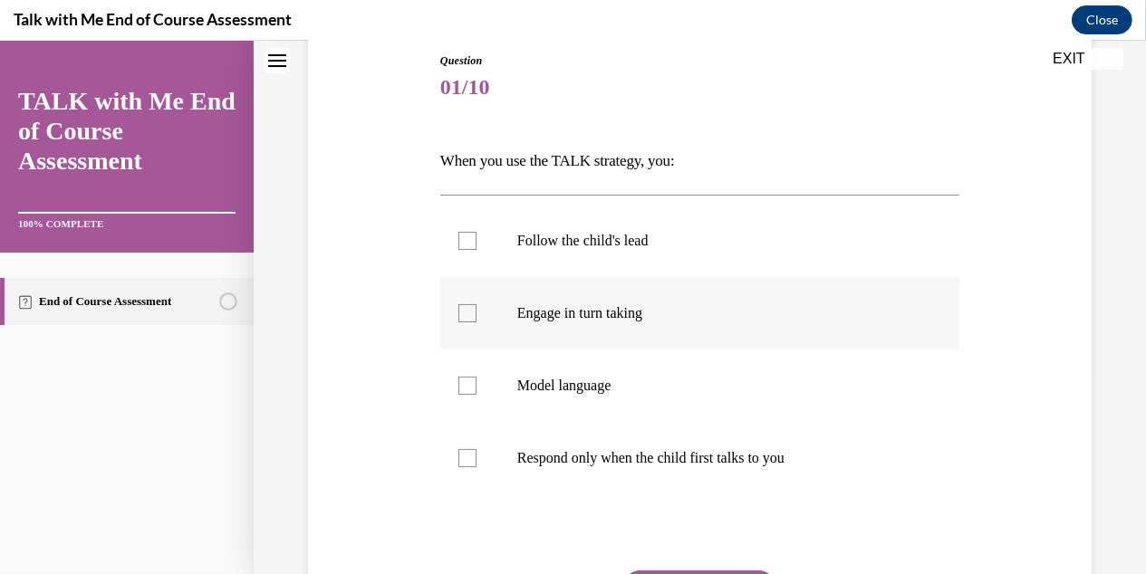
scroll to position [272, 0]
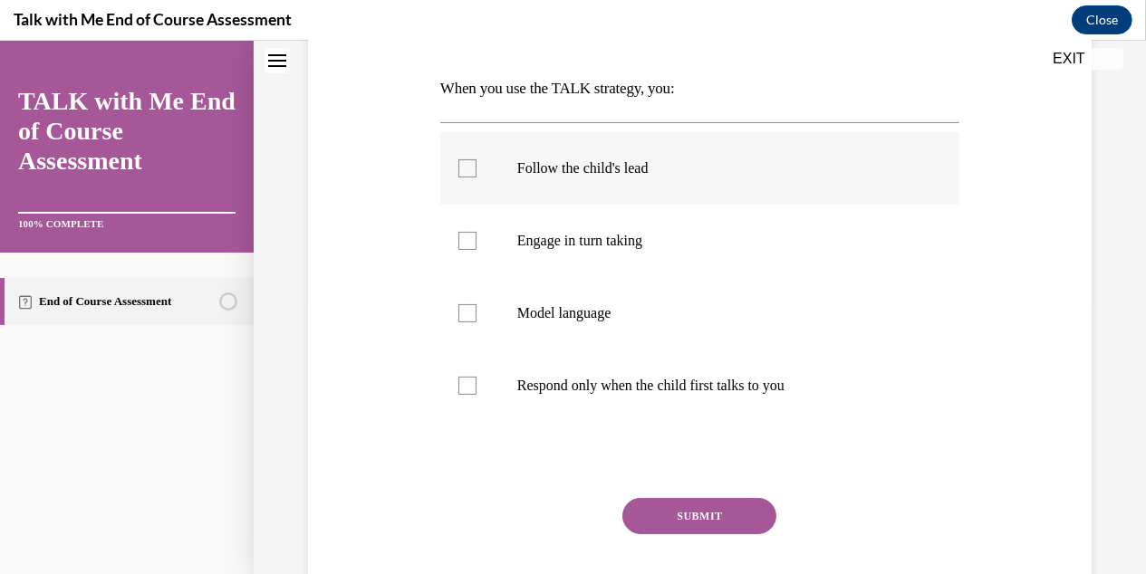
click at [458, 163] on div at bounding box center [467, 168] width 18 height 18
click at [458, 163] on input "Follow the child's lead" at bounding box center [467, 168] width 18 height 18
checkbox input "true"
click at [458, 233] on div at bounding box center [467, 241] width 18 height 18
click at [458, 233] on input "Engage in turn taking" at bounding box center [467, 241] width 18 height 18
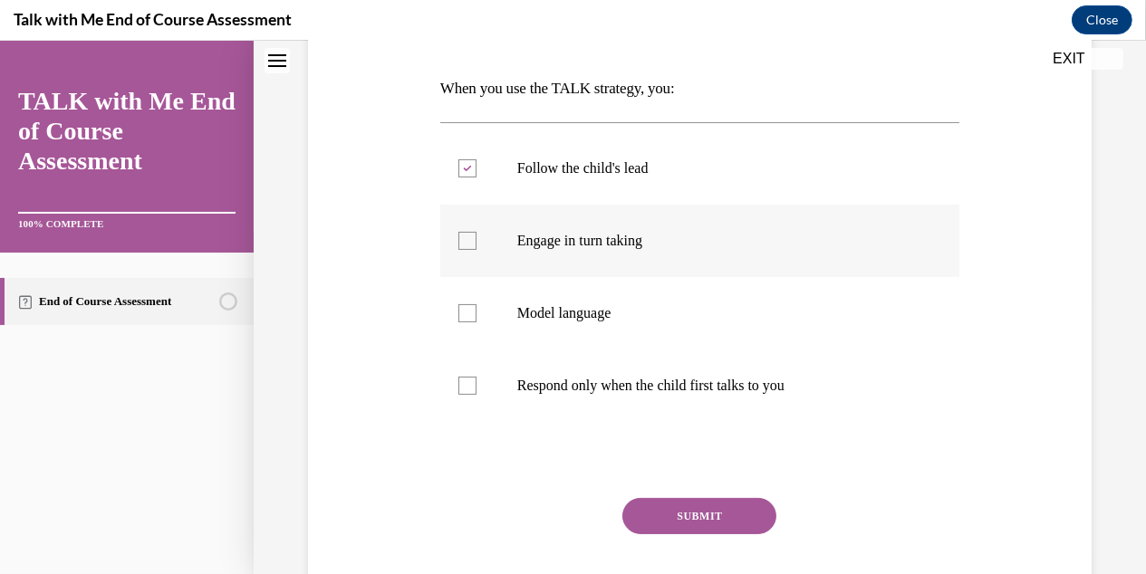
checkbox input "true"
click at [470, 312] on div at bounding box center [467, 313] width 18 height 18
click at [470, 312] on input "Model language" at bounding box center [467, 313] width 18 height 18
checkbox input "true"
click at [689, 512] on button "SUBMIT" at bounding box center [699, 516] width 154 height 36
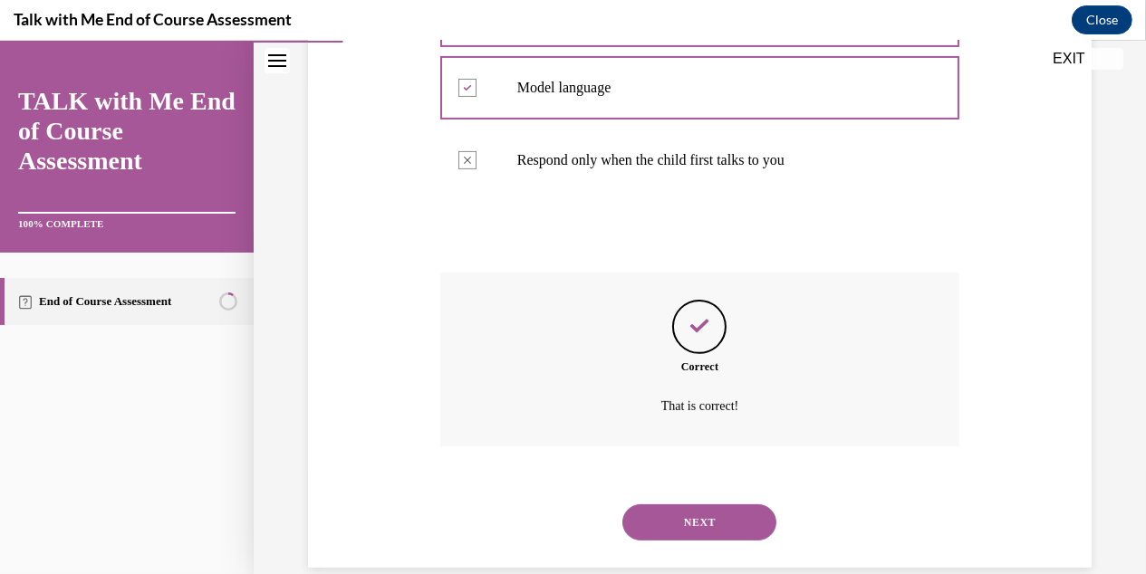
scroll to position [526, 0]
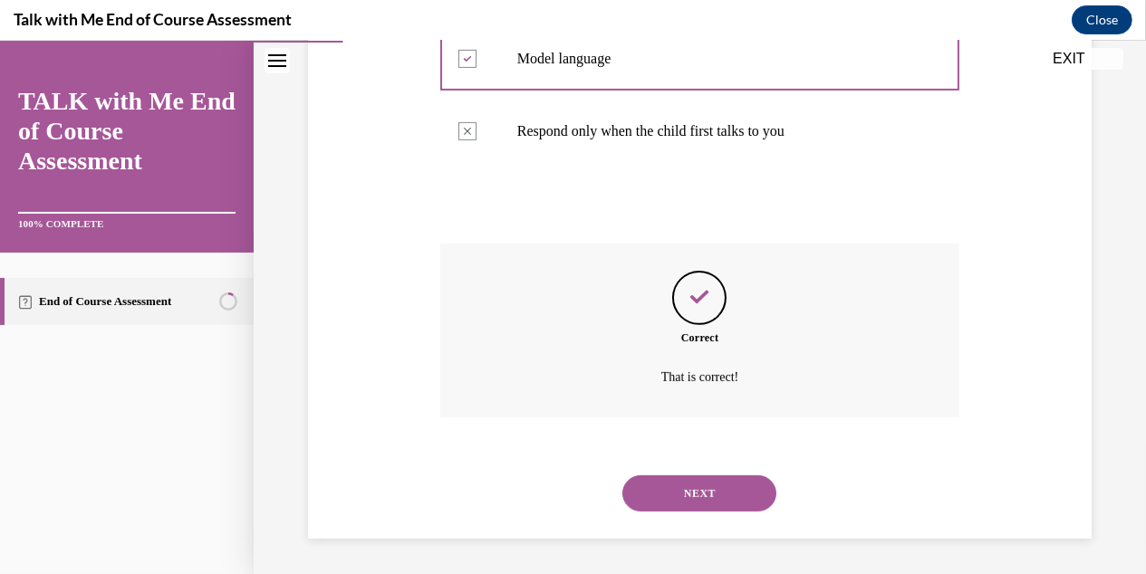
click at [696, 506] on button "NEXT" at bounding box center [699, 494] width 154 height 36
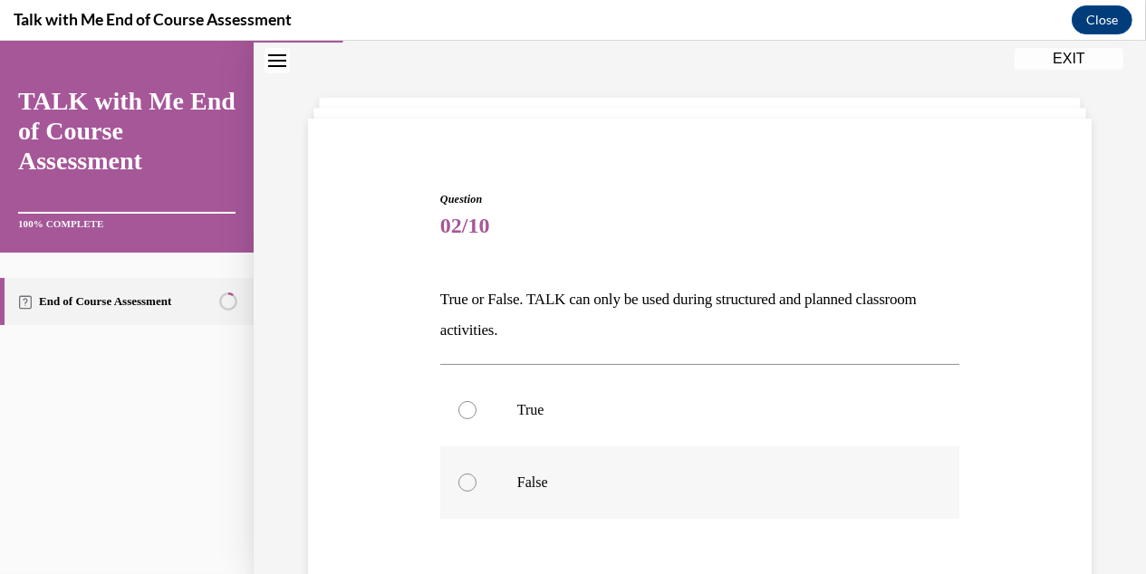
scroll to position [91, 0]
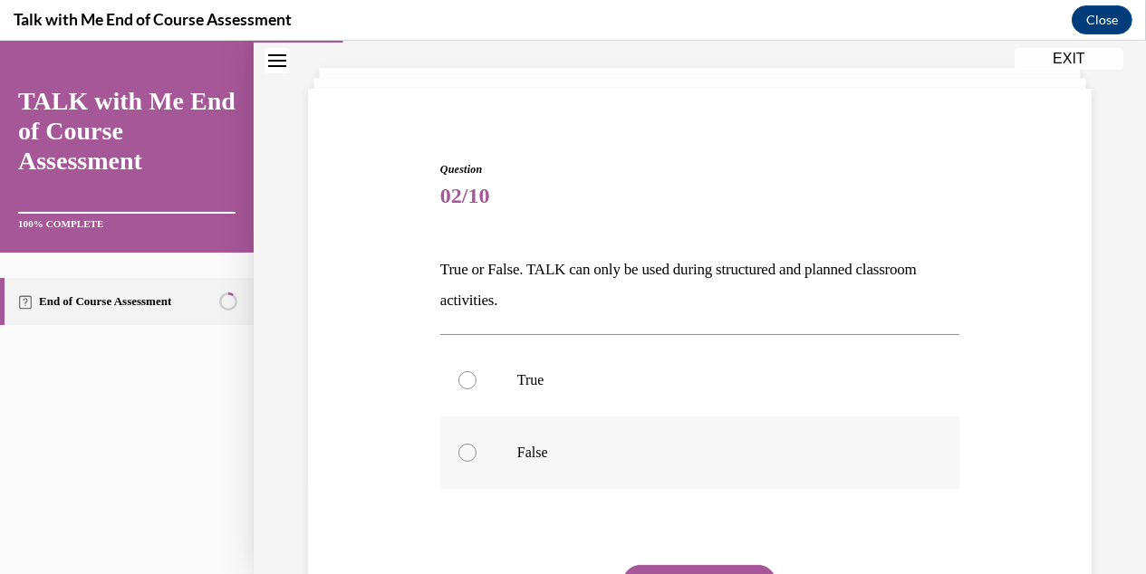
click at [465, 451] on div at bounding box center [467, 453] width 18 height 18
click at [465, 451] on input "False" at bounding box center [467, 453] width 18 height 18
radio input "true"
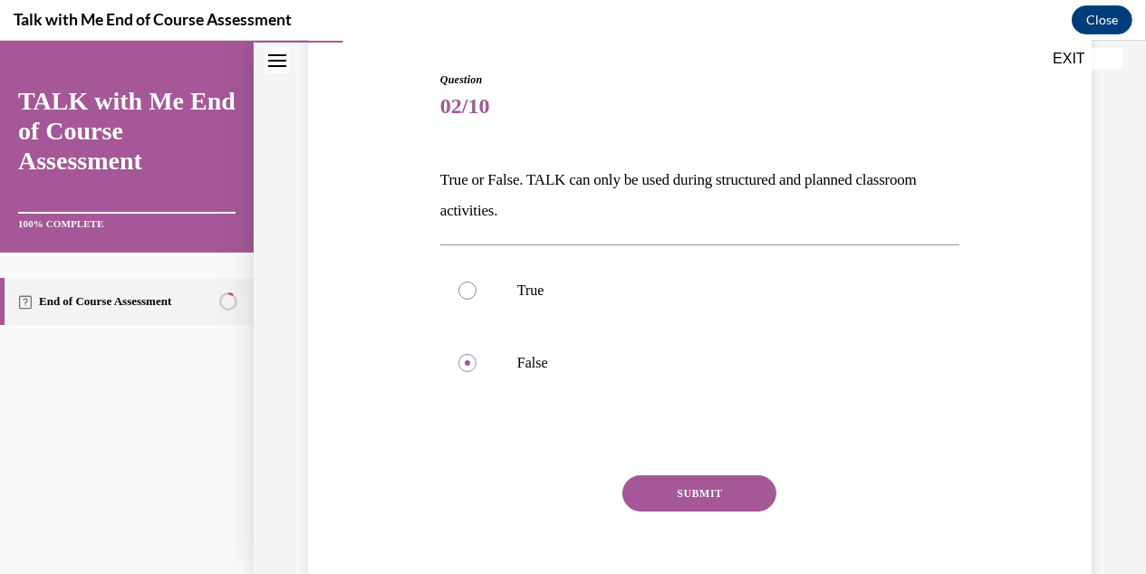
click at [695, 486] on button "SUBMIT" at bounding box center [699, 494] width 154 height 36
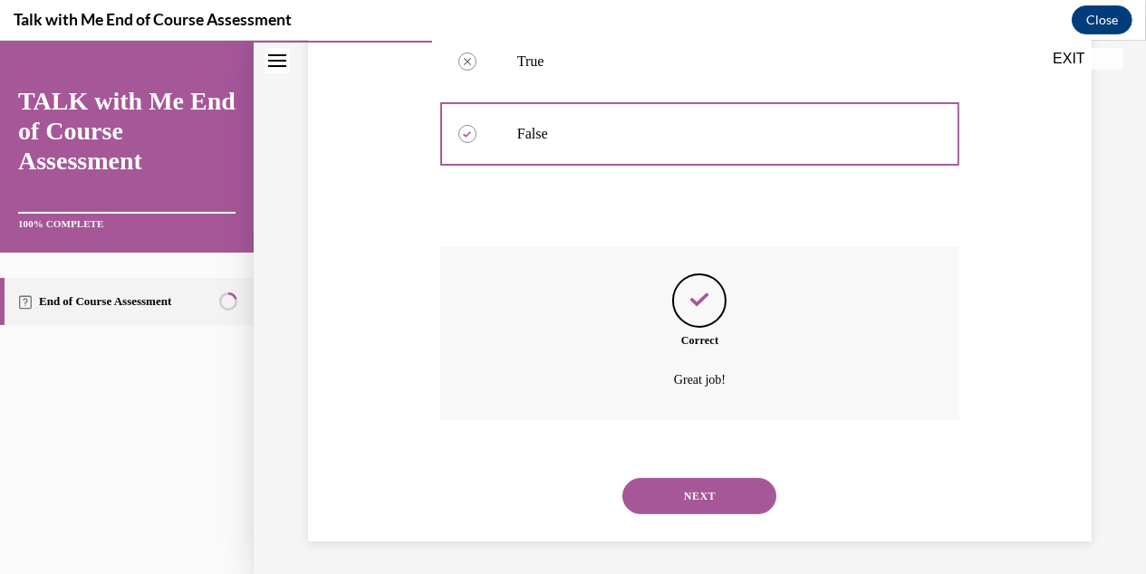
scroll to position [412, 0]
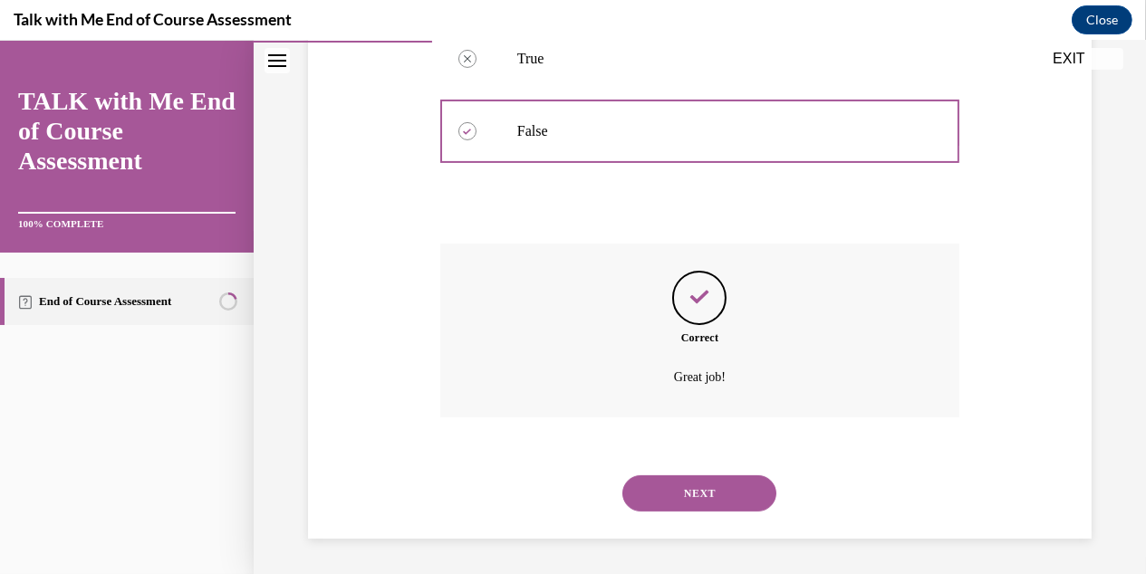
click at [690, 496] on button "NEXT" at bounding box center [699, 494] width 154 height 36
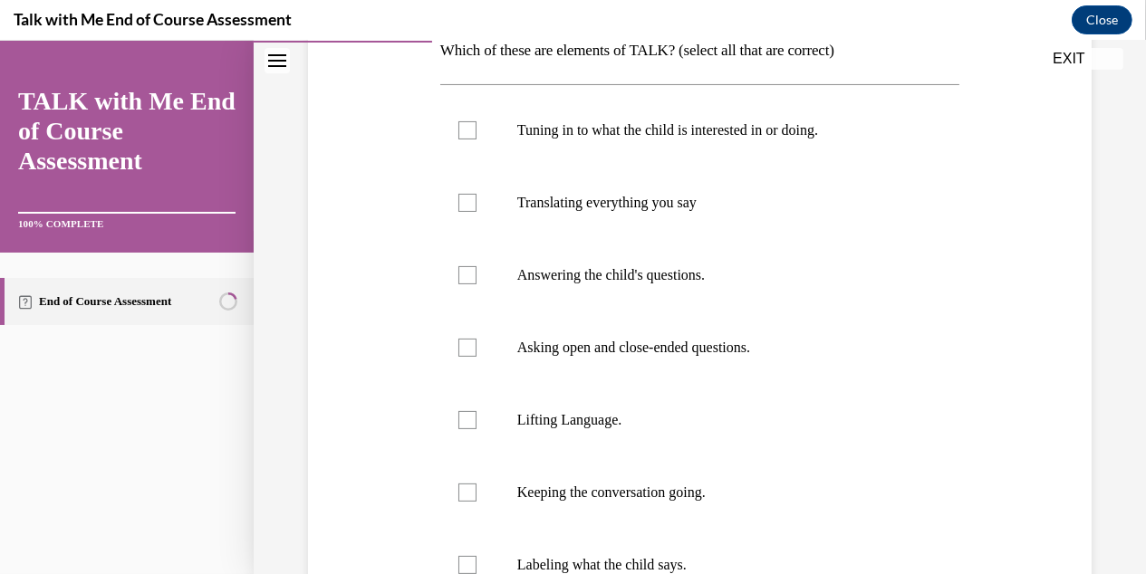
scroll to position [313, 0]
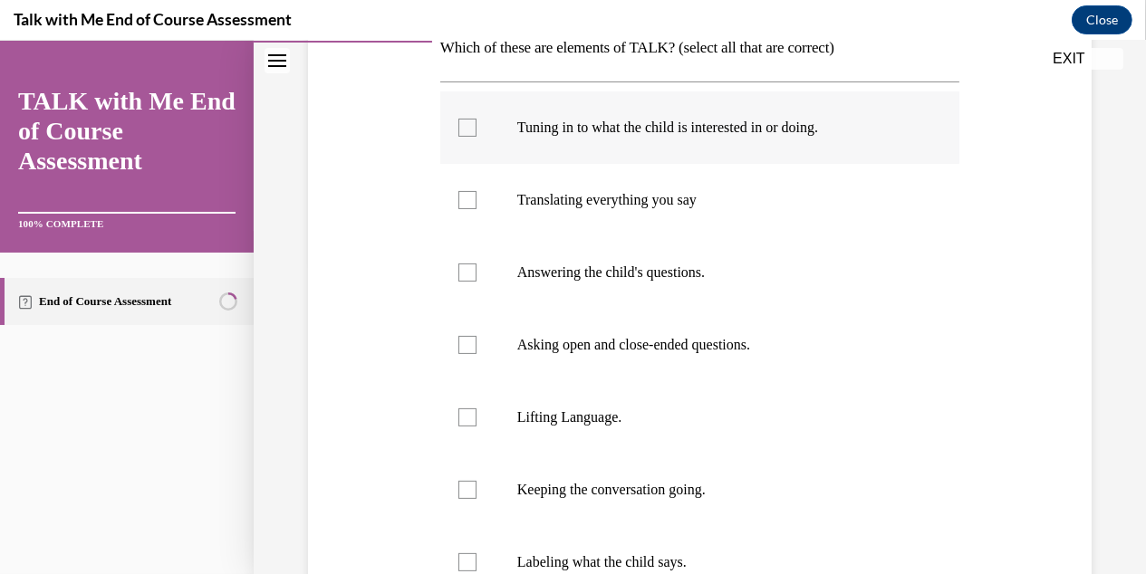
click at [465, 126] on div at bounding box center [467, 128] width 18 height 18
click at [465, 126] on input "Tuning in to what the child is interested in or doing." at bounding box center [467, 128] width 18 height 18
checkbox input "true"
click at [476, 349] on label "Asking open and close-ended questions." at bounding box center [699, 345] width 519 height 72
click at [476, 349] on input "Asking open and close-ended questions." at bounding box center [467, 345] width 18 height 18
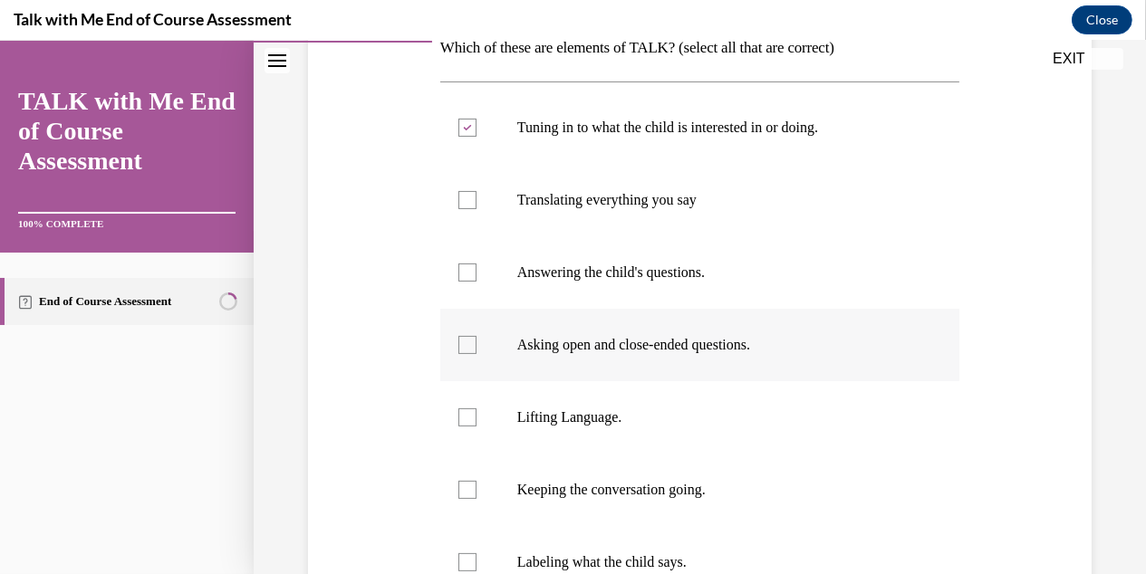
checkbox input "true"
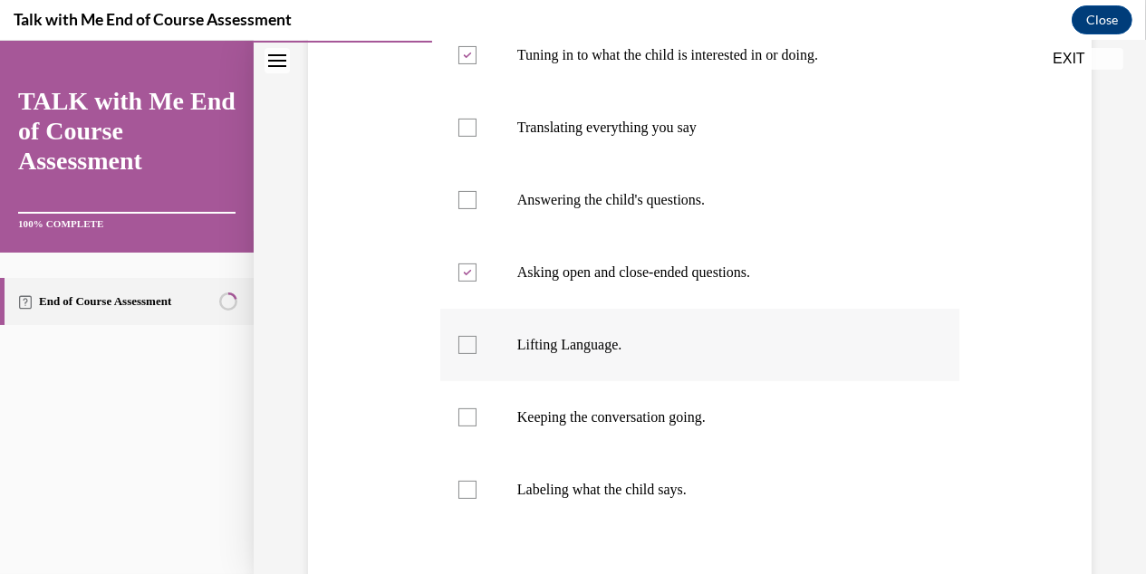
scroll to position [403, 0]
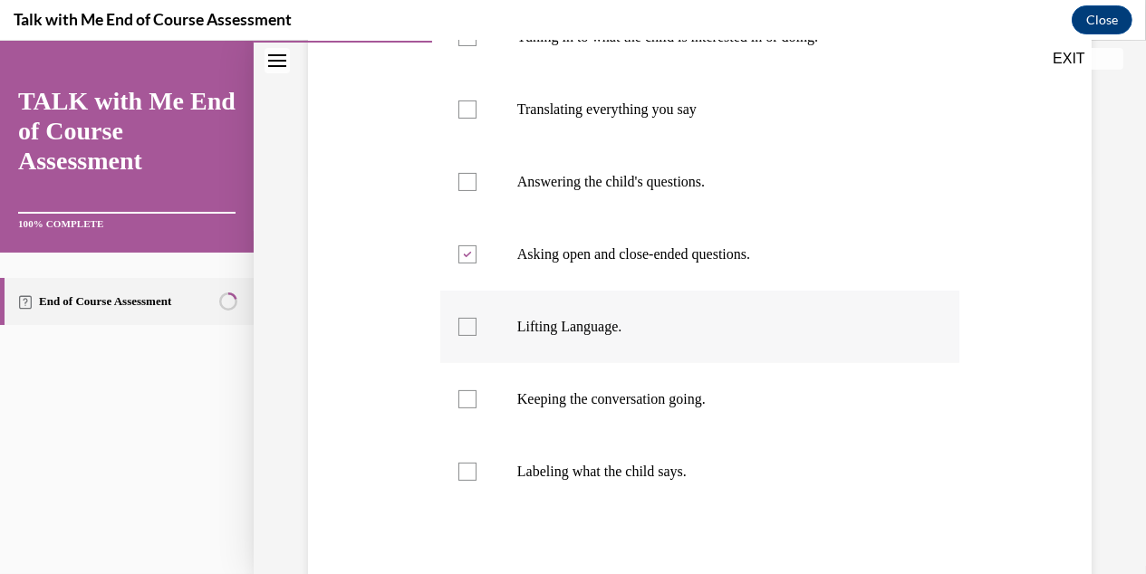
click at [467, 326] on div at bounding box center [467, 327] width 18 height 18
click at [467, 326] on input "Lifting Language." at bounding box center [467, 327] width 18 height 18
checkbox input "true"
click at [462, 399] on div at bounding box center [467, 399] width 18 height 18
click at [462, 399] on input "Keeping the conversation going." at bounding box center [467, 399] width 18 height 18
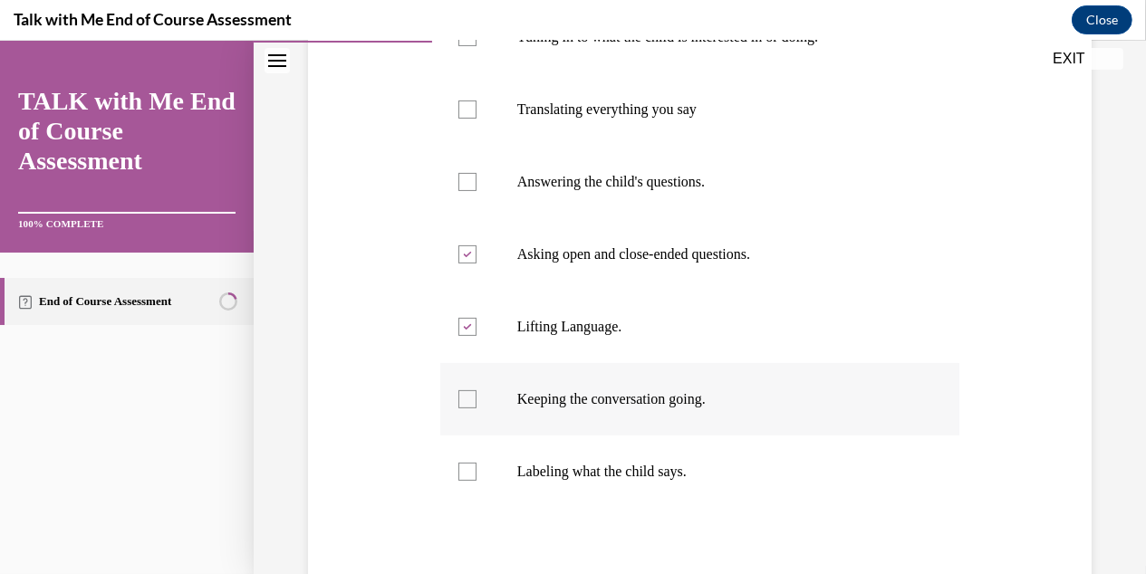
checkbox input "true"
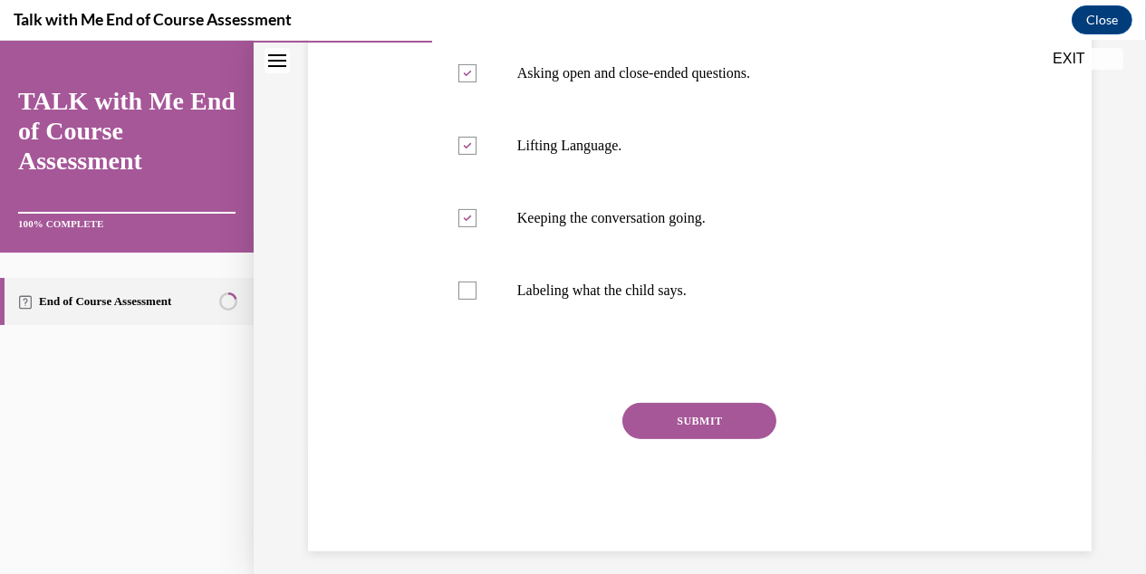
click at [714, 420] on button "SUBMIT" at bounding box center [699, 421] width 154 height 36
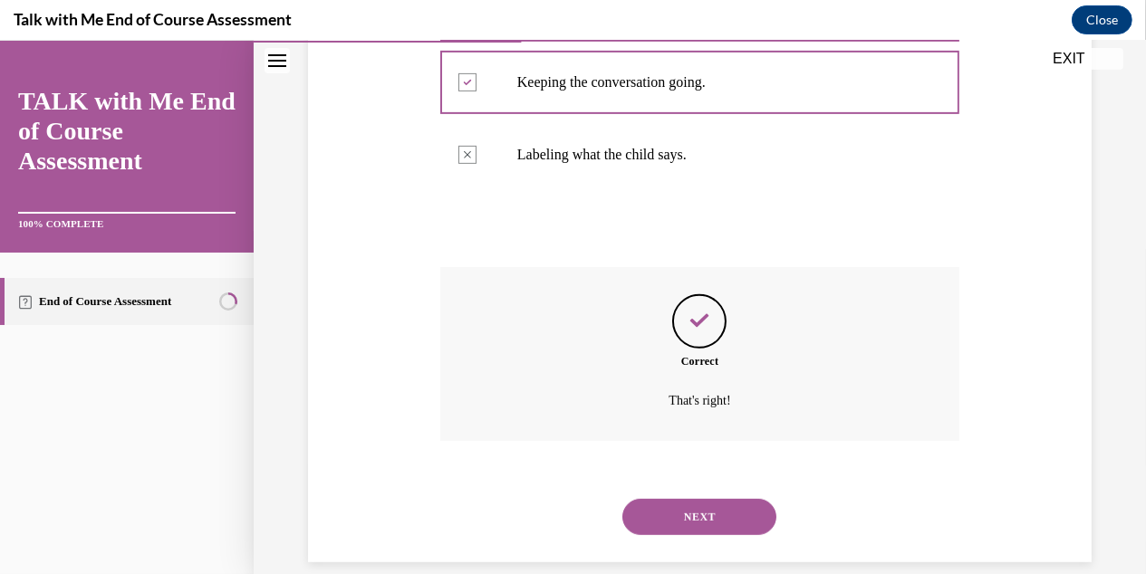
scroll to position [744, 0]
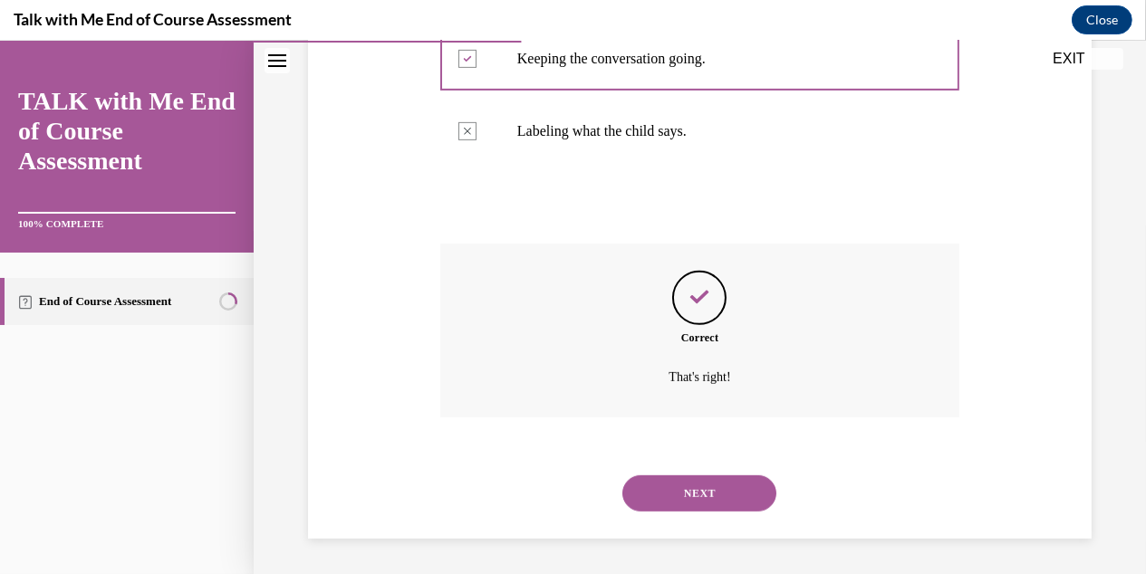
click at [698, 484] on button "NEXT" at bounding box center [699, 494] width 154 height 36
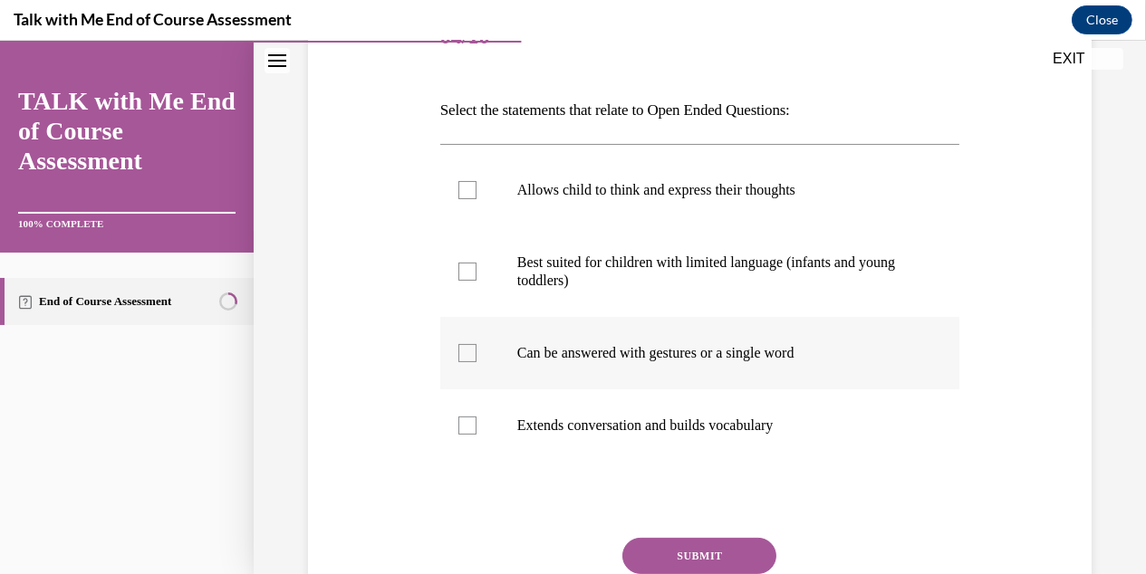
scroll to position [272, 0]
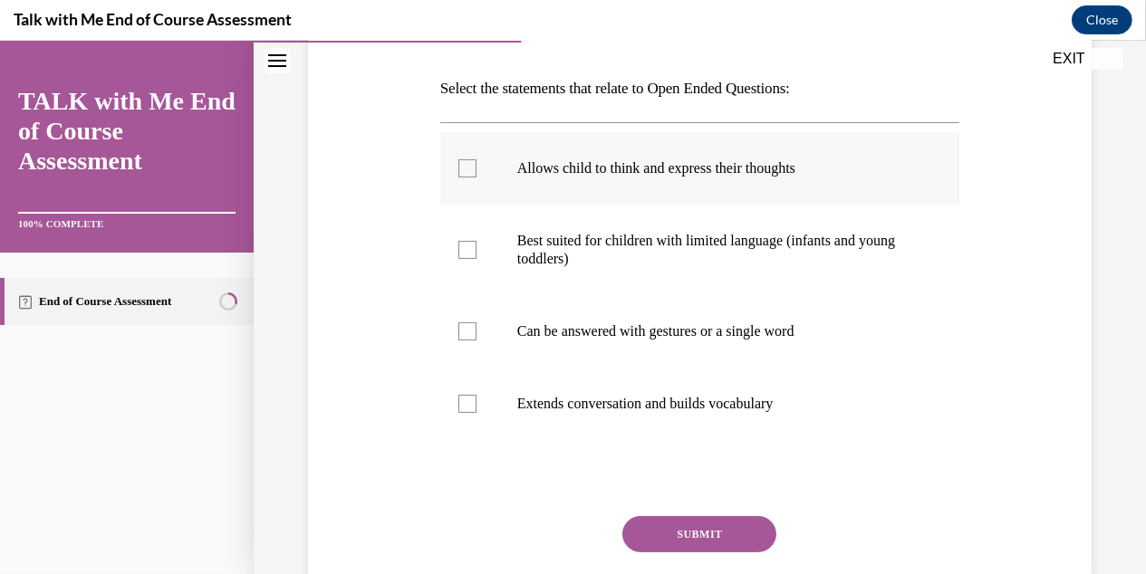
click at [476, 174] on label "Allows child to think and express their thoughts" at bounding box center [699, 168] width 519 height 72
click at [476, 174] on input "Allows child to think and express their thoughts" at bounding box center [467, 168] width 18 height 18
checkbox input "true"
click at [466, 409] on div at bounding box center [467, 404] width 18 height 18
click at [466, 409] on input "Extends conversation and builds vocabulary" at bounding box center [467, 404] width 18 height 18
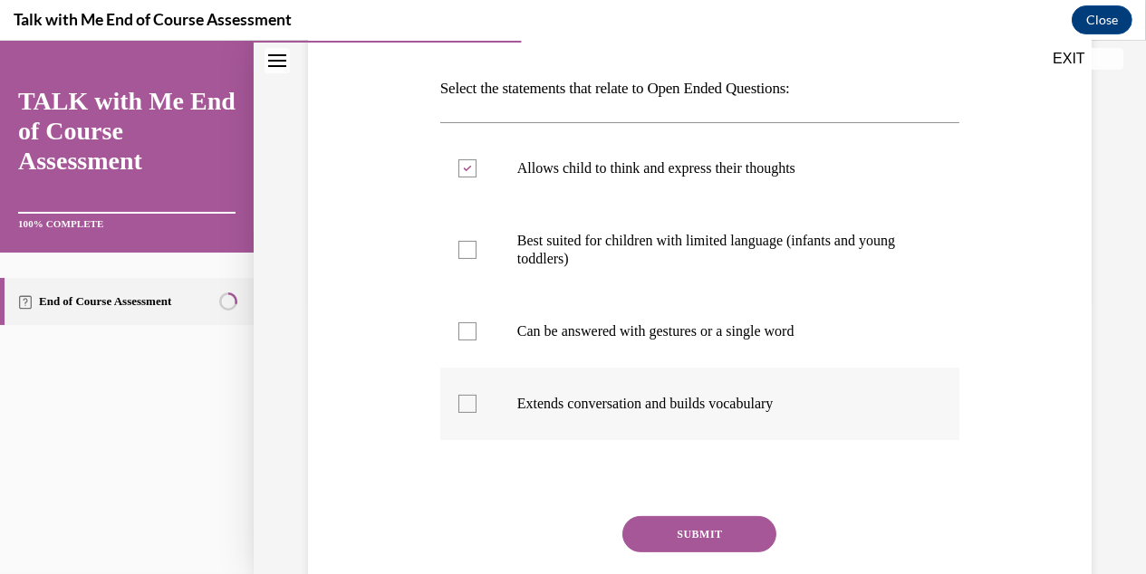
checkbox input "true"
click at [667, 527] on button "SUBMIT" at bounding box center [699, 534] width 154 height 36
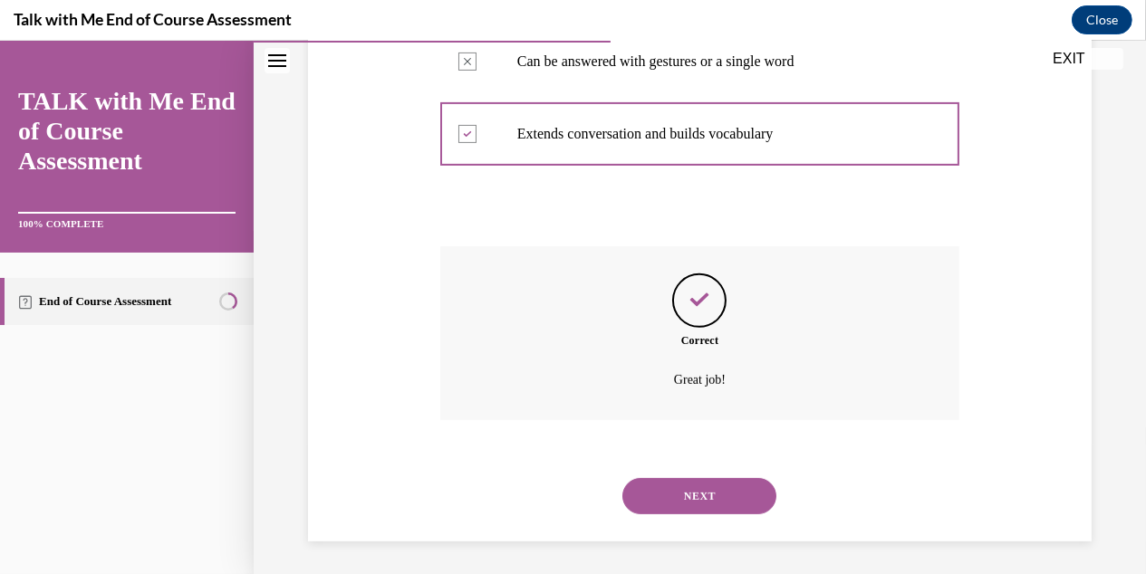
scroll to position [544, 0]
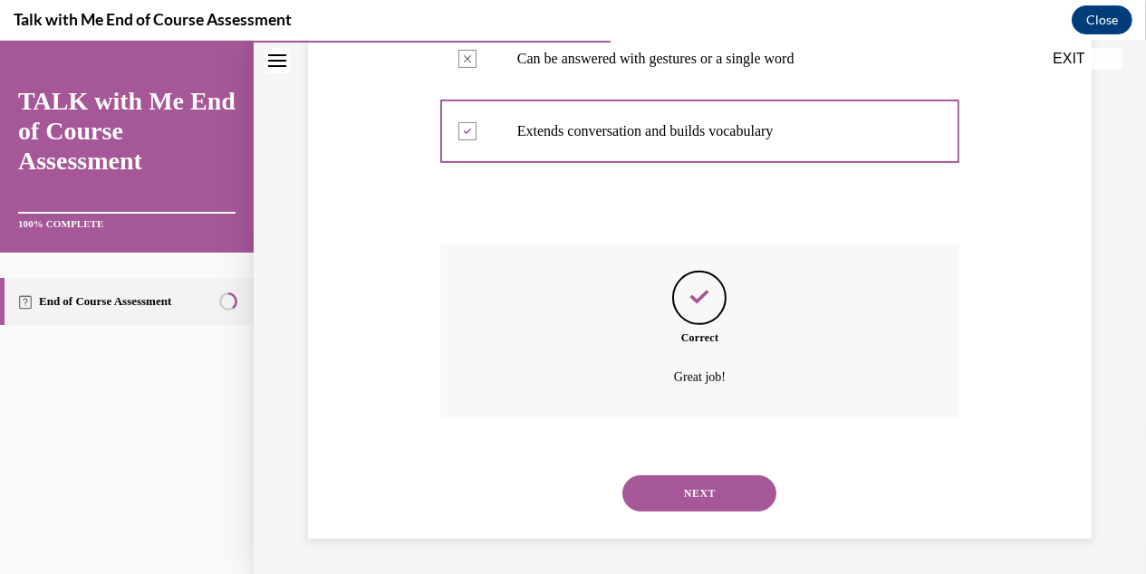
click at [713, 488] on button "NEXT" at bounding box center [699, 494] width 154 height 36
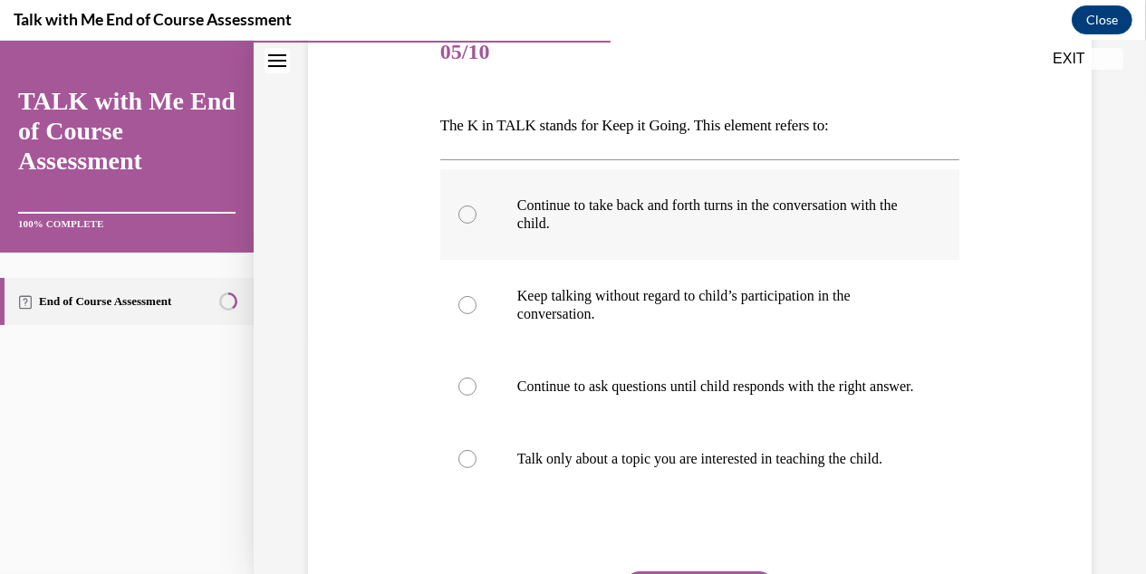
scroll to position [272, 0]
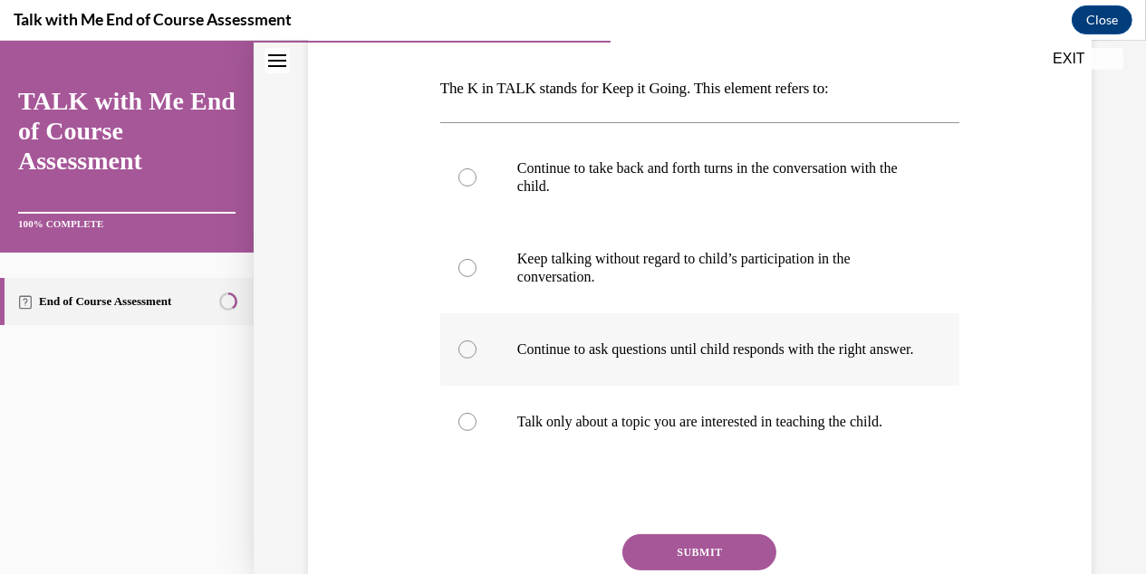
click at [461, 355] on div at bounding box center [467, 350] width 18 height 18
click at [461, 355] on input "Continue to ask questions until child responds with the right answer." at bounding box center [467, 350] width 18 height 18
radio input "true"
click at [467, 174] on div at bounding box center [467, 178] width 18 height 18
click at [467, 174] on input "Continue to take back and forth turns in the conversation with the child." at bounding box center [467, 178] width 18 height 18
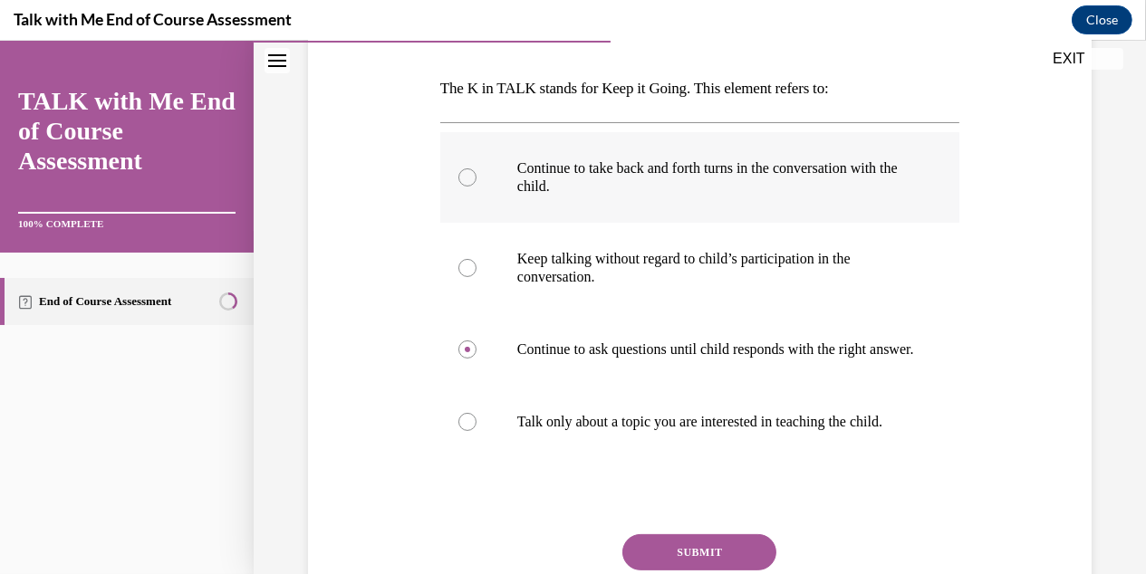
radio input "true"
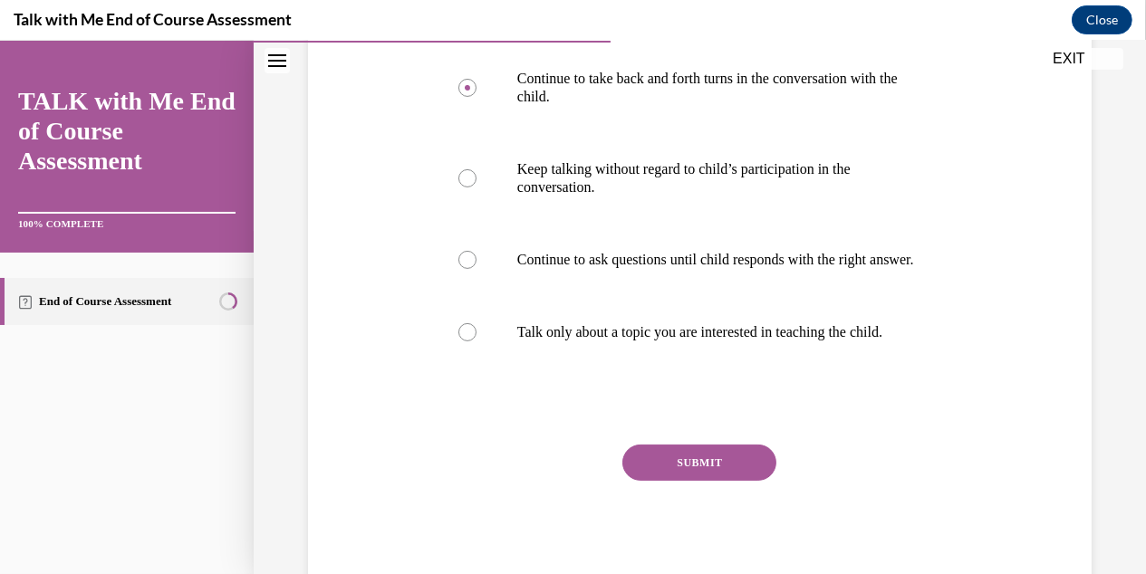
click at [685, 481] on button "SUBMIT" at bounding box center [699, 463] width 154 height 36
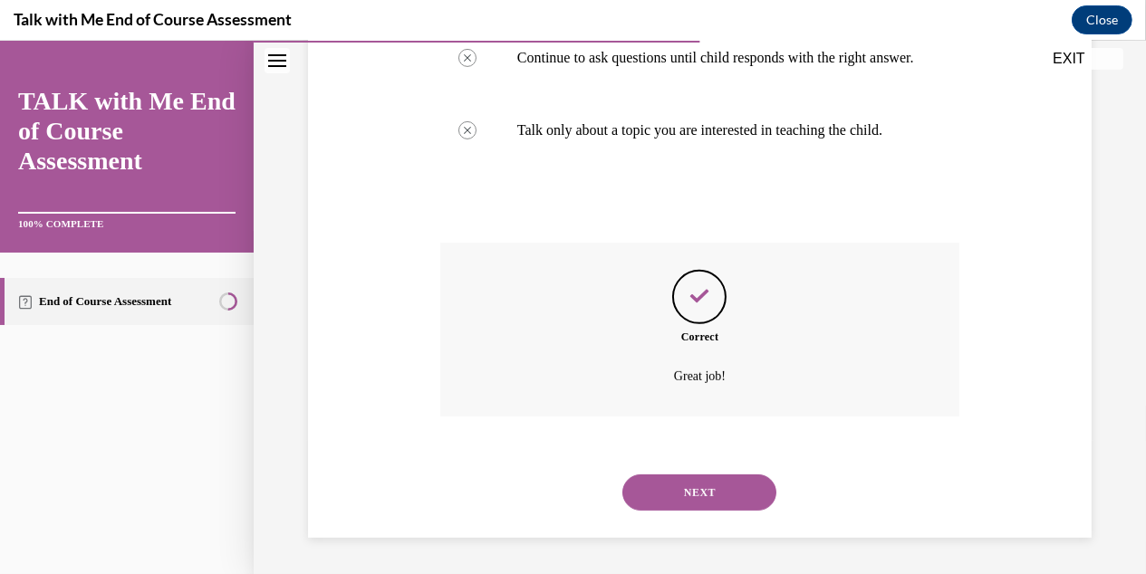
scroll to position [599, 0]
click at [694, 491] on button "NEXT" at bounding box center [699, 493] width 154 height 36
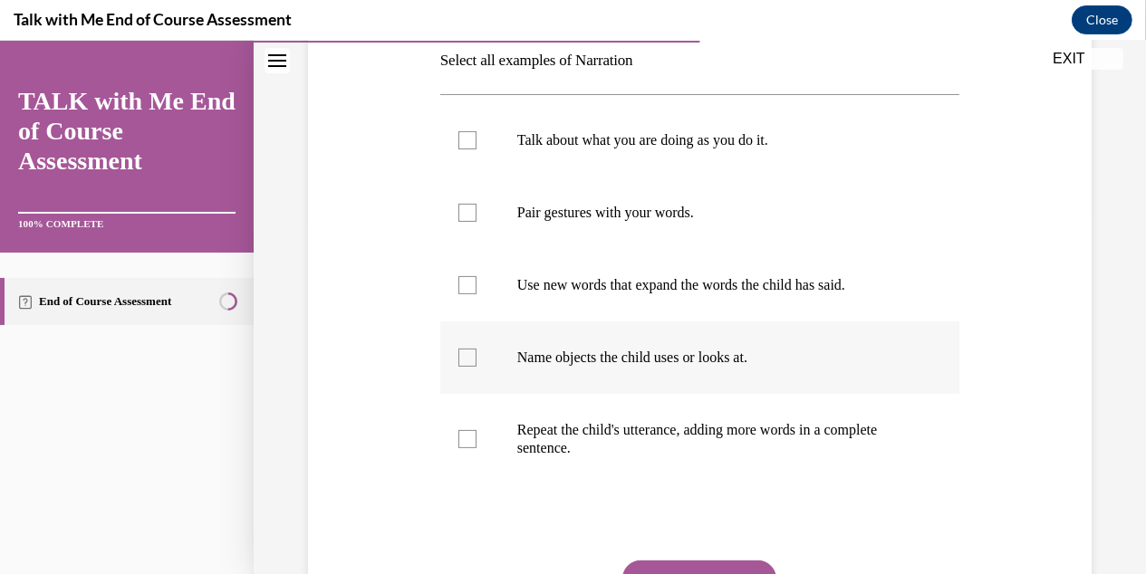
scroll to position [272, 0]
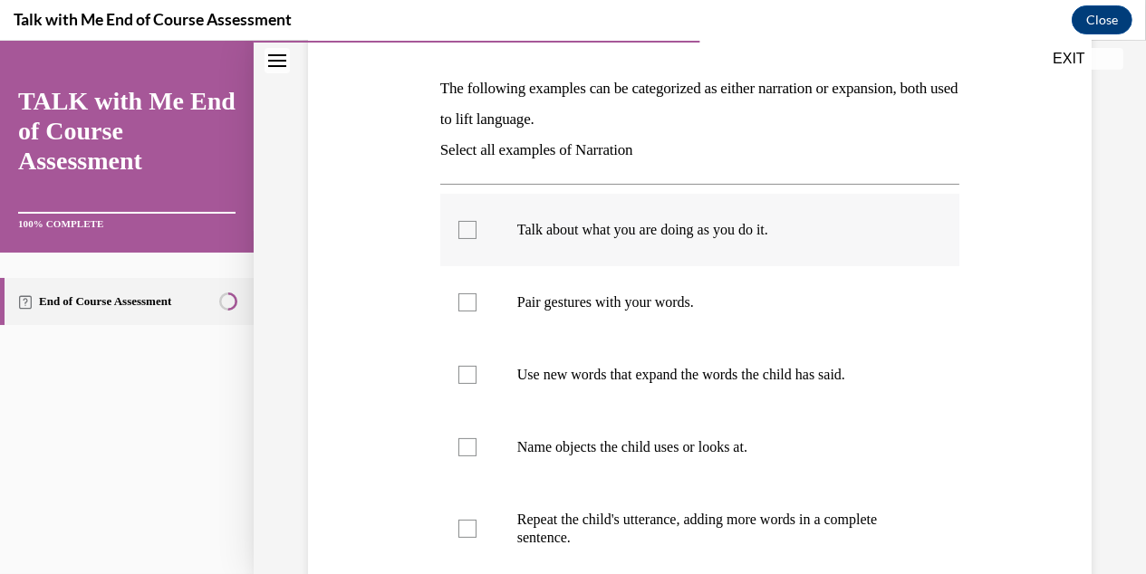
click at [462, 226] on div at bounding box center [467, 230] width 18 height 18
click at [462, 226] on input "Talk about what you are doing as you do it." at bounding box center [467, 230] width 18 height 18
checkbox input "true"
click at [471, 446] on div at bounding box center [467, 447] width 18 height 18
click at [471, 446] on input "Name objects the child uses or looks at." at bounding box center [467, 447] width 18 height 18
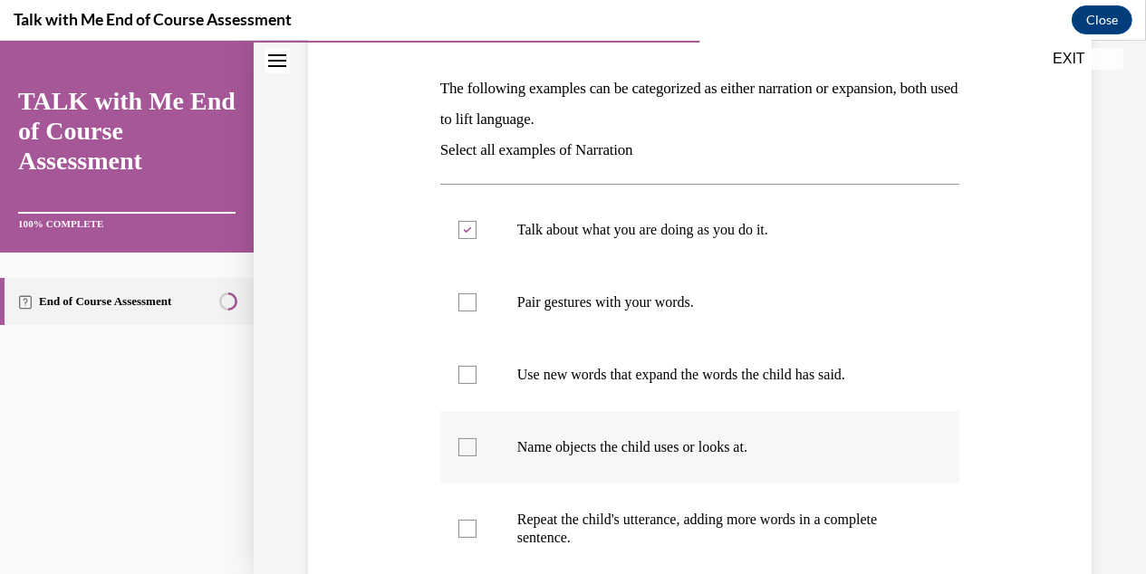
checkbox input "true"
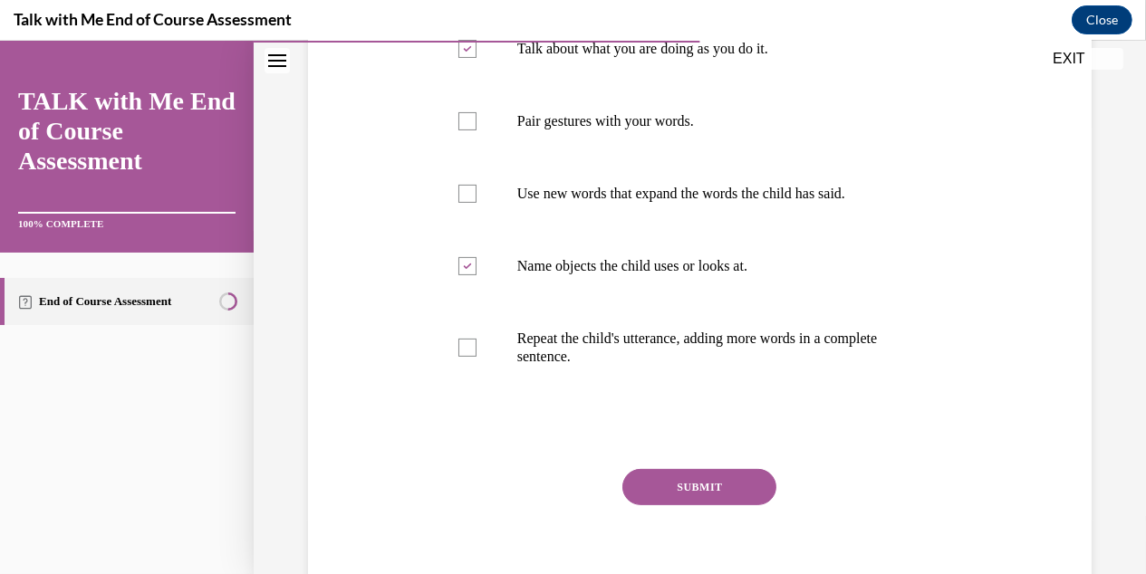
click at [743, 486] on button "SUBMIT" at bounding box center [699, 487] width 154 height 36
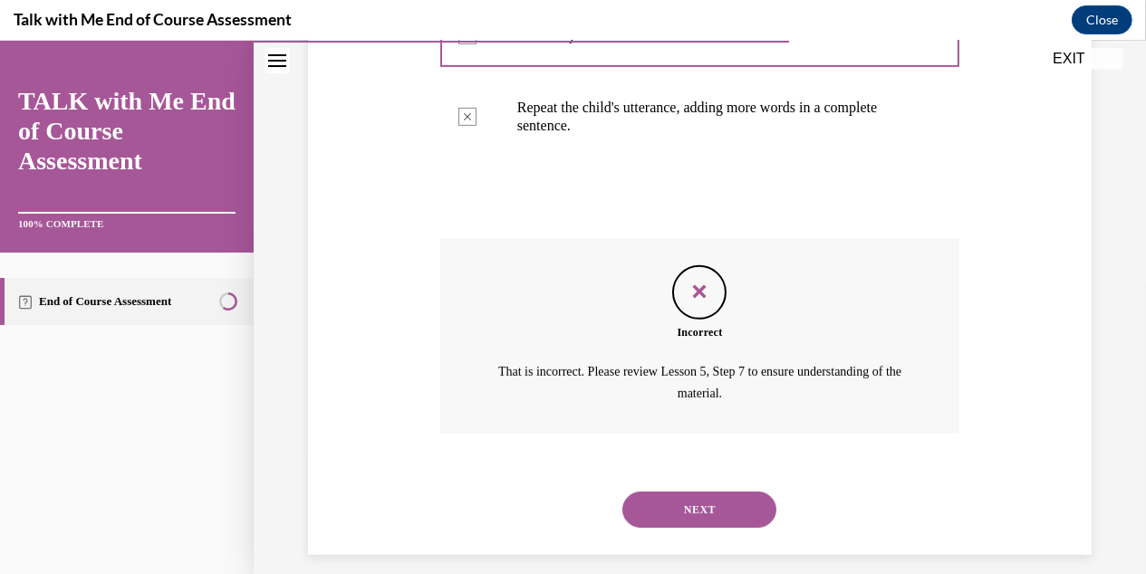
scroll to position [700, 0]
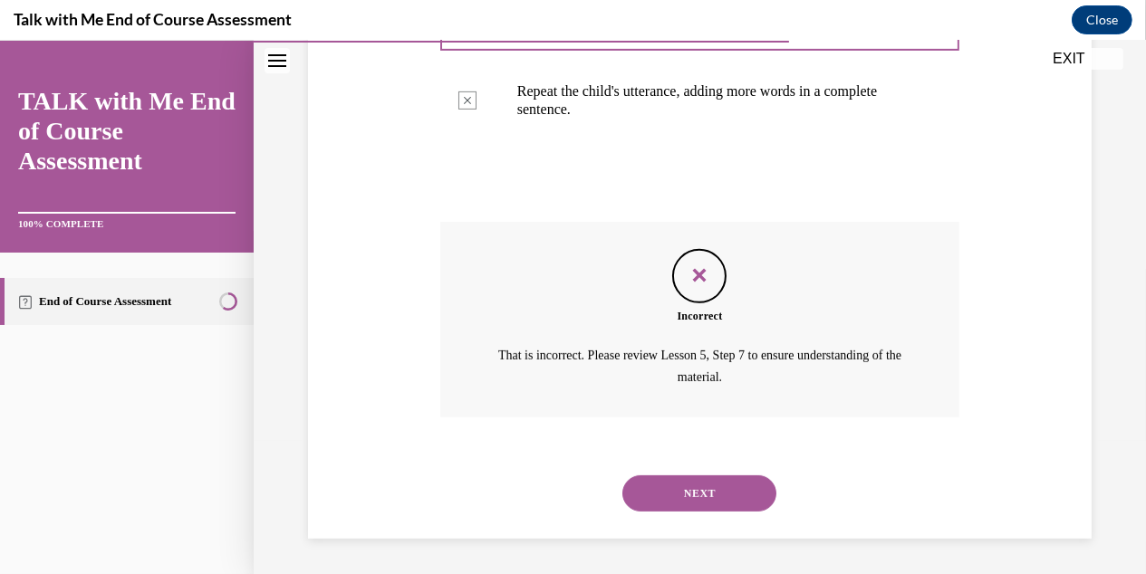
click at [732, 479] on button "NEXT" at bounding box center [699, 494] width 154 height 36
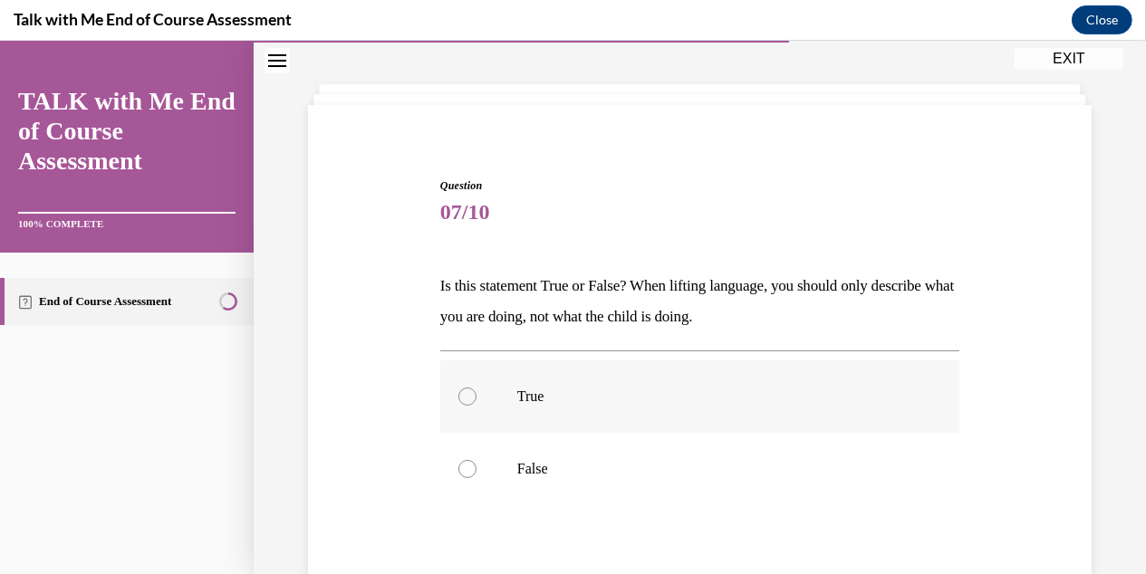
scroll to position [180, 0]
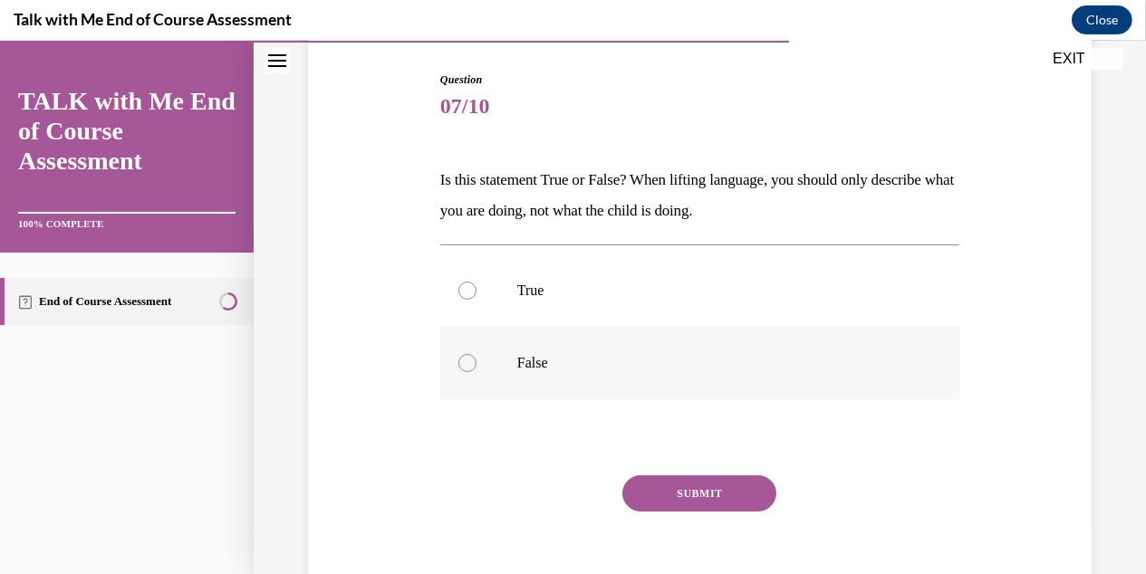
click at [463, 361] on div at bounding box center [467, 363] width 18 height 18
click at [463, 361] on input "False" at bounding box center [467, 363] width 18 height 18
radio input "true"
click at [701, 486] on button "SUBMIT" at bounding box center [699, 494] width 154 height 36
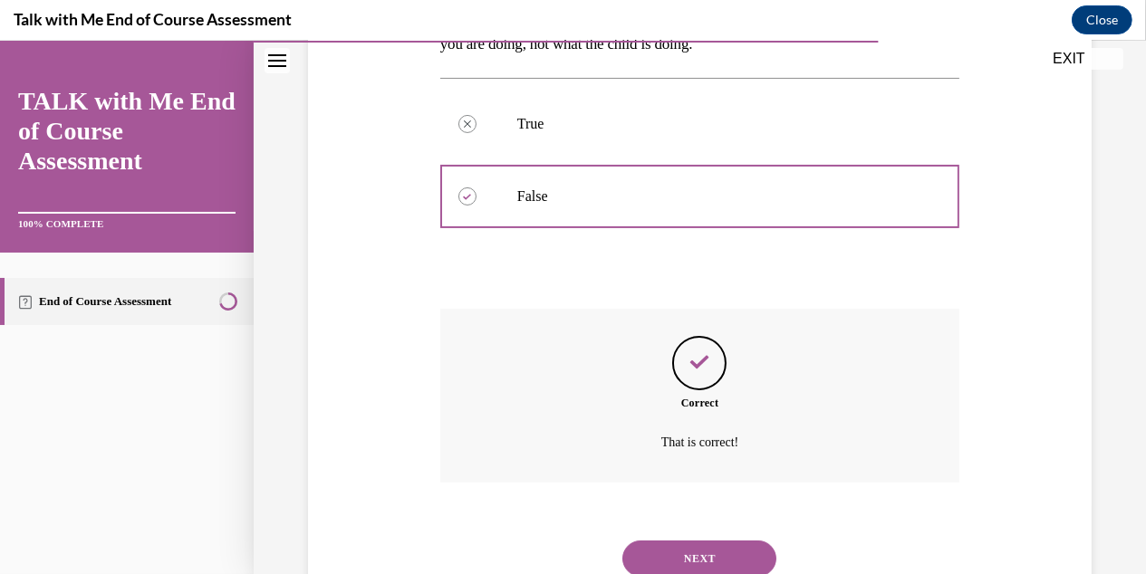
scroll to position [412, 0]
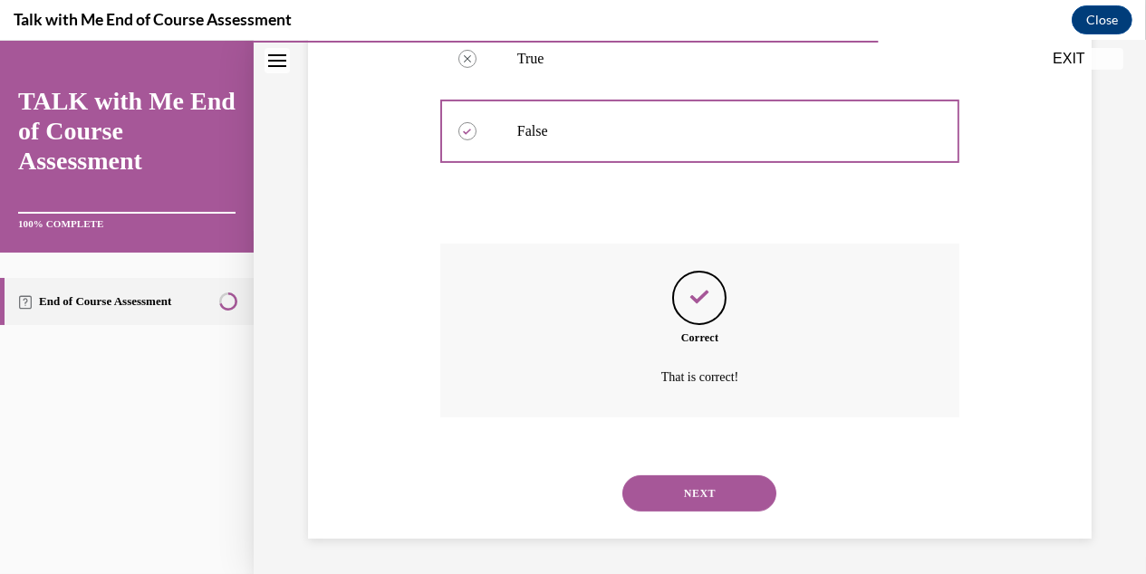
click at [718, 481] on button "NEXT" at bounding box center [699, 494] width 154 height 36
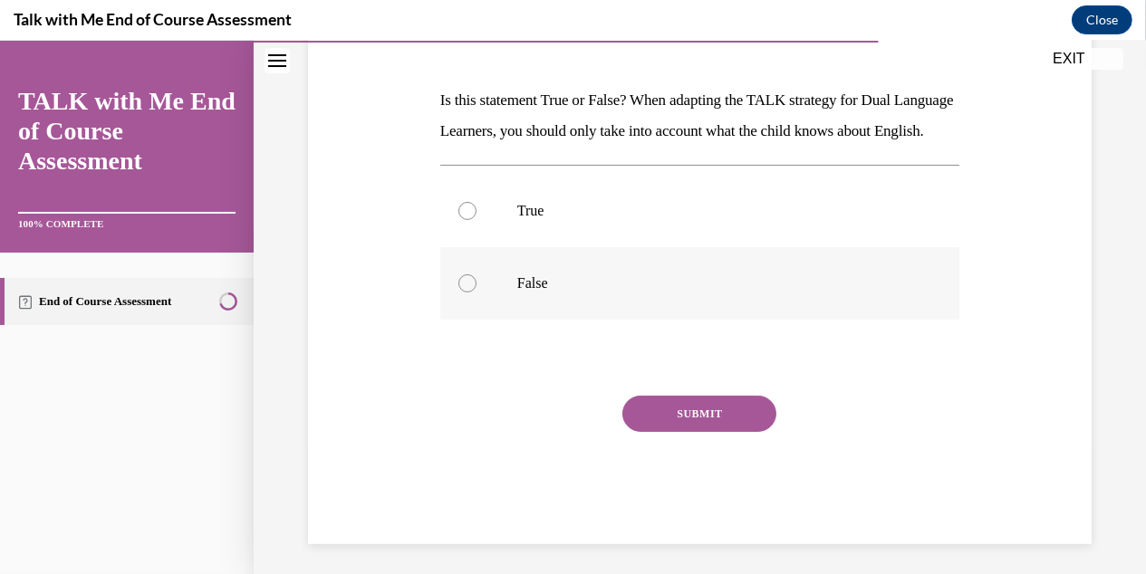
scroll to position [272, 0]
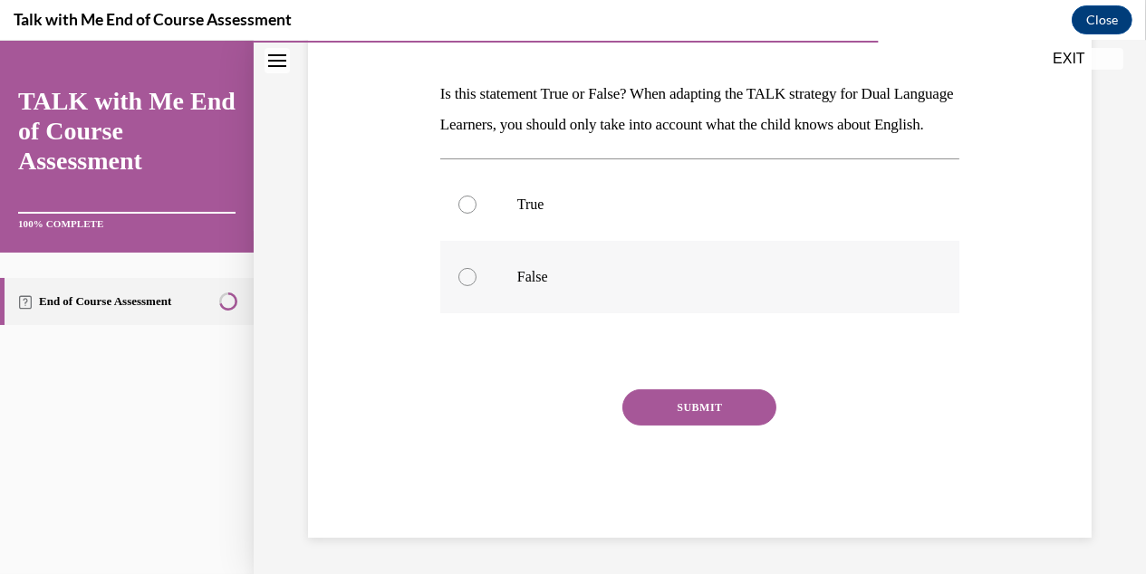
click at [462, 286] on div at bounding box center [467, 277] width 18 height 18
click at [462, 286] on input "False" at bounding box center [467, 277] width 18 height 18
radio input "true"
click at [688, 426] on button "SUBMIT" at bounding box center [699, 408] width 154 height 36
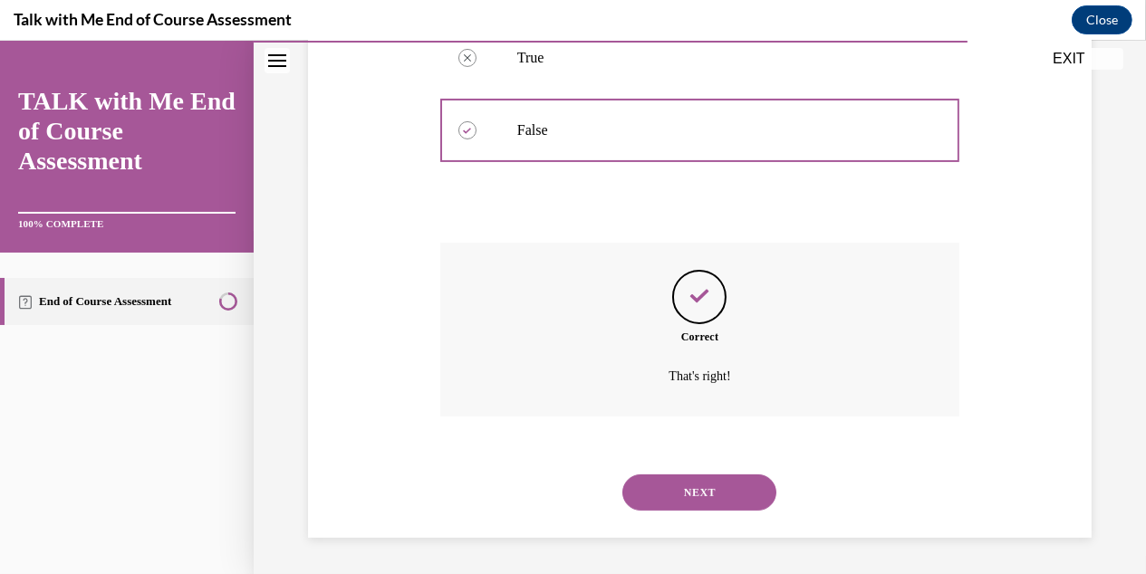
scroll to position [443, 0]
click at [706, 489] on button "NEXT" at bounding box center [699, 493] width 154 height 36
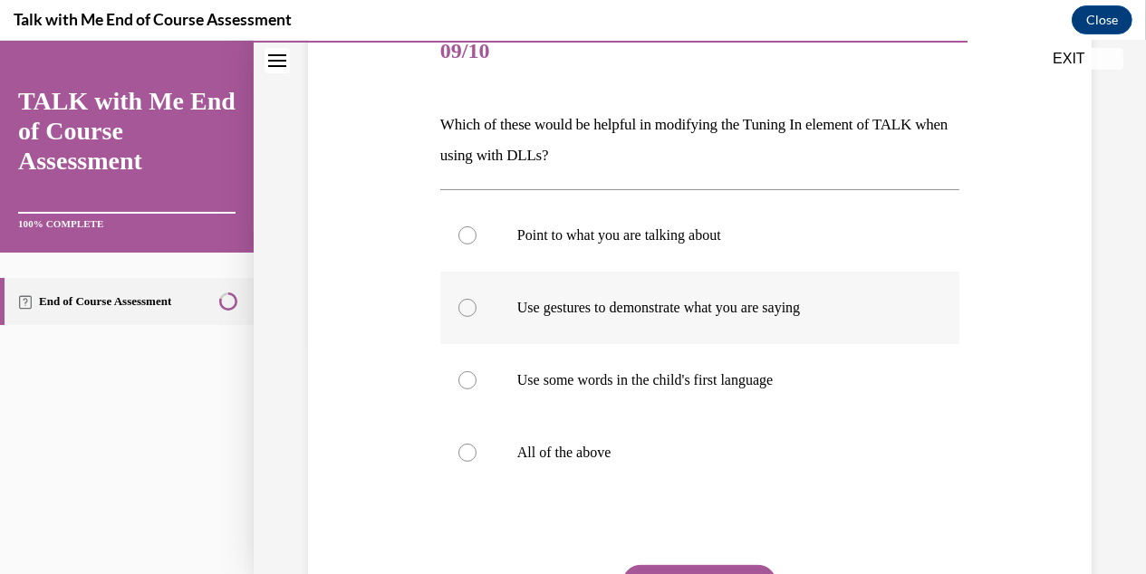
scroll to position [272, 0]
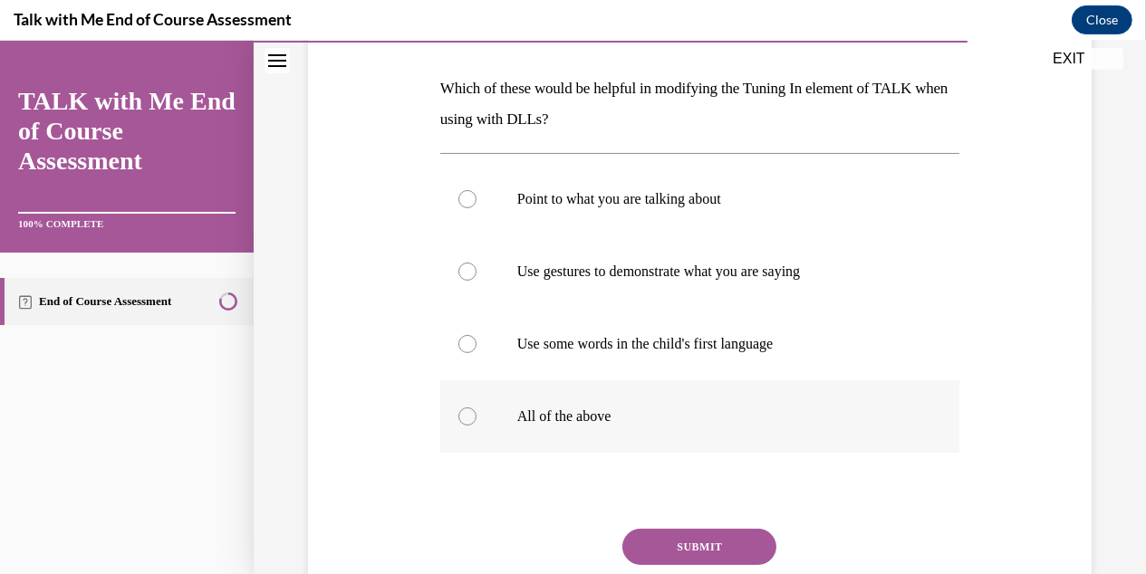
click at [462, 416] on div at bounding box center [467, 417] width 18 height 18
click at [462, 416] on input "All of the above" at bounding box center [467, 417] width 18 height 18
radio input "true"
click at [704, 544] on button "SUBMIT" at bounding box center [699, 547] width 154 height 36
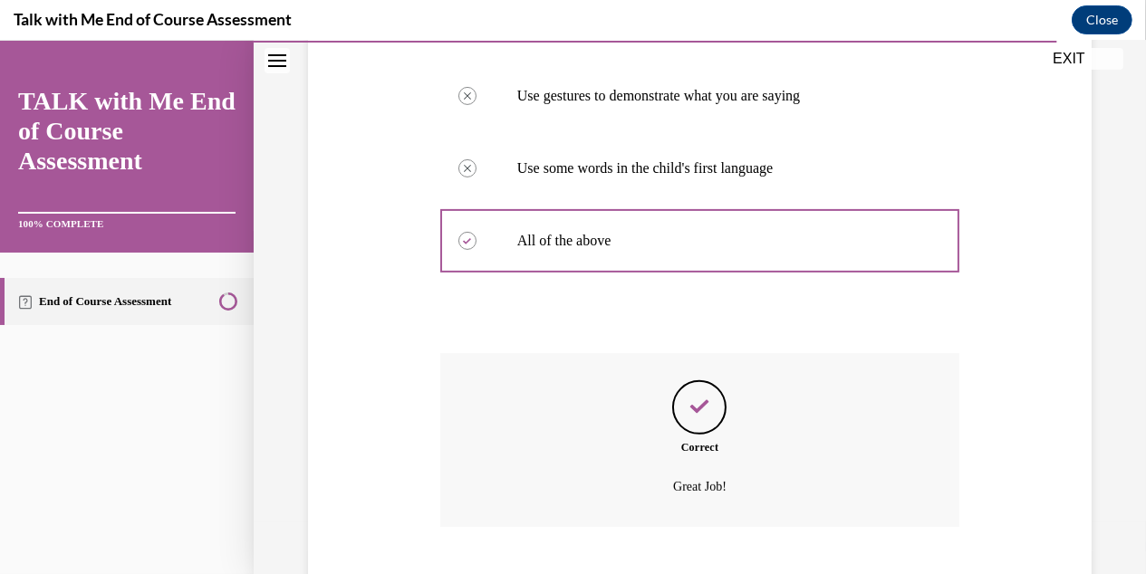
scroll to position [557, 0]
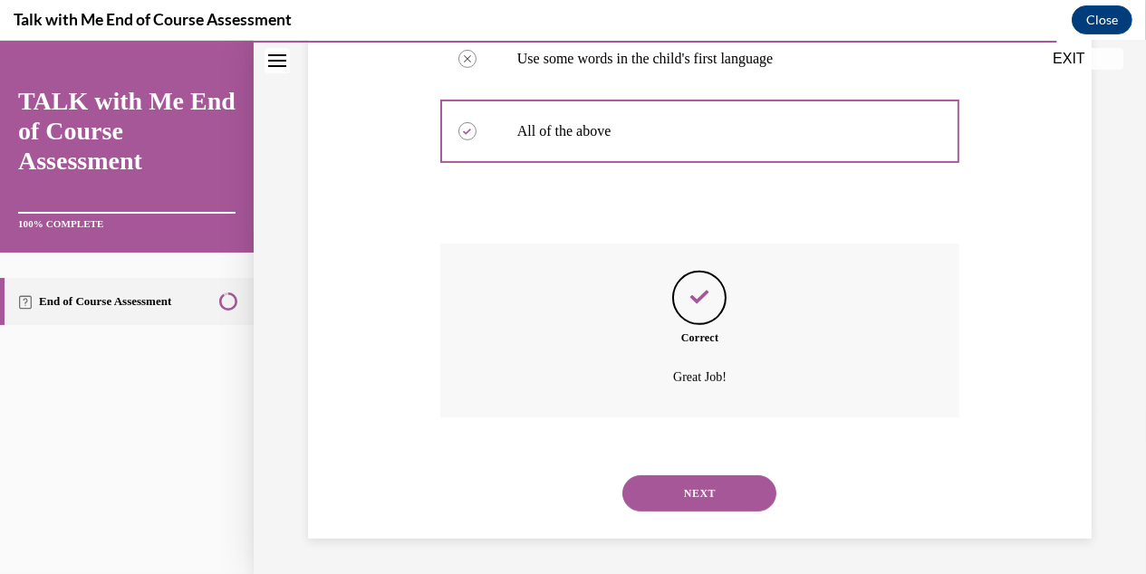
click at [717, 493] on button "NEXT" at bounding box center [699, 494] width 154 height 36
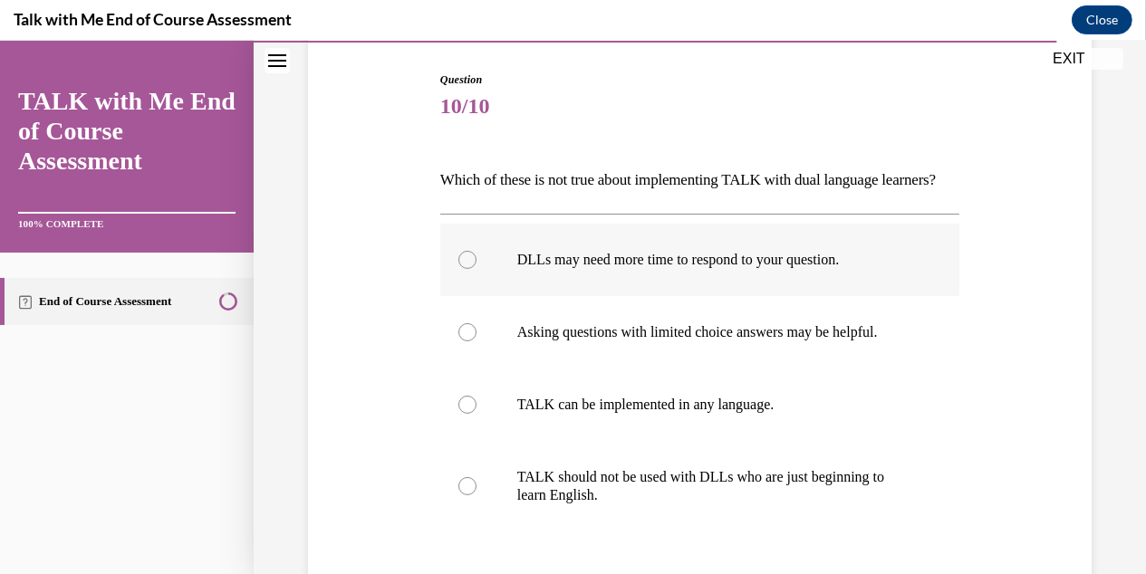
scroll to position [272, 0]
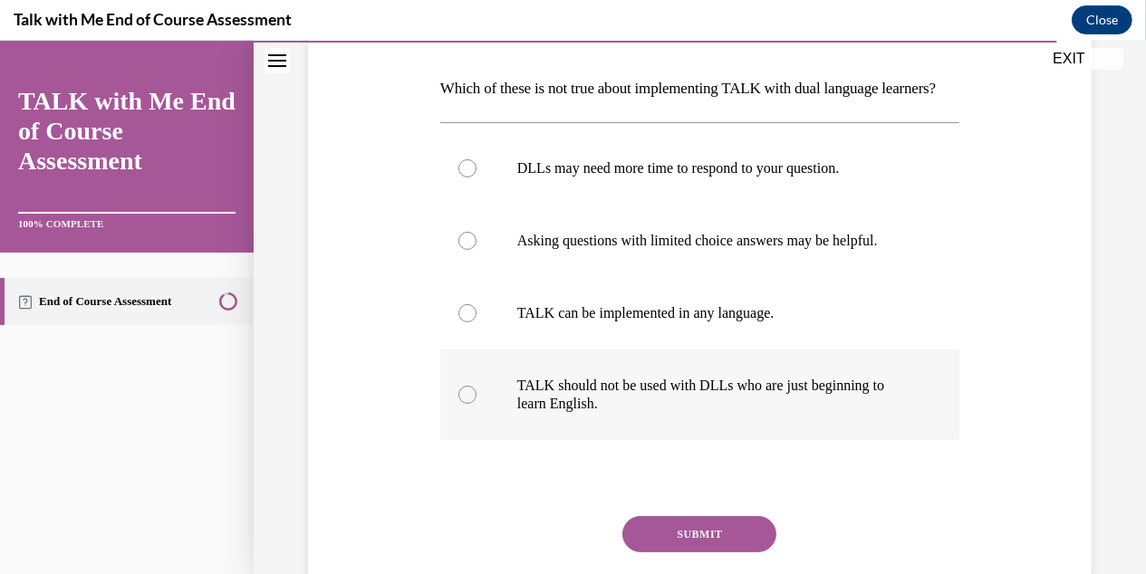
click at [464, 404] on div at bounding box center [467, 395] width 18 height 18
click at [464, 404] on input "TALK should not be used with DLLs who are just beginning to learn English." at bounding box center [467, 395] width 18 height 18
radio input "true"
click at [691, 553] on button "SUBMIT" at bounding box center [699, 534] width 154 height 36
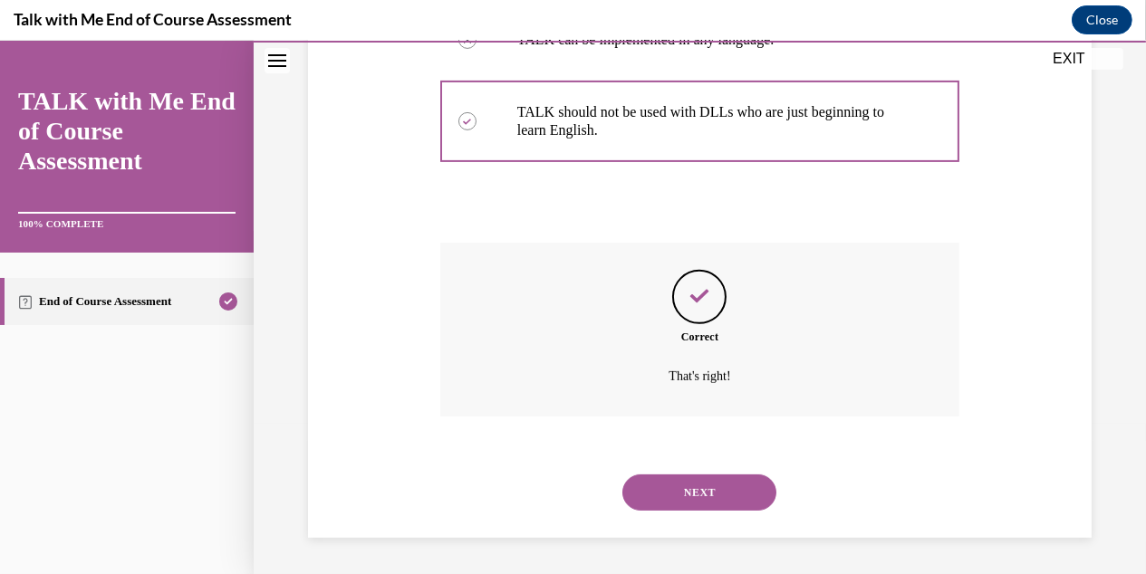
scroll to position [575, 0]
click at [703, 494] on button "NEXT" at bounding box center [699, 493] width 154 height 36
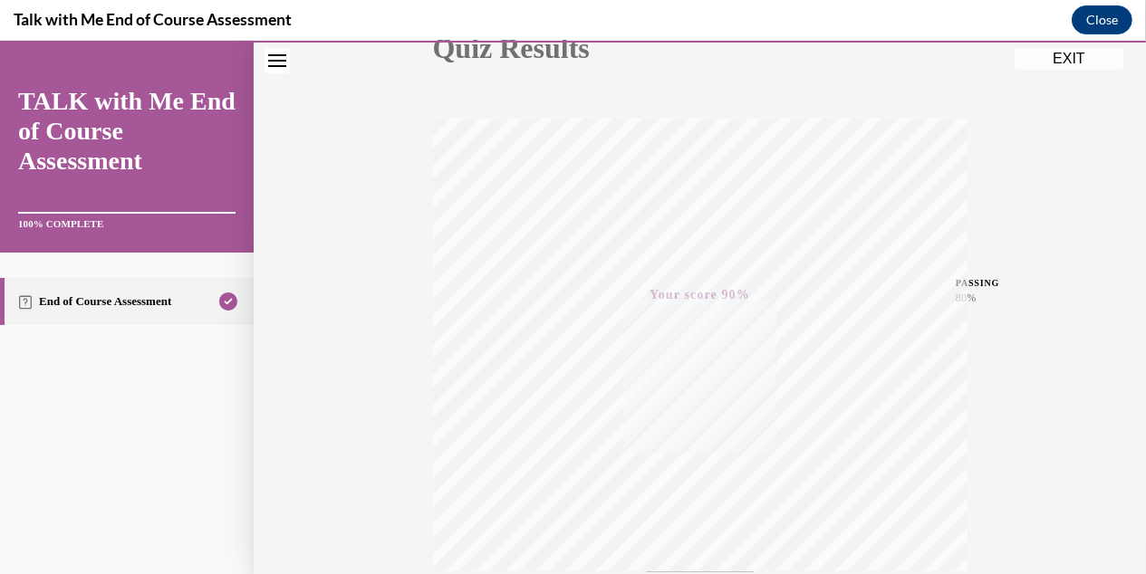
scroll to position [214, 0]
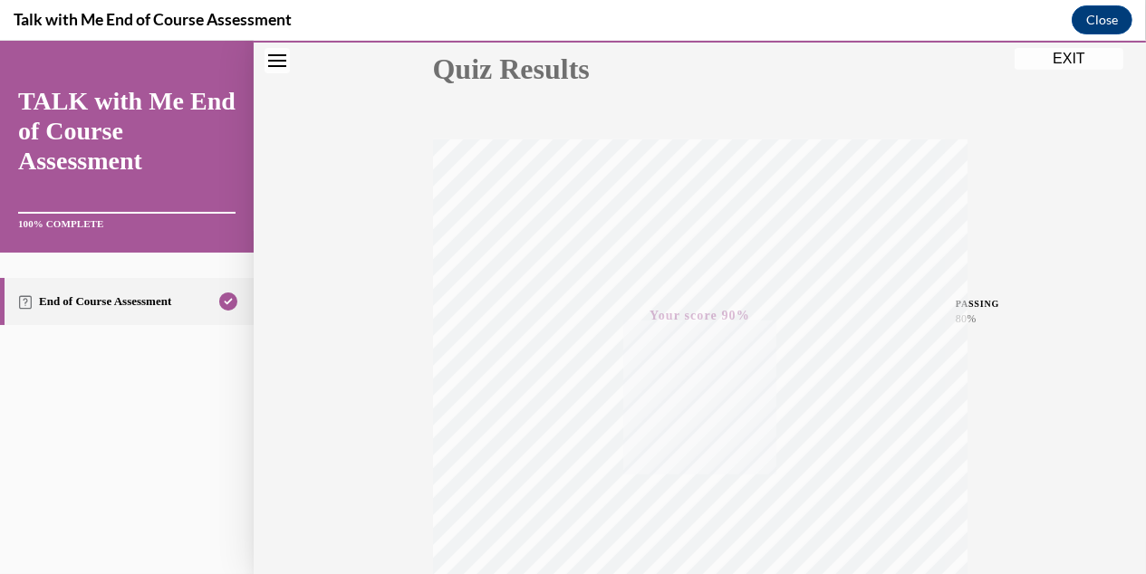
click at [1064, 61] on button "EXIT" at bounding box center [1069, 59] width 109 height 22
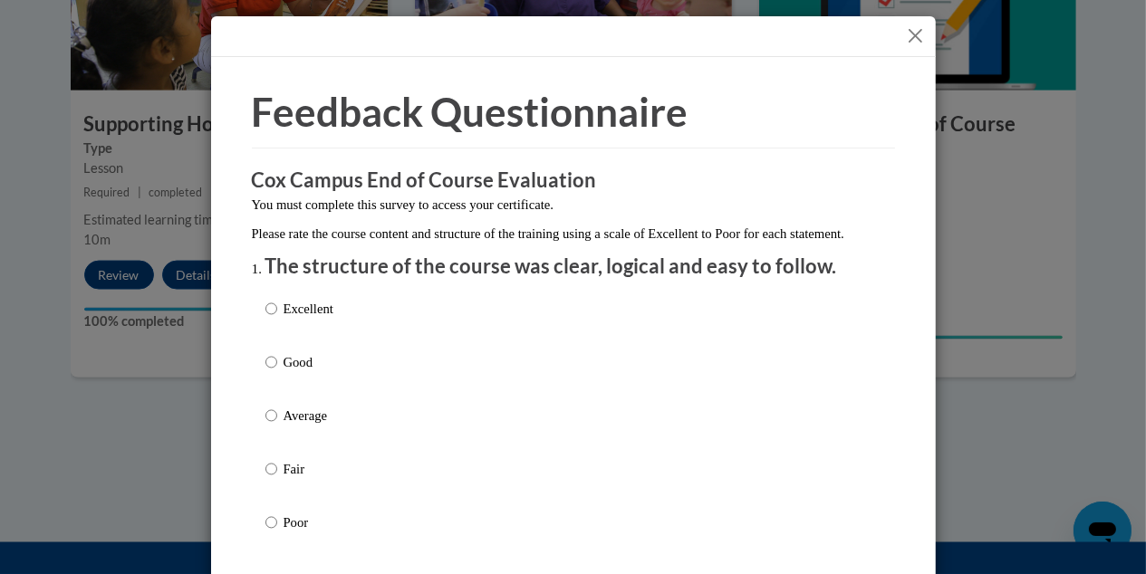
click at [272, 327] on label "Excellent" at bounding box center [299, 323] width 68 height 49
click at [272, 319] on input "Excellent" at bounding box center [271, 309] width 12 height 20
radio input "true"
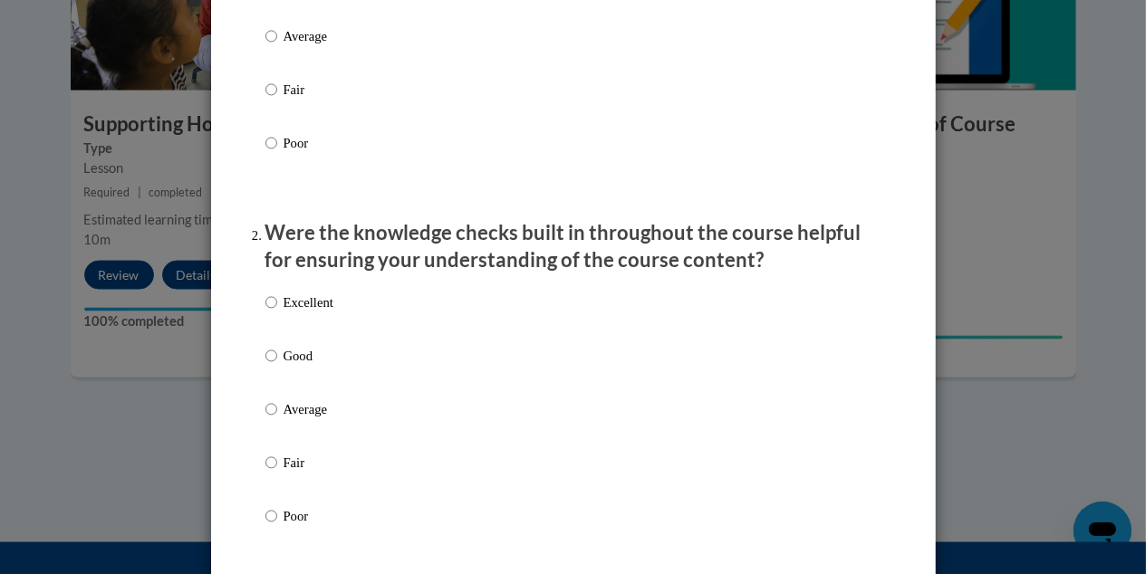
scroll to position [453, 0]
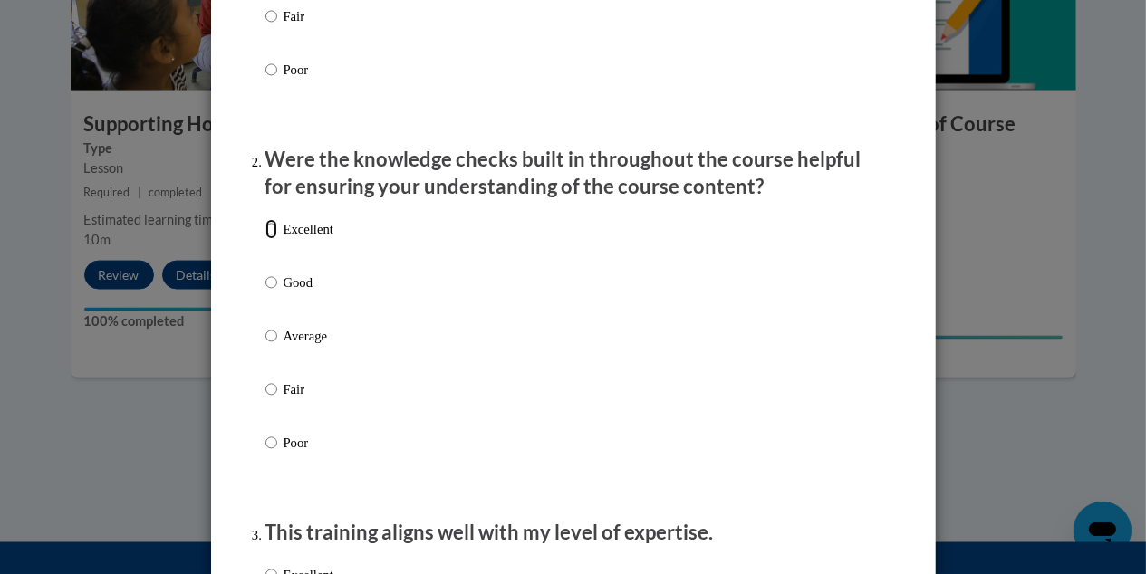
click at [269, 239] on input "Excellent" at bounding box center [271, 229] width 12 height 20
radio input "true"
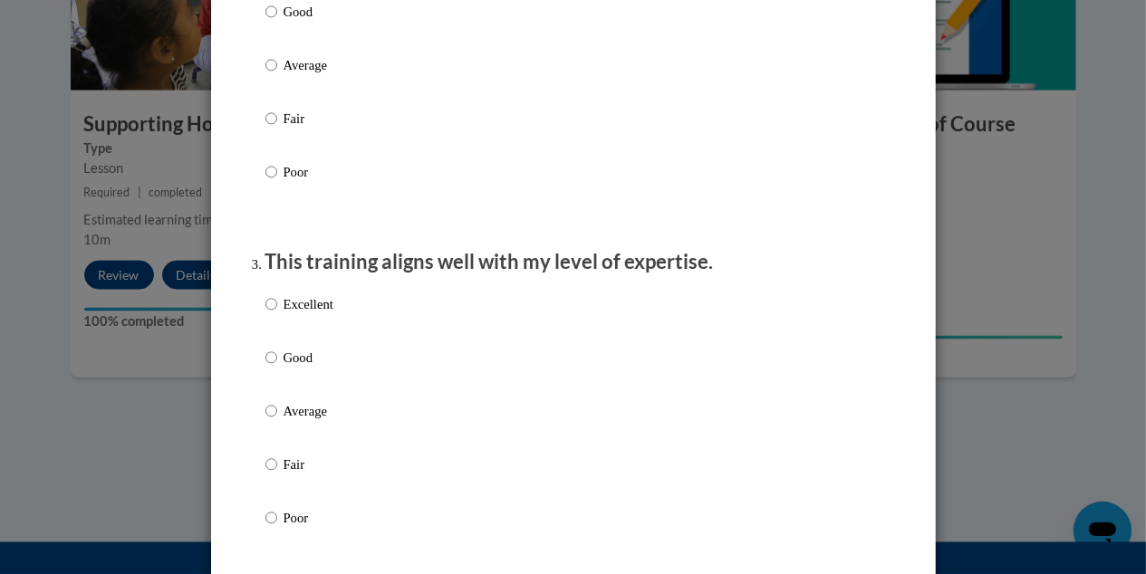
scroll to position [815, 0]
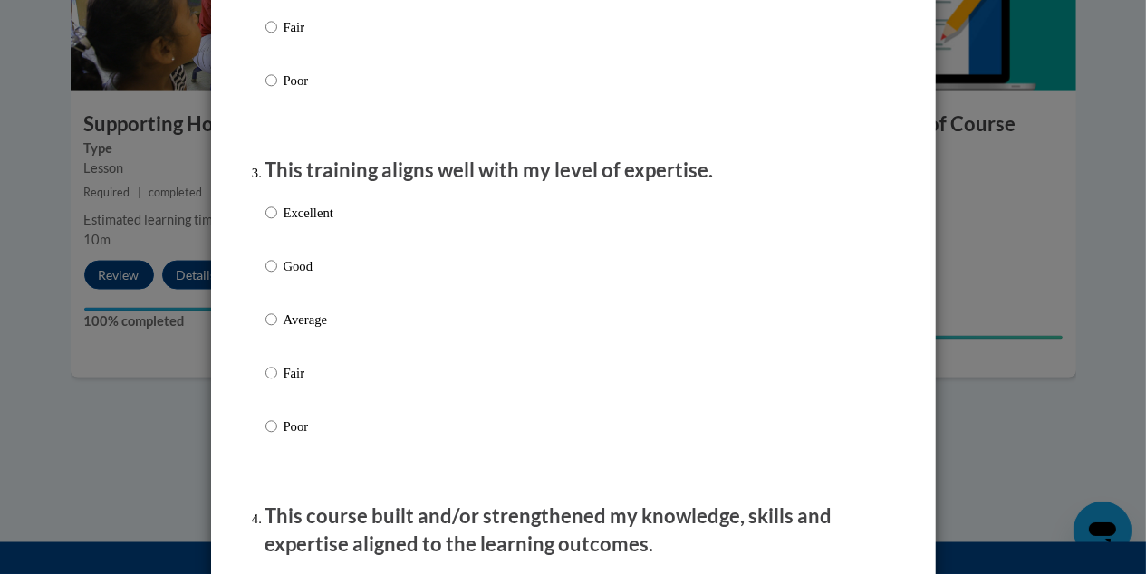
click at [307, 223] on p "Excellent" at bounding box center [309, 213] width 50 height 20
click at [277, 223] on input "Excellent" at bounding box center [271, 213] width 12 height 20
radio input "true"
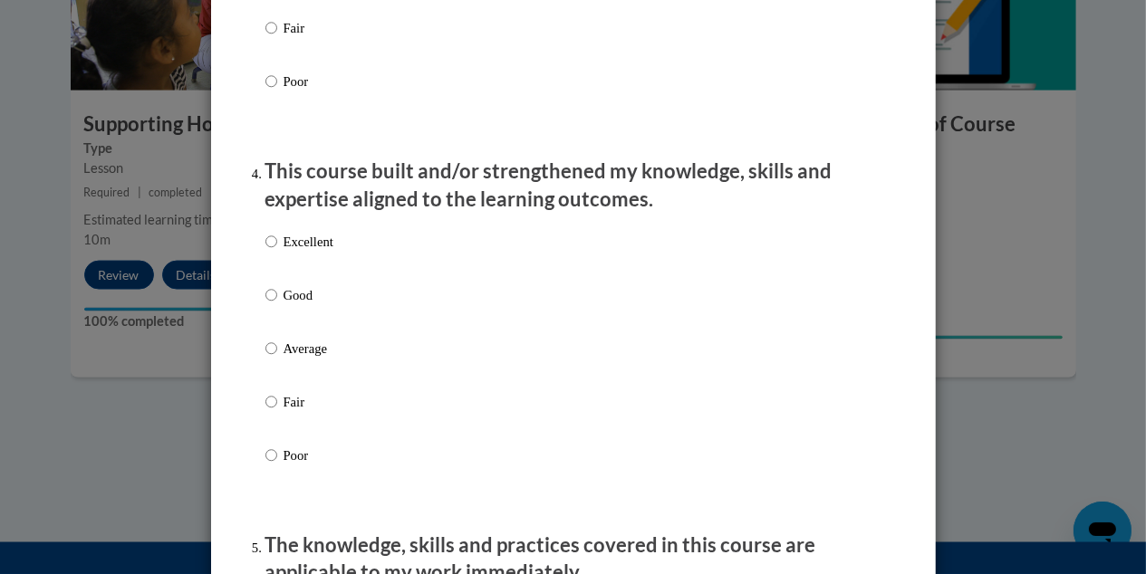
scroll to position [1178, 0]
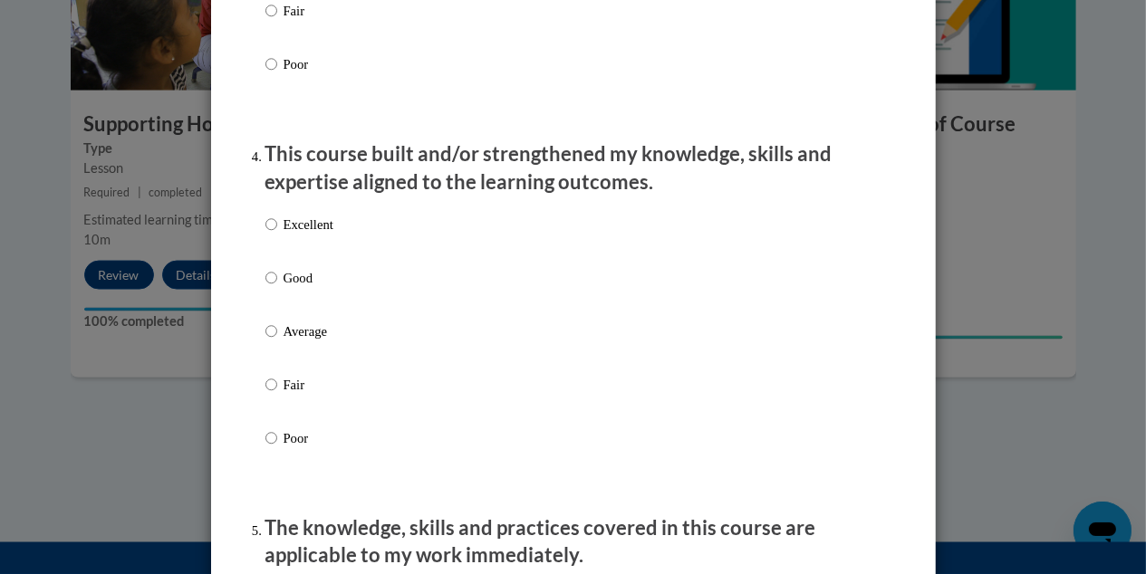
click at [294, 235] on p "Excellent" at bounding box center [309, 225] width 50 height 20
click at [277, 235] on input "Excellent" at bounding box center [271, 225] width 12 height 20
radio input "true"
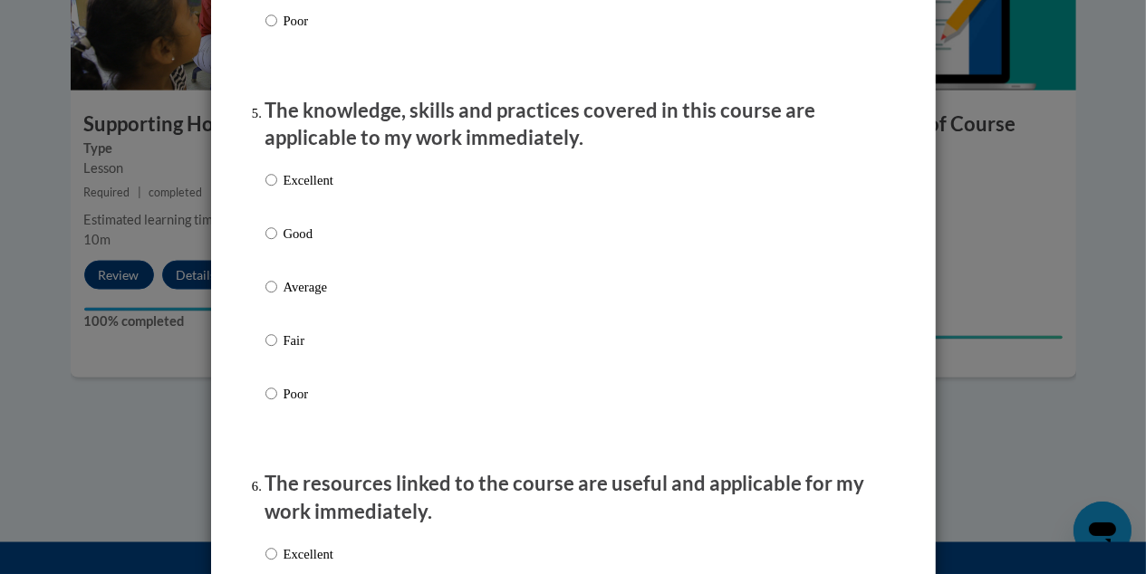
scroll to position [1630, 0]
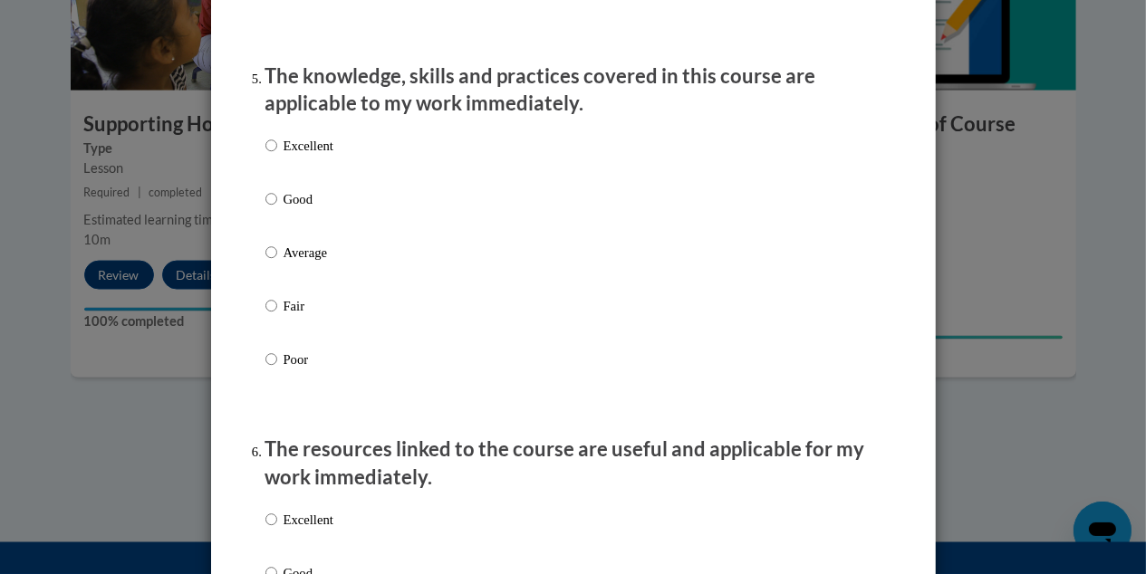
click at [313, 156] on p "Excellent" at bounding box center [309, 146] width 50 height 20
click at [277, 156] on input "Excellent" at bounding box center [271, 146] width 12 height 20
radio input "true"
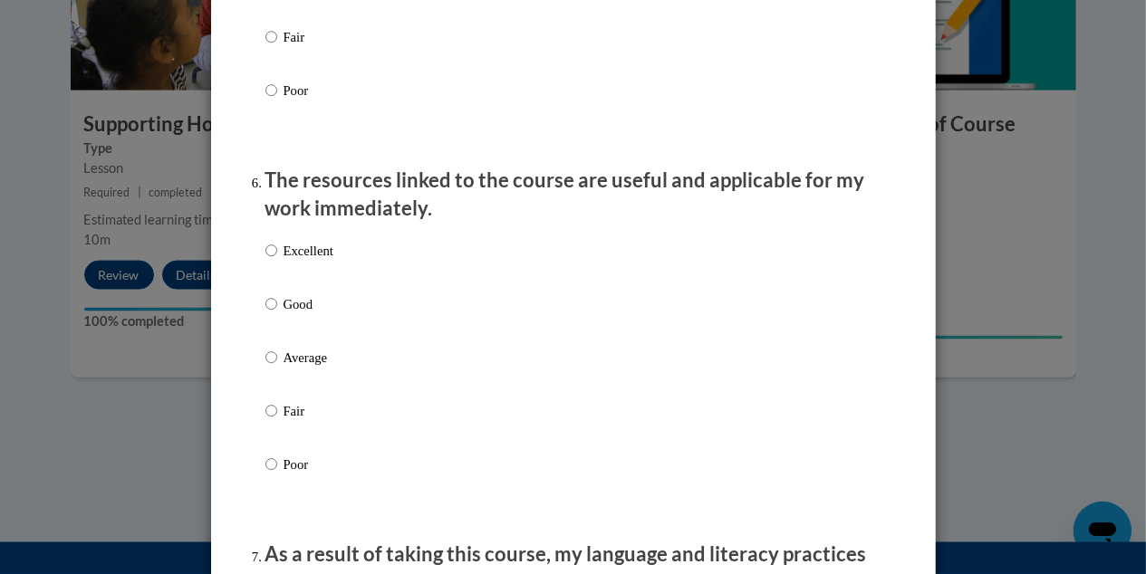
scroll to position [1902, 0]
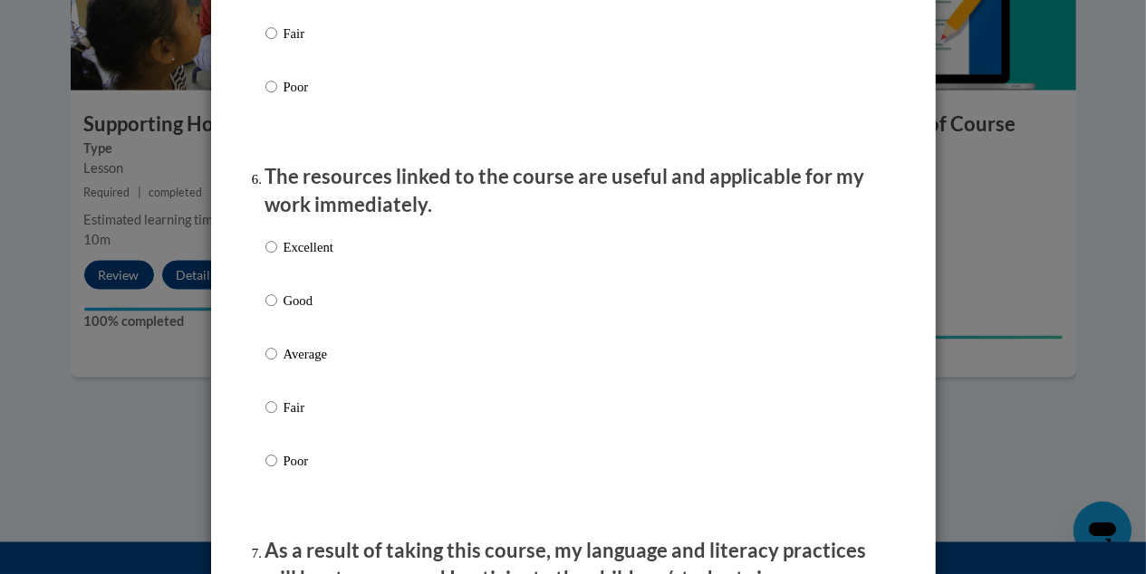
click at [306, 257] on p "Excellent" at bounding box center [309, 247] width 50 height 20
click at [277, 257] on input "Excellent" at bounding box center [271, 247] width 12 height 20
radio input "true"
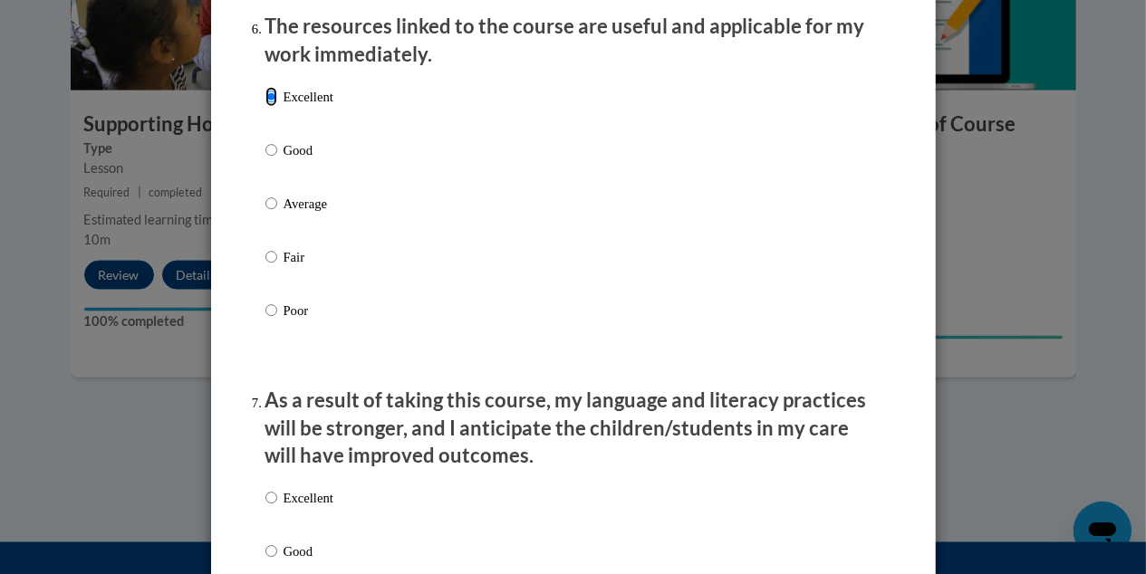
scroll to position [2265, 0]
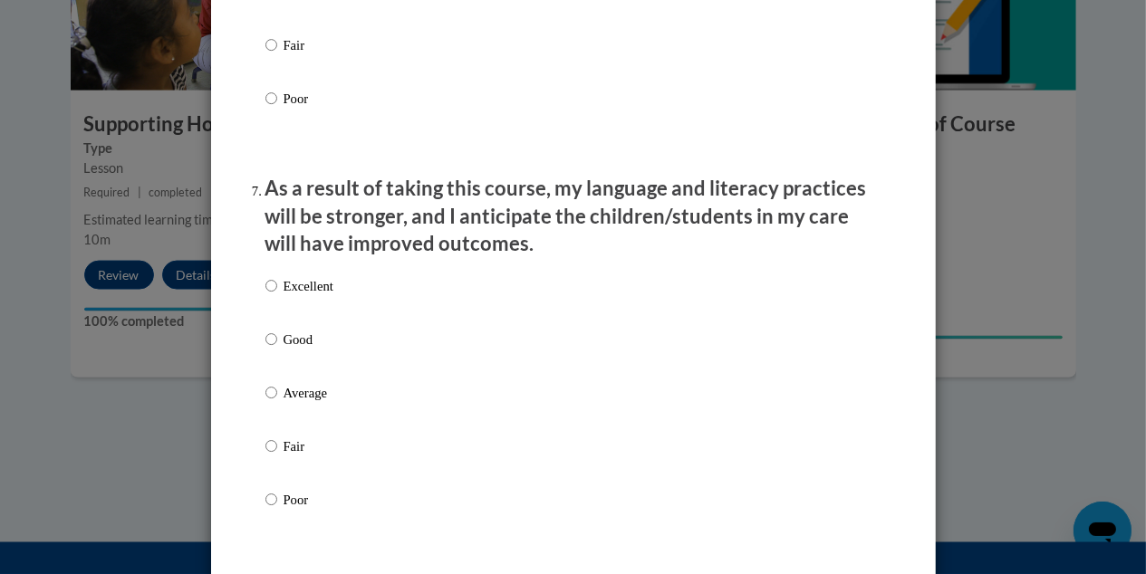
click at [298, 296] on p "Excellent" at bounding box center [309, 286] width 50 height 20
click at [277, 296] on input "Excellent" at bounding box center [271, 286] width 12 height 20
radio input "true"
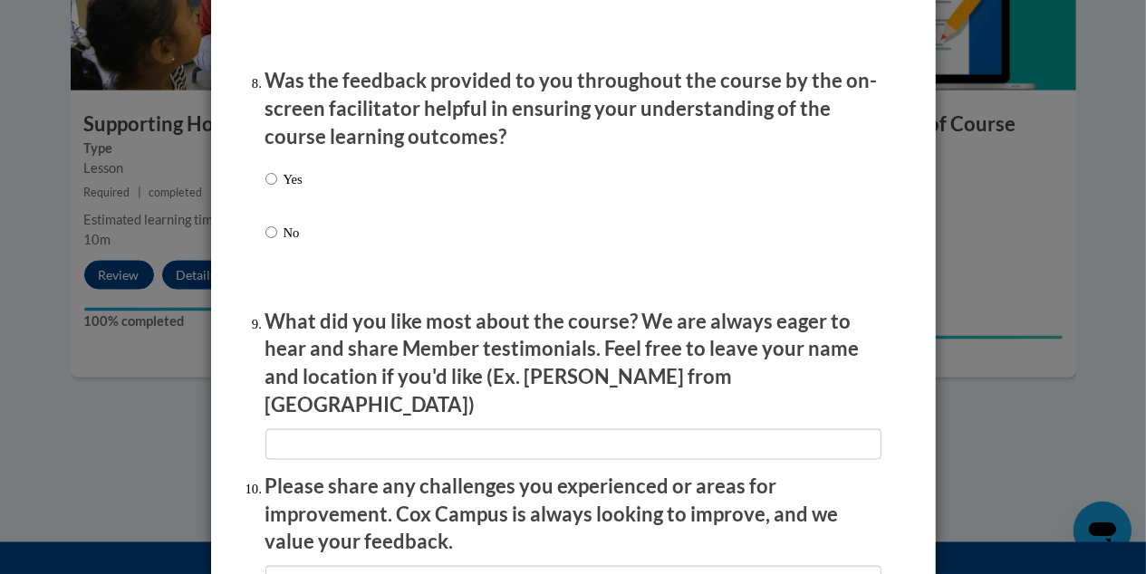
scroll to position [2808, 0]
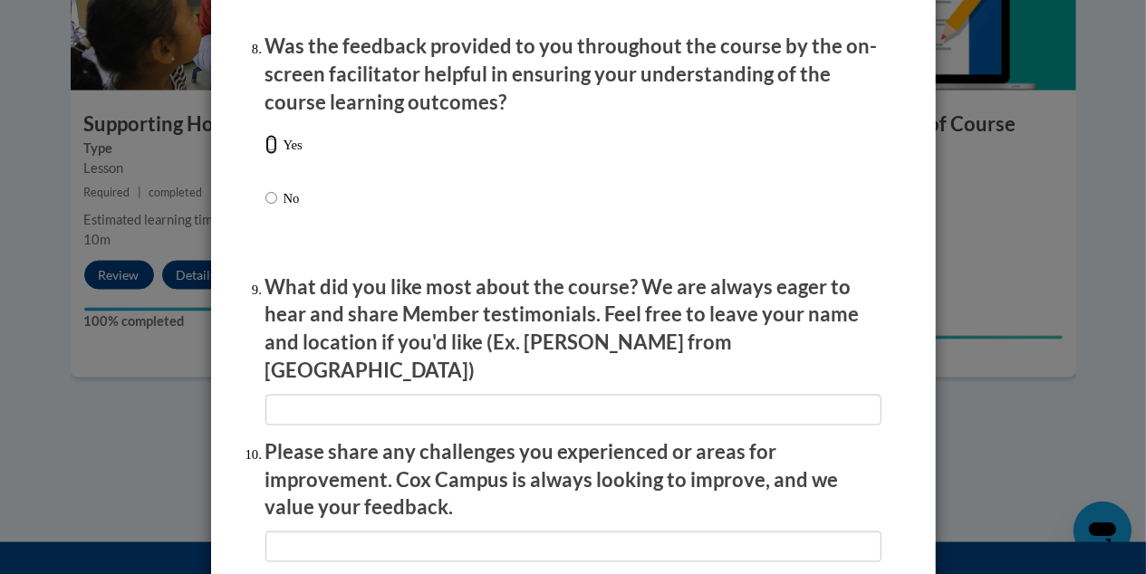
click at [265, 155] on input "Yes" at bounding box center [271, 145] width 12 height 20
radio input "true"
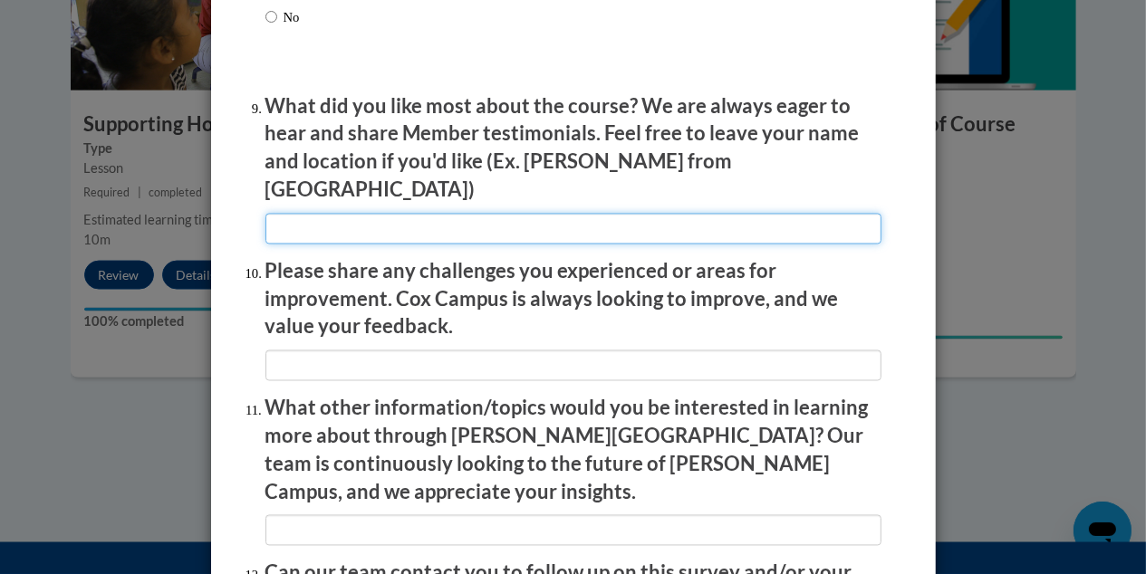
click at [385, 215] on input "textbox" at bounding box center [573, 229] width 616 height 31
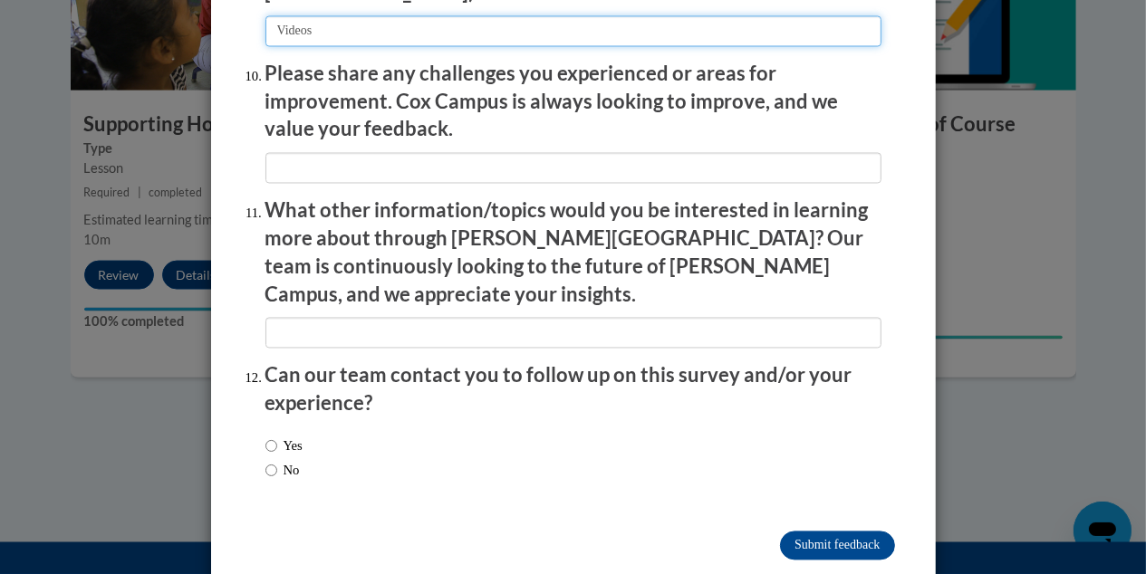
scroll to position [3192, 0]
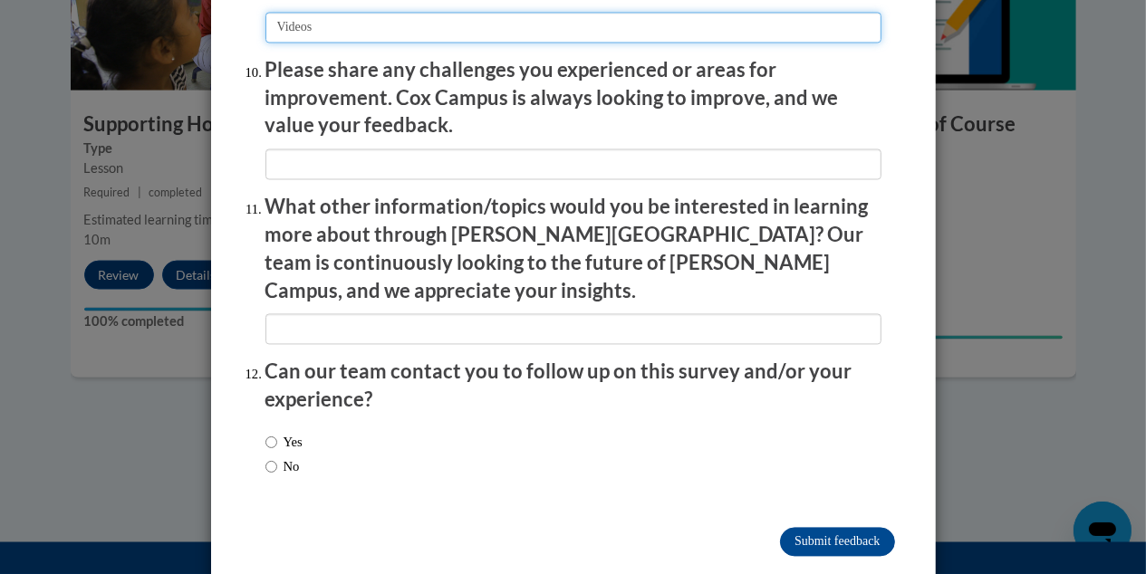
type input "Videos"
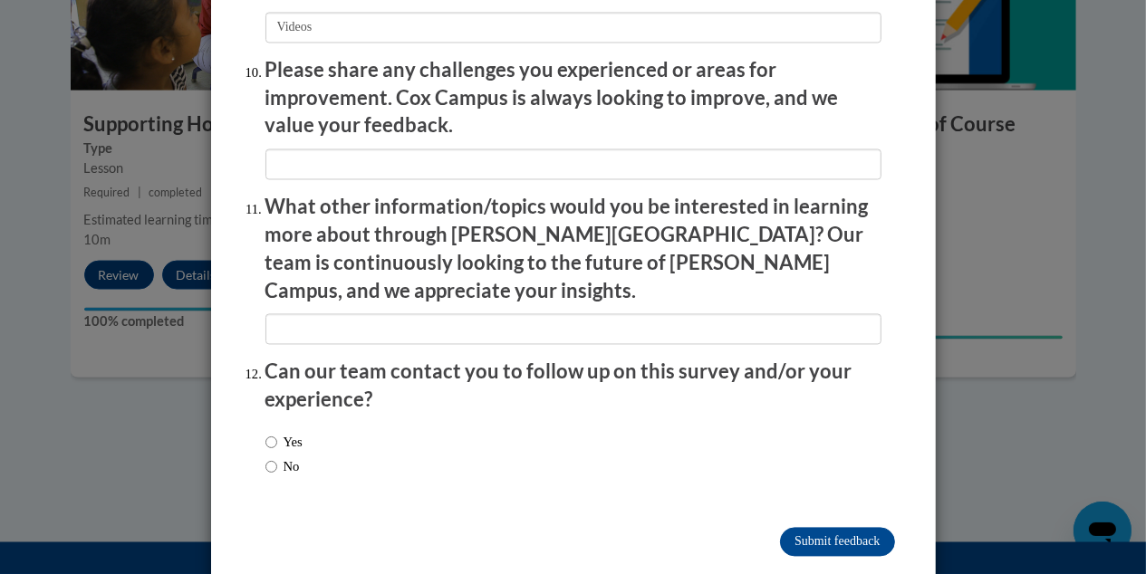
click at [270, 432] on label "Yes" at bounding box center [283, 442] width 37 height 20
click at [270, 432] on input "Yes" at bounding box center [271, 442] width 12 height 20
radio input "true"
click at [813, 527] on input "Submit feedback" at bounding box center [837, 541] width 114 height 29
